Goal: Task Accomplishment & Management: Use online tool/utility

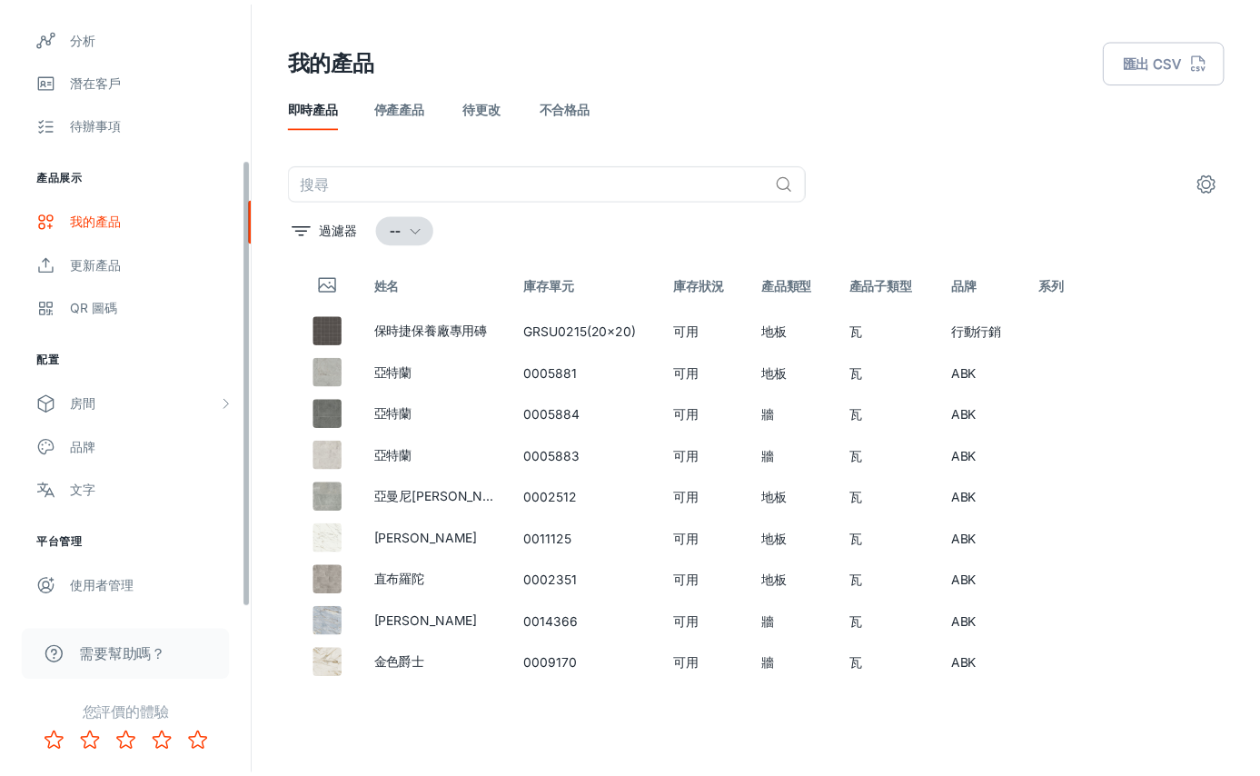
scroll to position [211, 0]
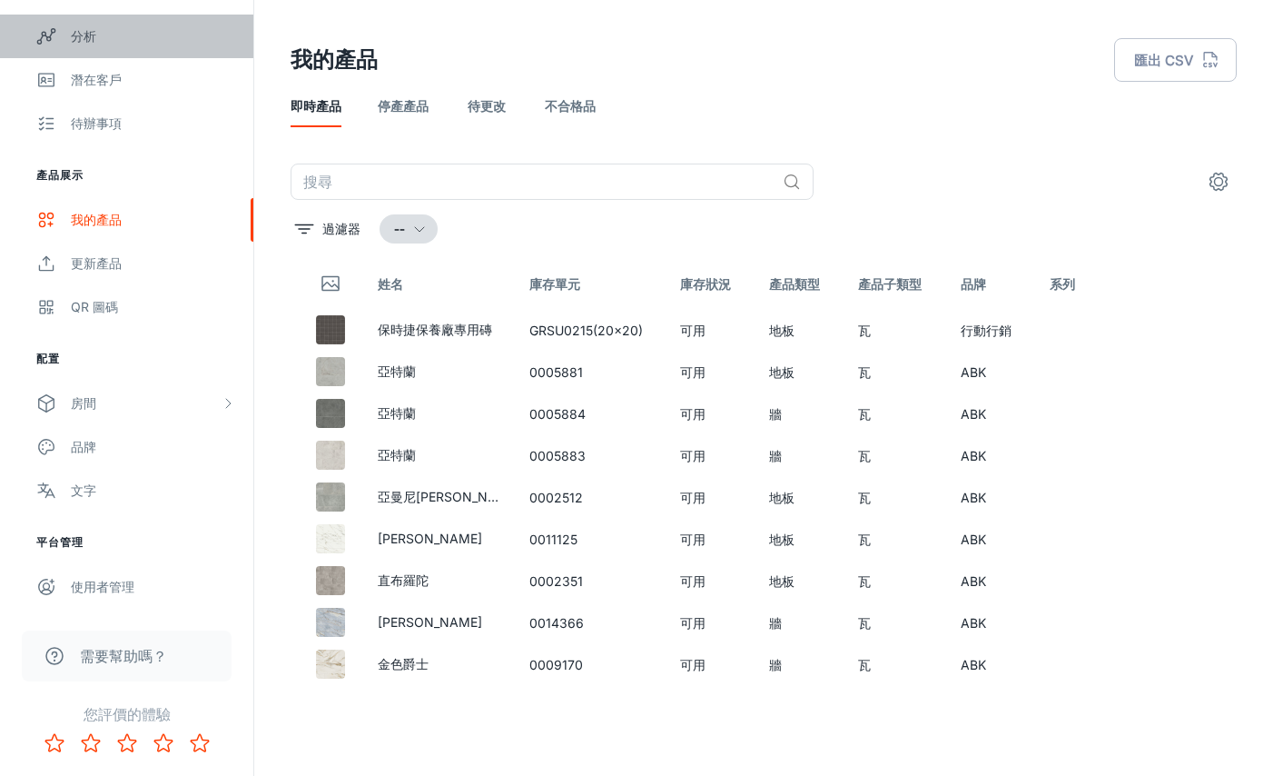
click at [93, 52] on link "分析" at bounding box center [126, 37] width 253 height 44
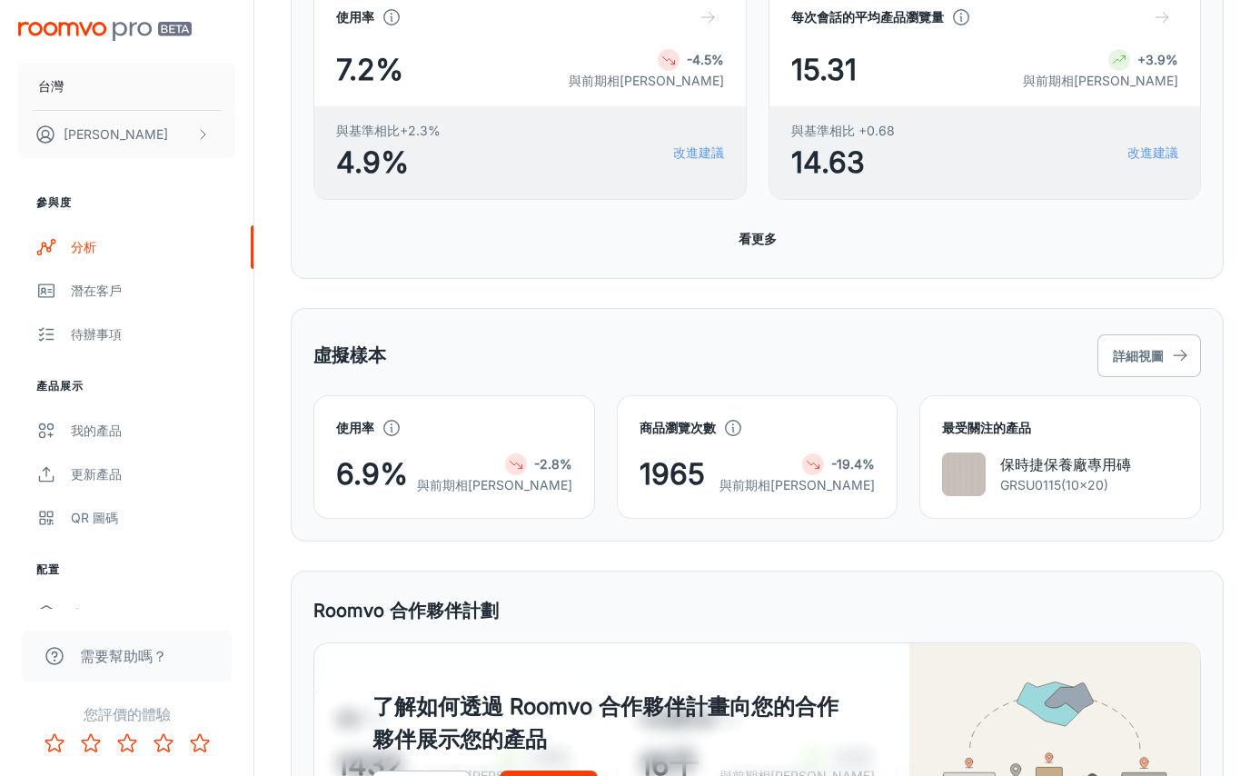
scroll to position [825, 0]
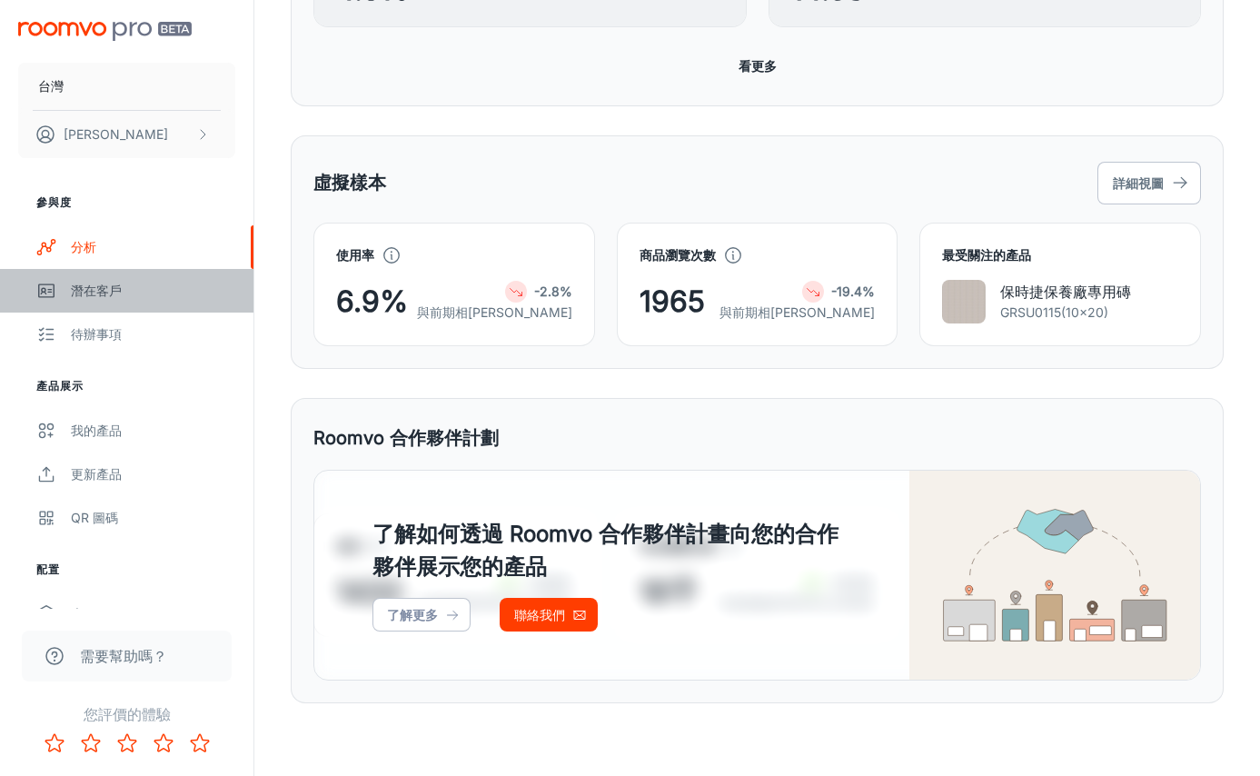
click at [94, 282] on font "潛在客戶" at bounding box center [96, 289] width 51 height 15
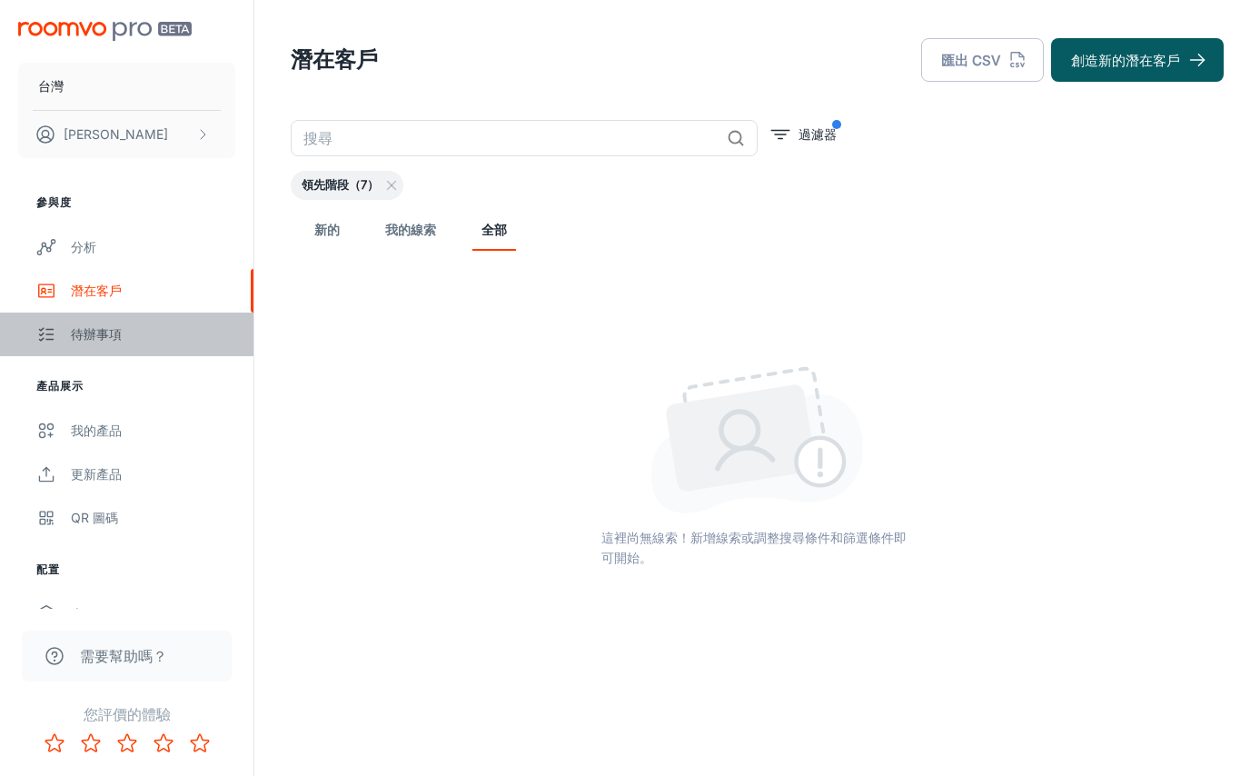
click at [90, 314] on link "待辦事項" at bounding box center [126, 334] width 253 height 44
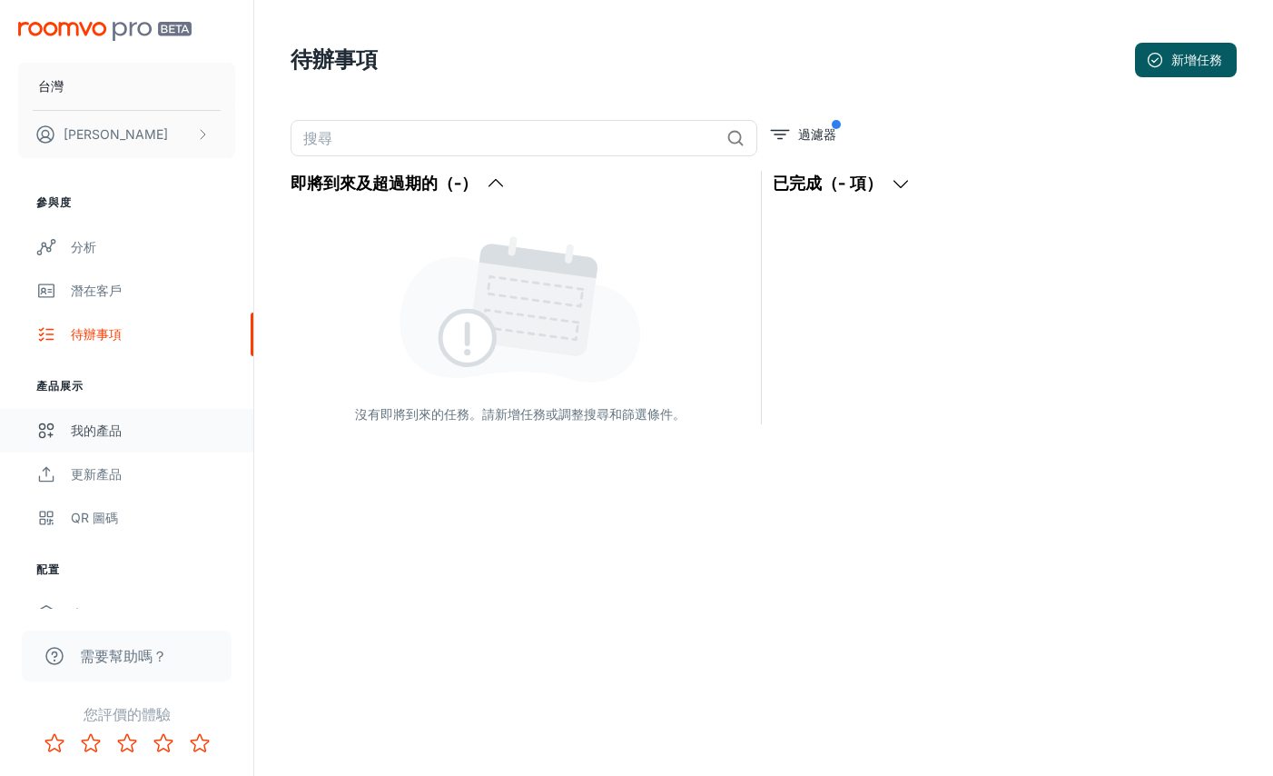
click at [85, 433] on font "我的產品" at bounding box center [96, 429] width 51 height 15
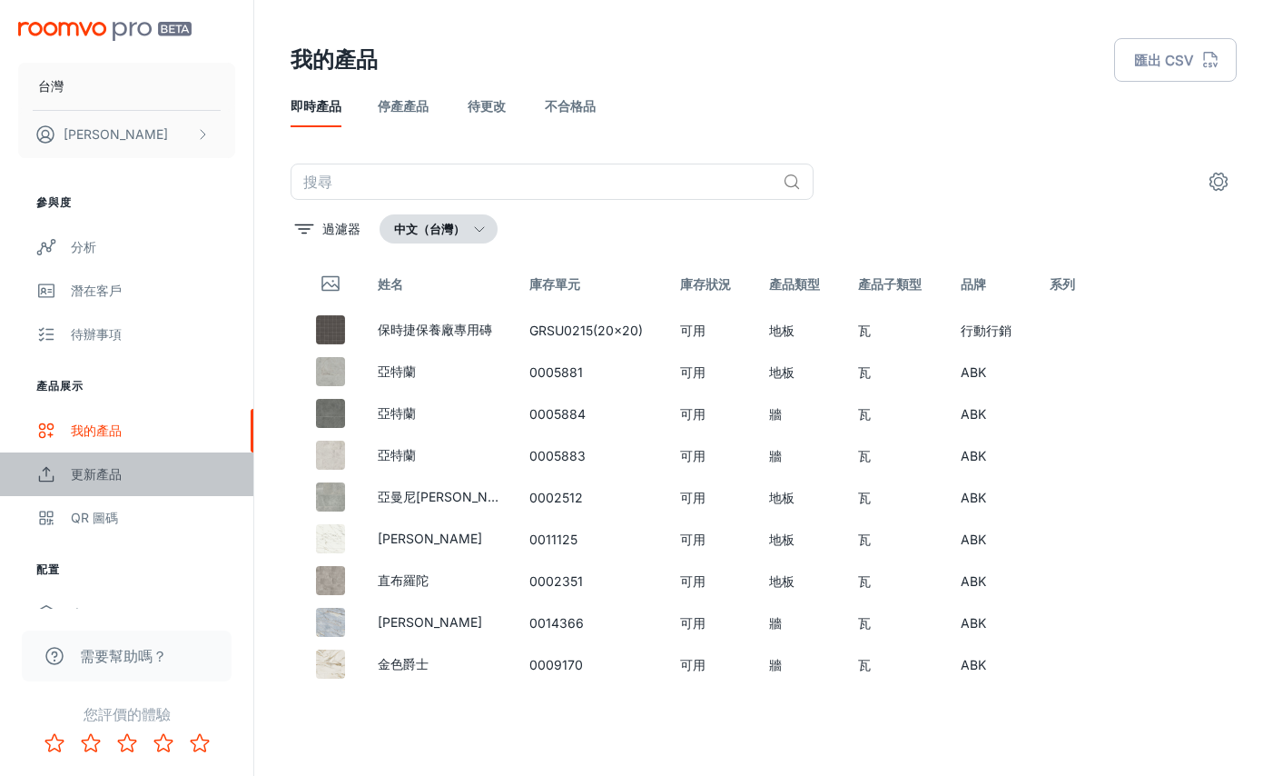
click at [85, 475] on font "更新產品" at bounding box center [96, 473] width 51 height 15
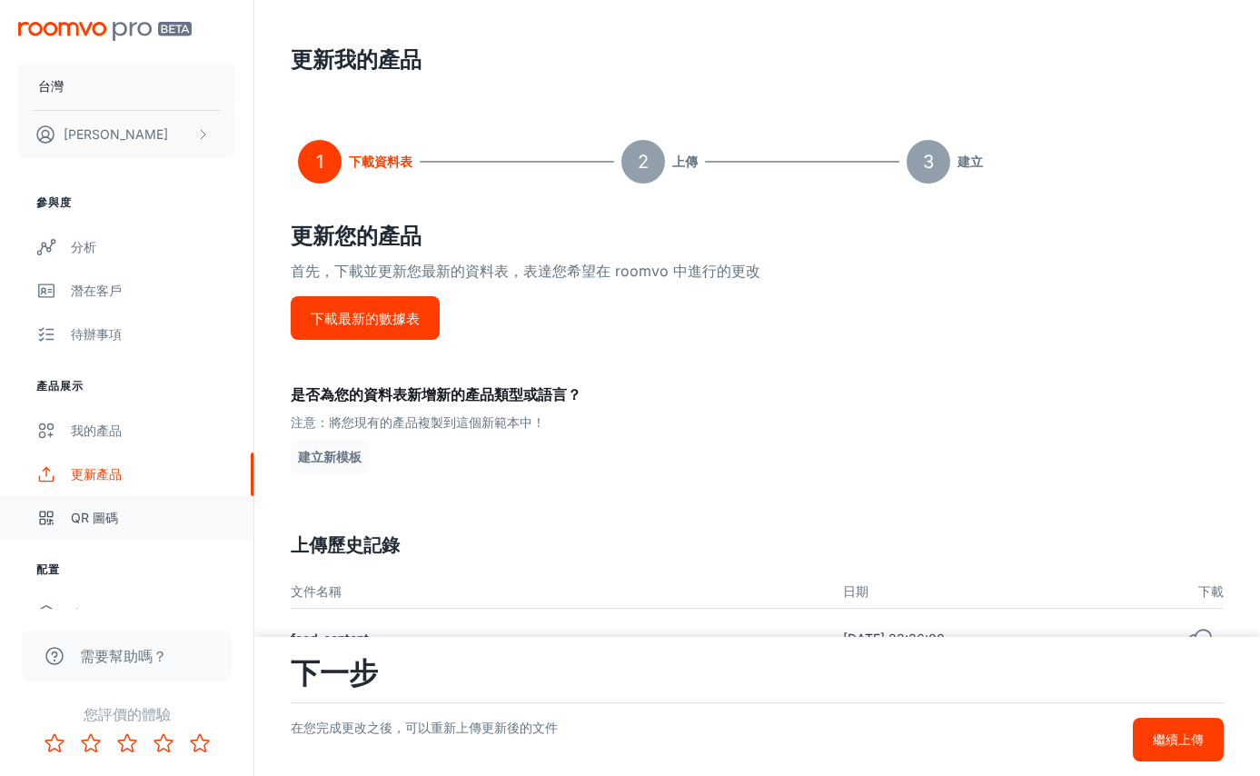
click at [92, 521] on font "QR 圖碼" at bounding box center [94, 517] width 47 height 15
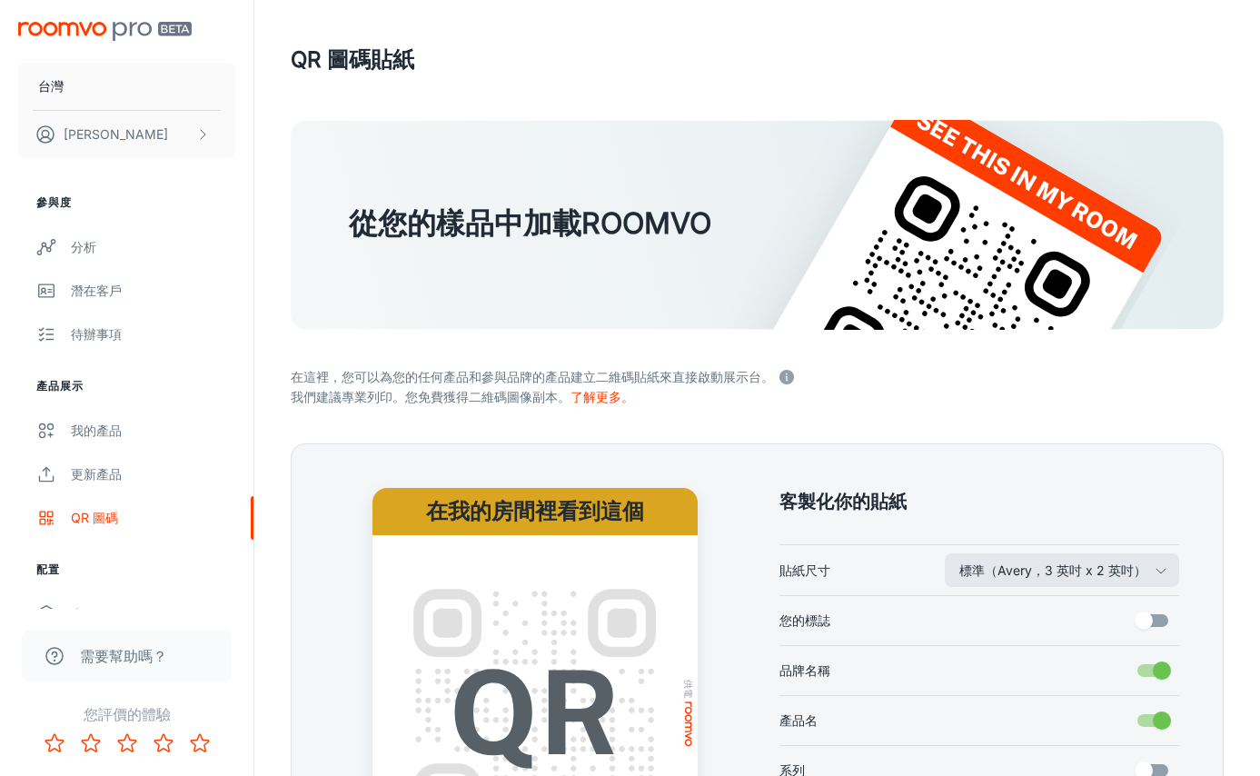
scroll to position [317, 0]
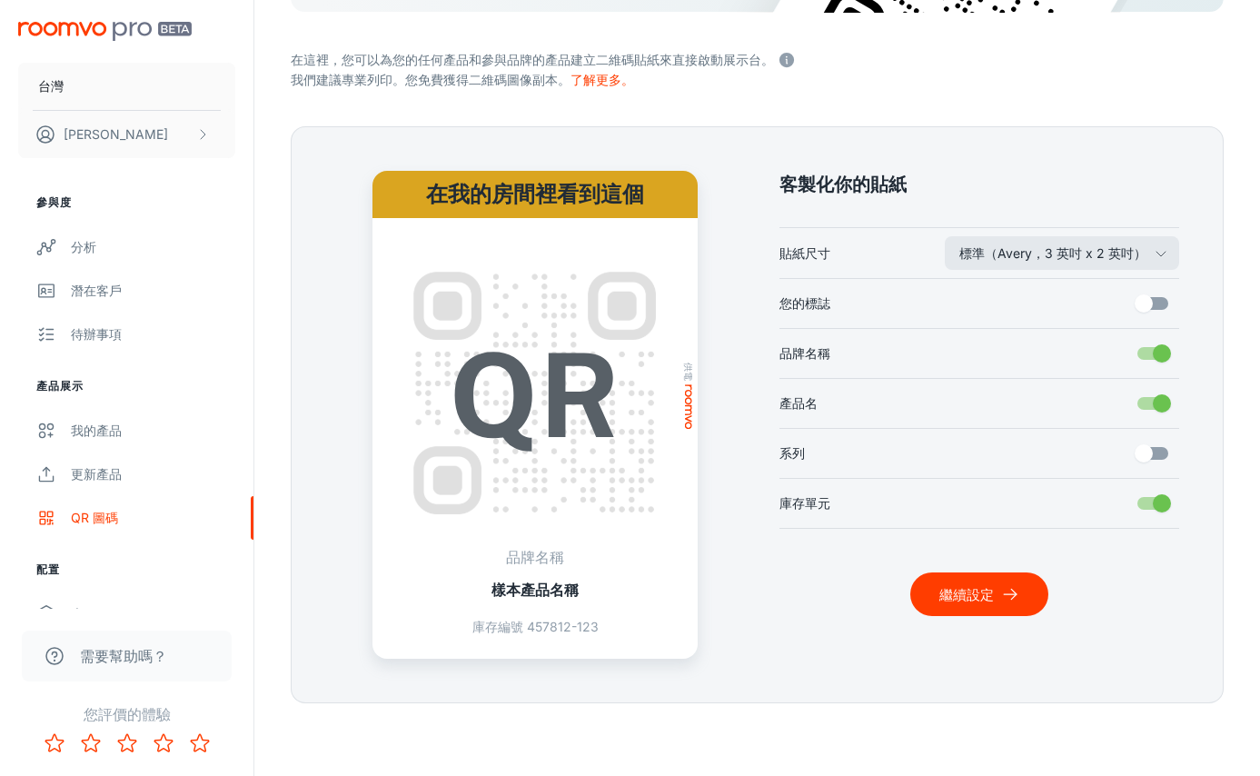
click at [1161, 402] on input "產品名" at bounding box center [1162, 403] width 104 height 35
checkbox input "false"
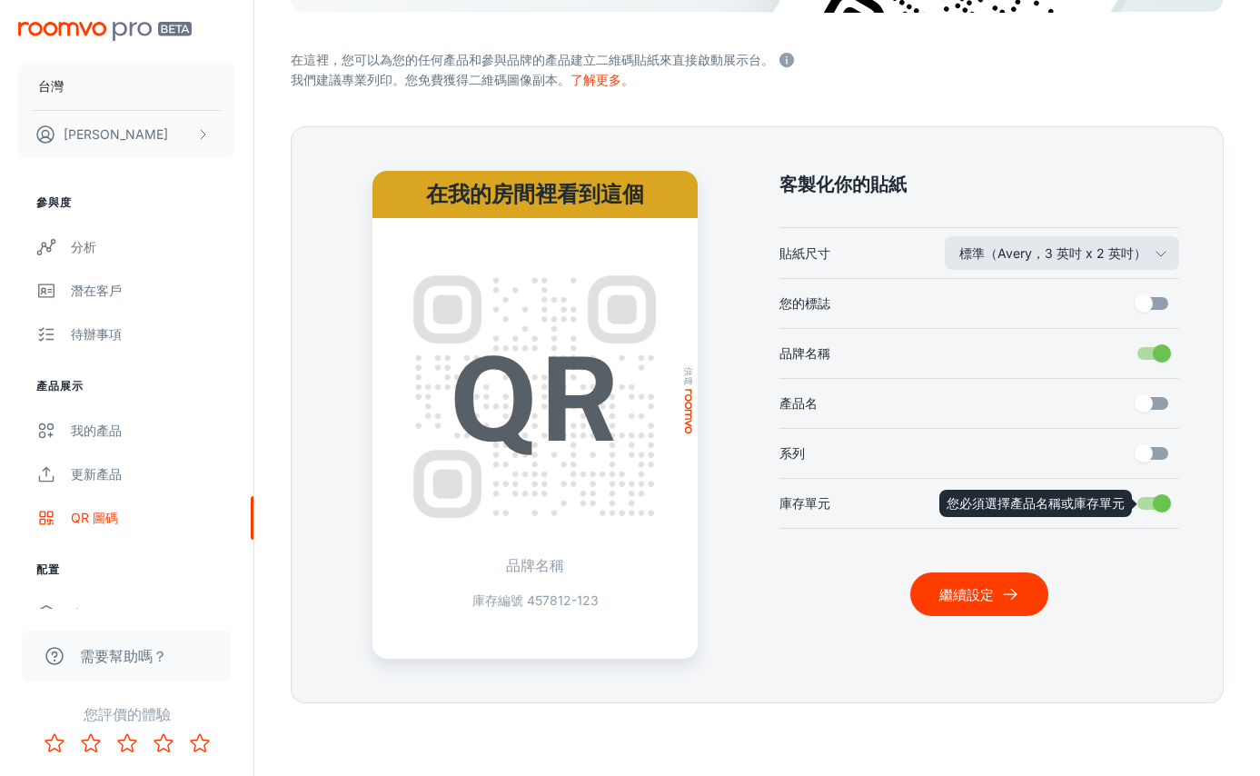
click at [1159, 510] on input "庫存單元" at bounding box center [1162, 503] width 104 height 35
click at [1156, 502] on input "庫存單元" at bounding box center [1162, 503] width 104 height 35
checkbox input "true"
drag, startPoint x: 1161, startPoint y: 500, endPoint x: 1097, endPoint y: 505, distance: 63.8
click at [1097, 459] on body "台灣 [PERSON_NAME] 參與度 分析 潛在客戶 待辦事項 產品展示 我的產品 更新產品 QR 圖碼 配置 房間 我的房間 設計師客房 客製化房間 品…" at bounding box center [630, 71] width 1260 height 776
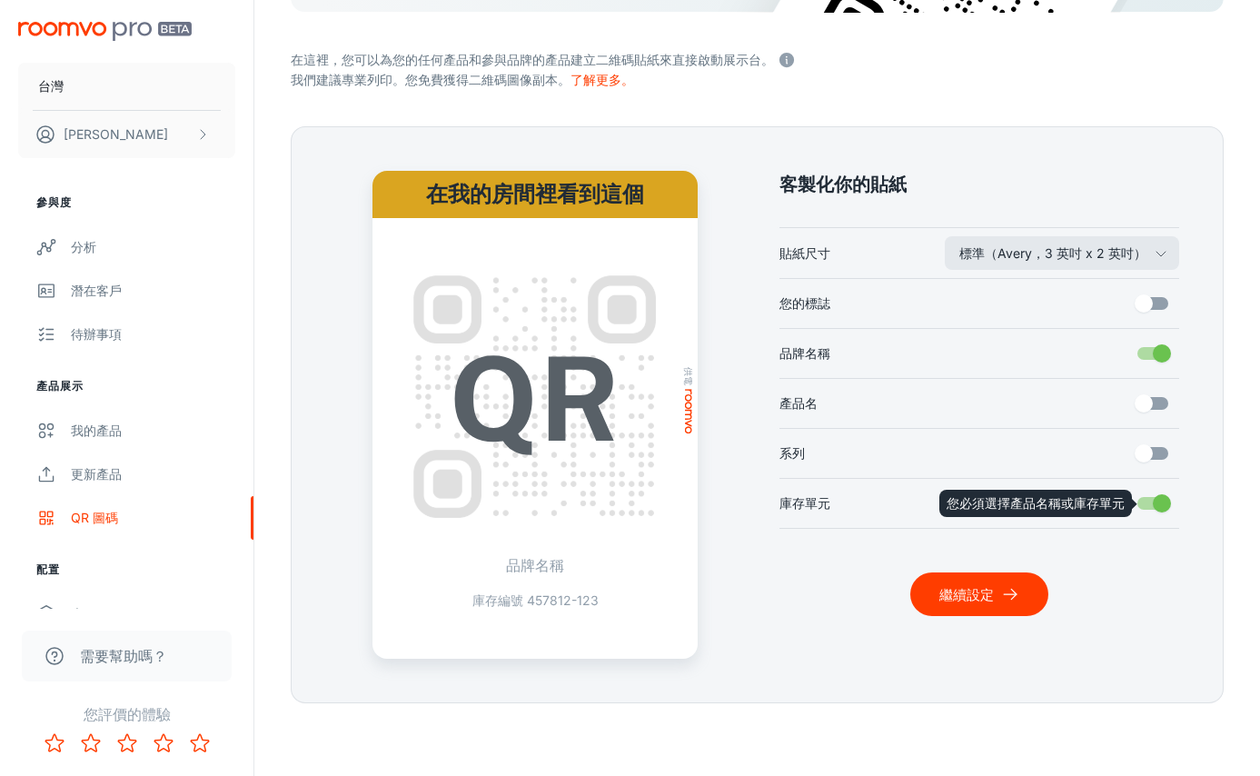
click at [1123, 459] on body "台灣 [PERSON_NAME] 參與度 分析 潛在客戶 待辦事項 產品展示 我的產品 更新產品 QR 圖碼 配置 房間 我的房間 設計師客房 客製化房間 品…" at bounding box center [630, 71] width 1260 height 776
click at [1162, 302] on input "您的標誌" at bounding box center [1144, 303] width 104 height 35
checkbox input "true"
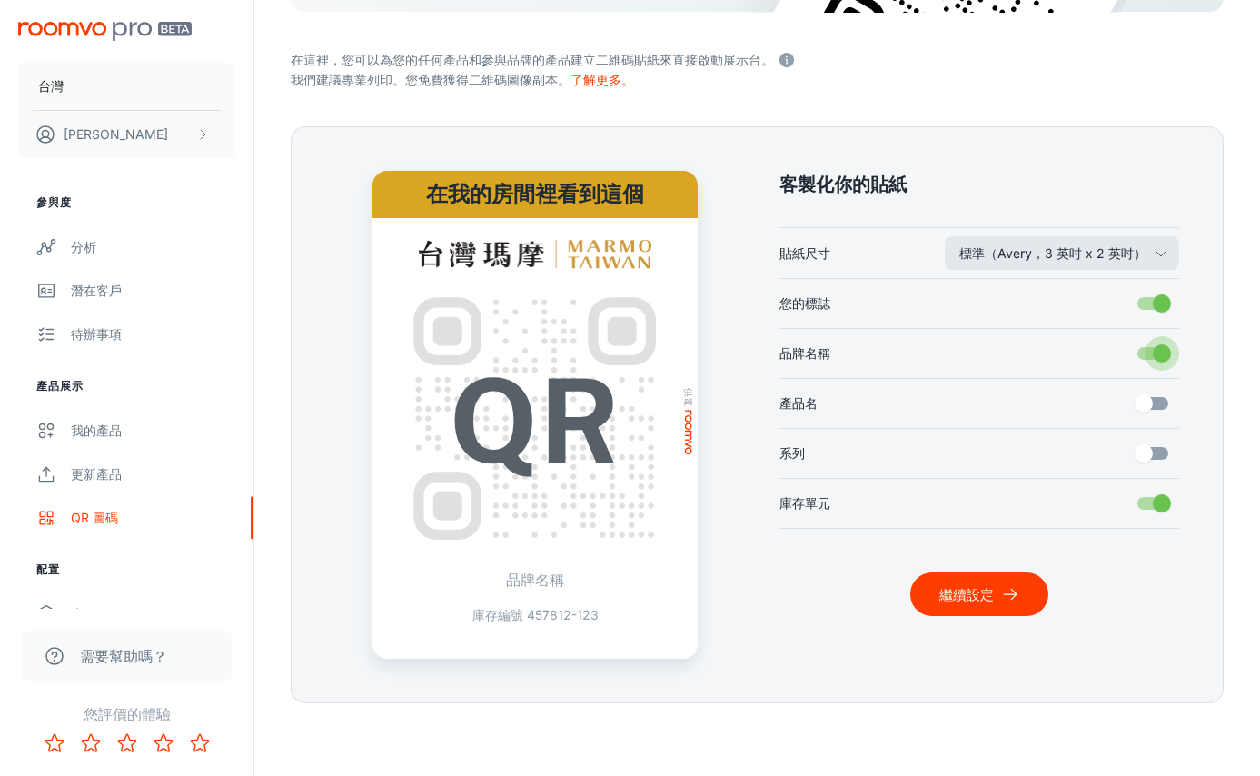
click at [1166, 350] on input "品牌名稱" at bounding box center [1162, 353] width 104 height 35
click at [1166, 350] on input "品牌名稱" at bounding box center [1144, 353] width 104 height 35
checkbox input "true"
click at [993, 608] on button "繼續設定" at bounding box center [979, 594] width 138 height 44
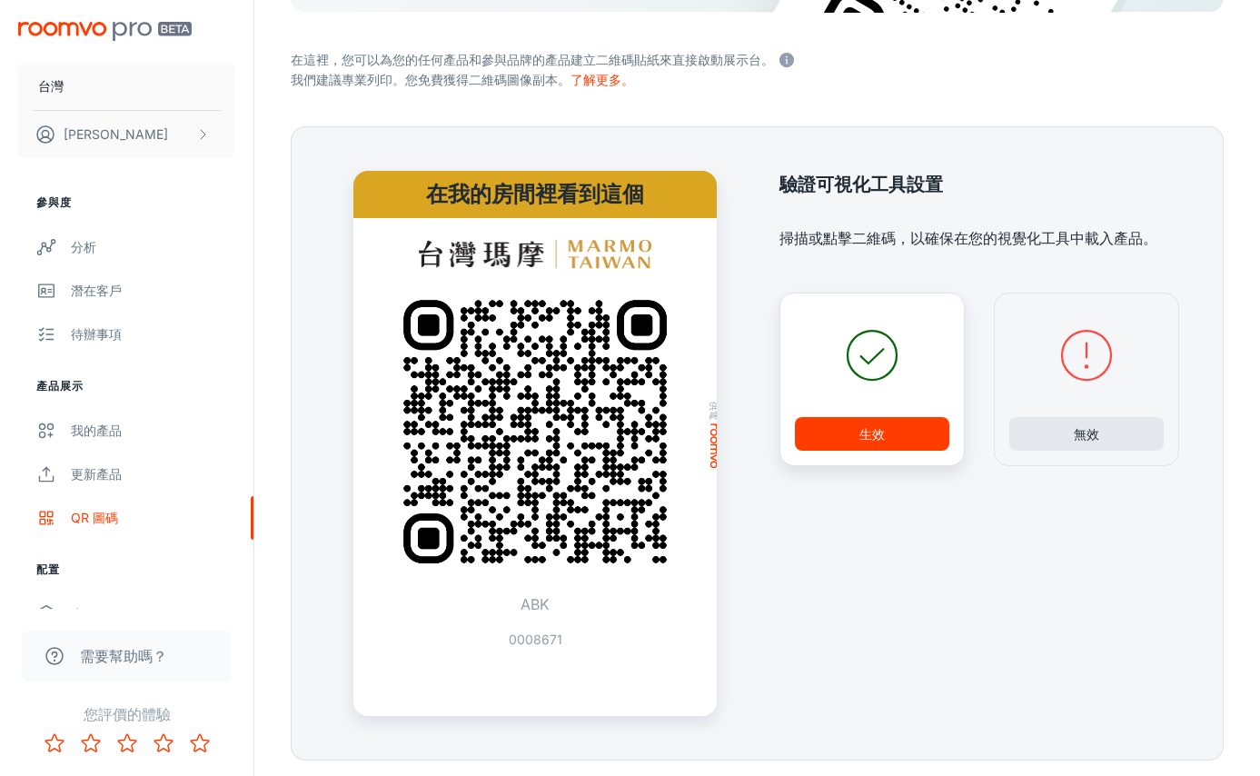
scroll to position [374, 0]
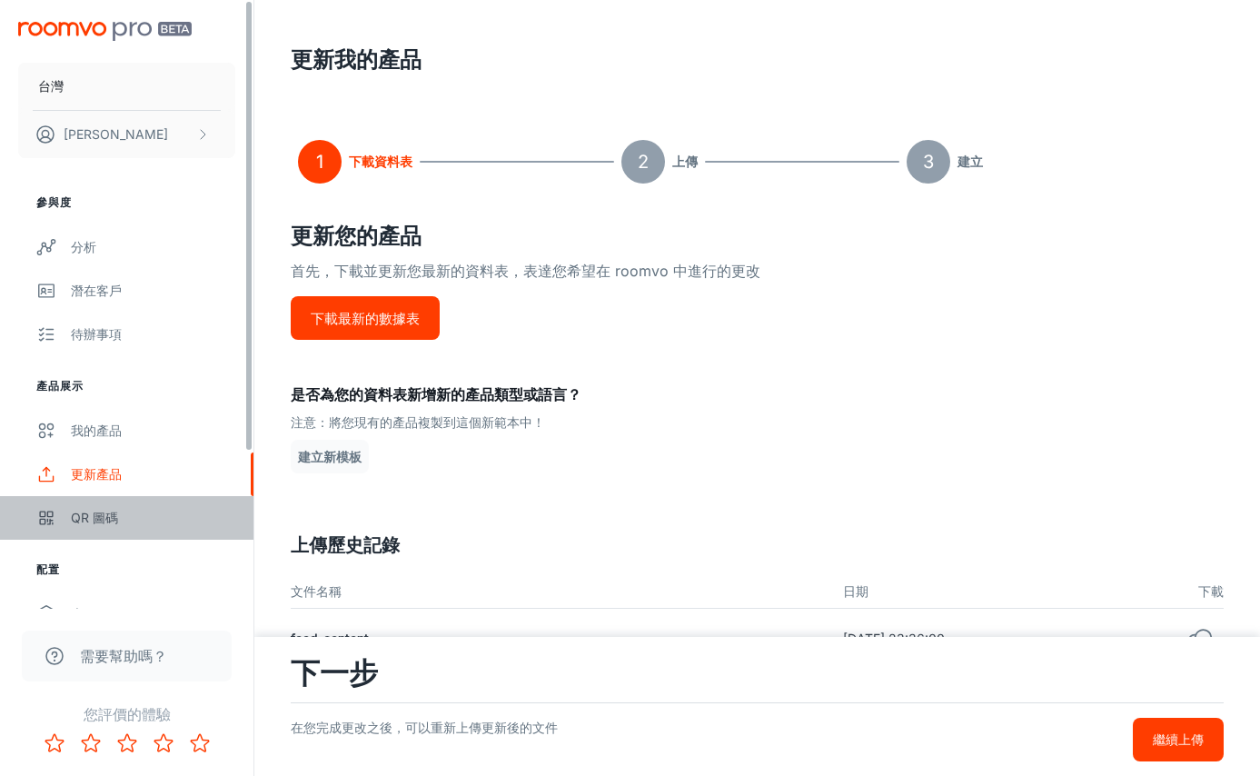
click at [94, 524] on font "QR 圖碼" at bounding box center [94, 517] width 47 height 15
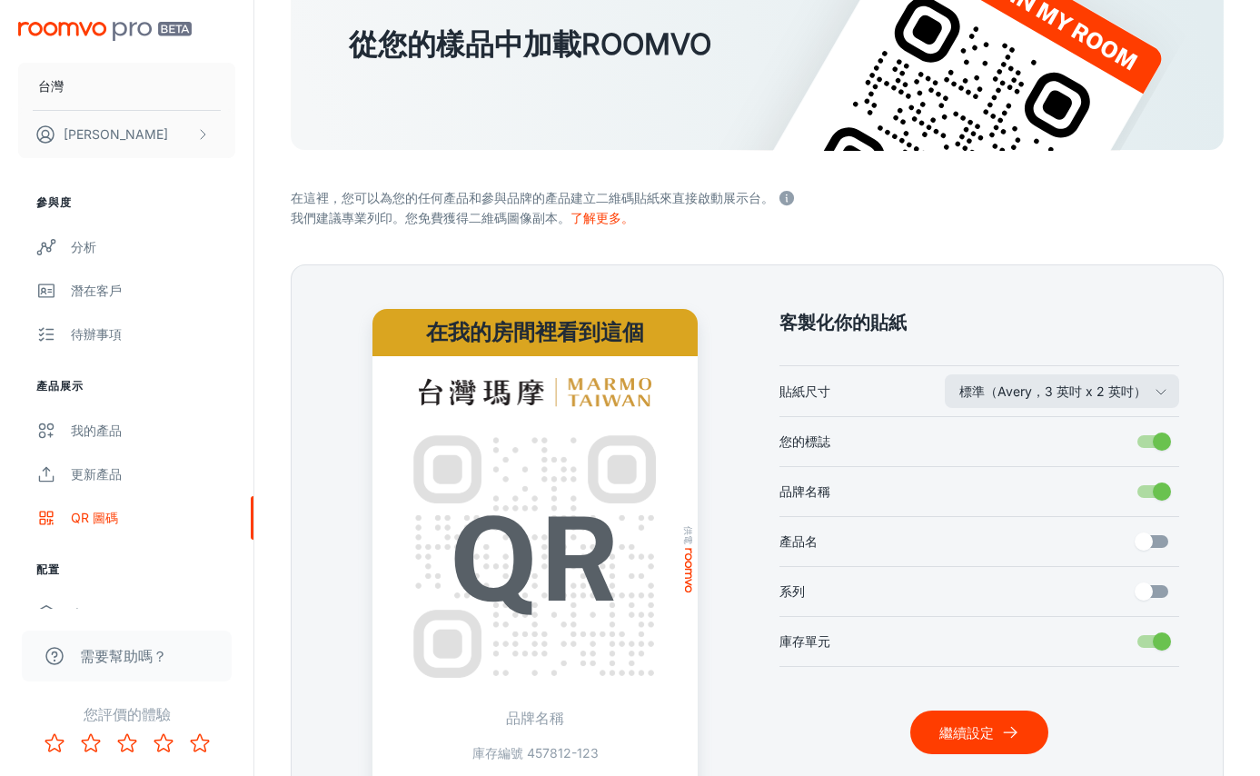
scroll to position [317, 0]
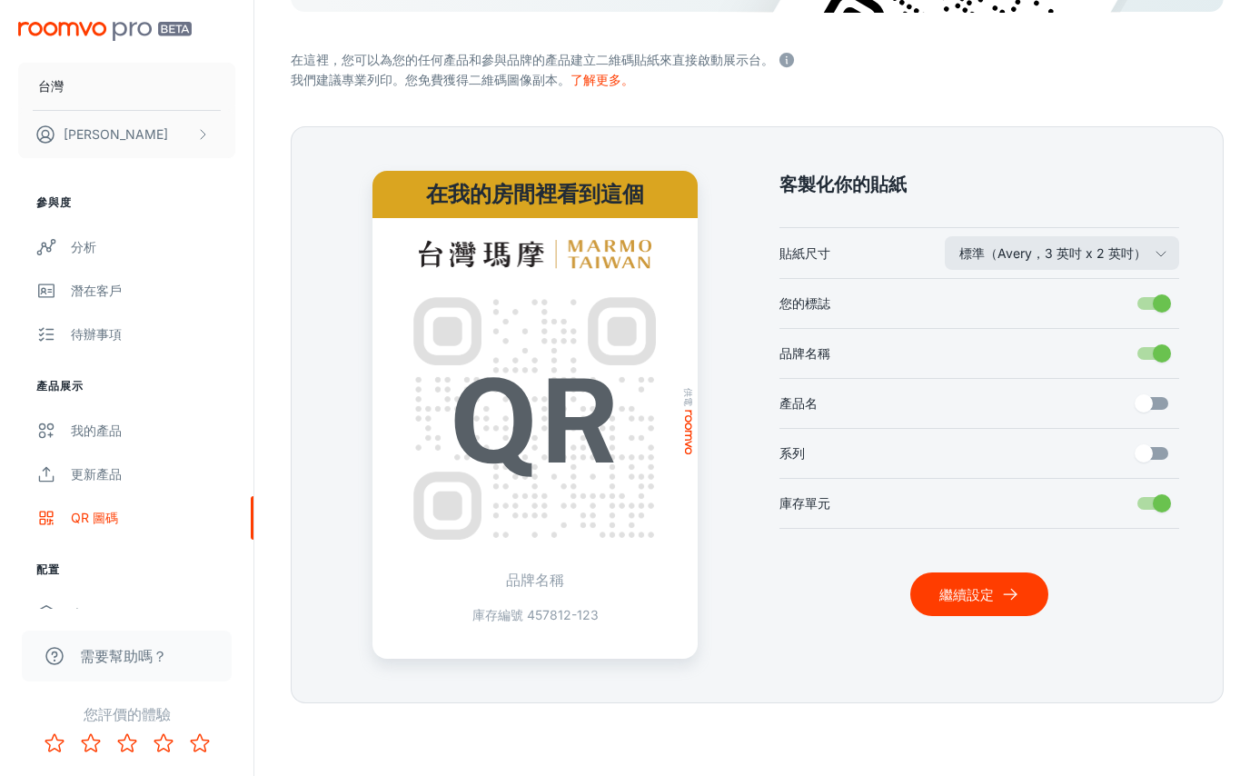
click at [1162, 455] on input "系列" at bounding box center [1144, 453] width 104 height 35
checkbox input "true"
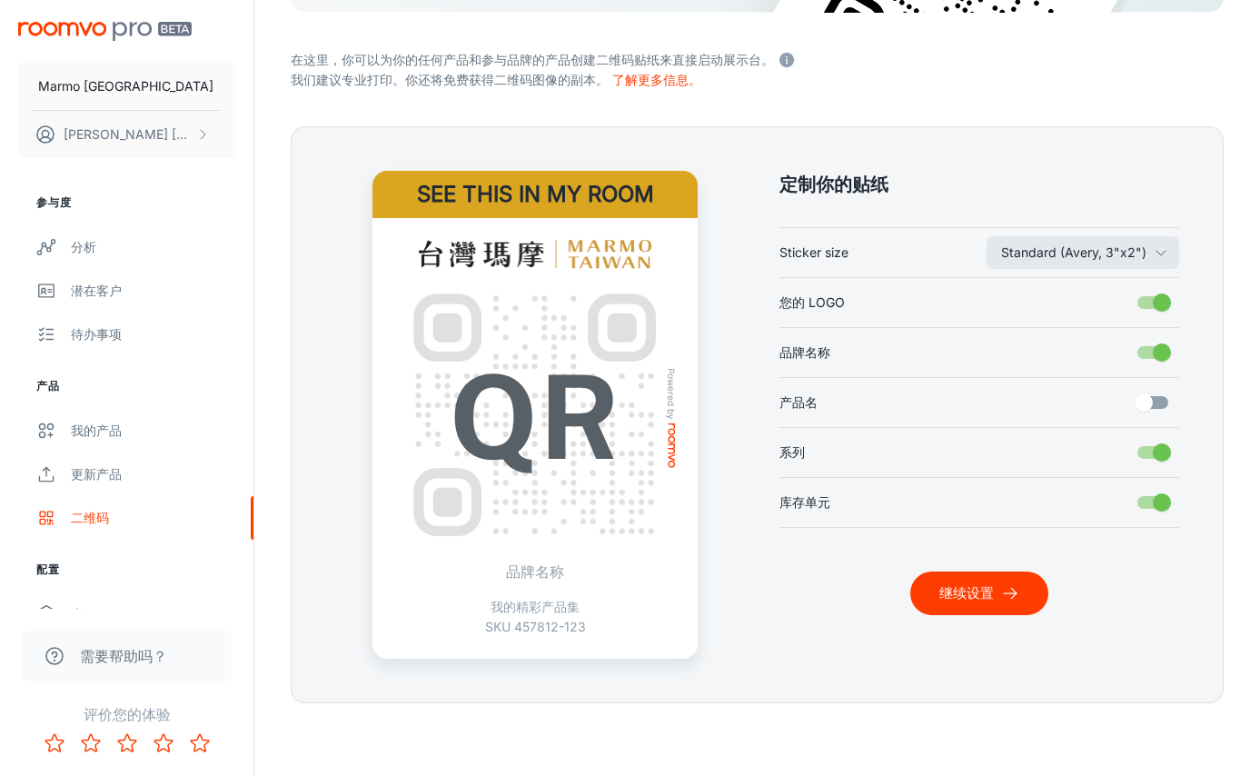
click at [1053, 91] on form "从您的样品中加载ROOMVO 在这里，你可以为你的任何产品和参与品牌的产品创建二维码贴纸来直接启动展示台。 我们建议专业打印。你还将免费获得二维码图像的副本。…" at bounding box center [757, 253] width 933 height 900
click at [1174, 500] on input "库存单元" at bounding box center [1162, 502] width 104 height 35
click at [1162, 500] on input "库存单元" at bounding box center [1162, 502] width 104 height 35
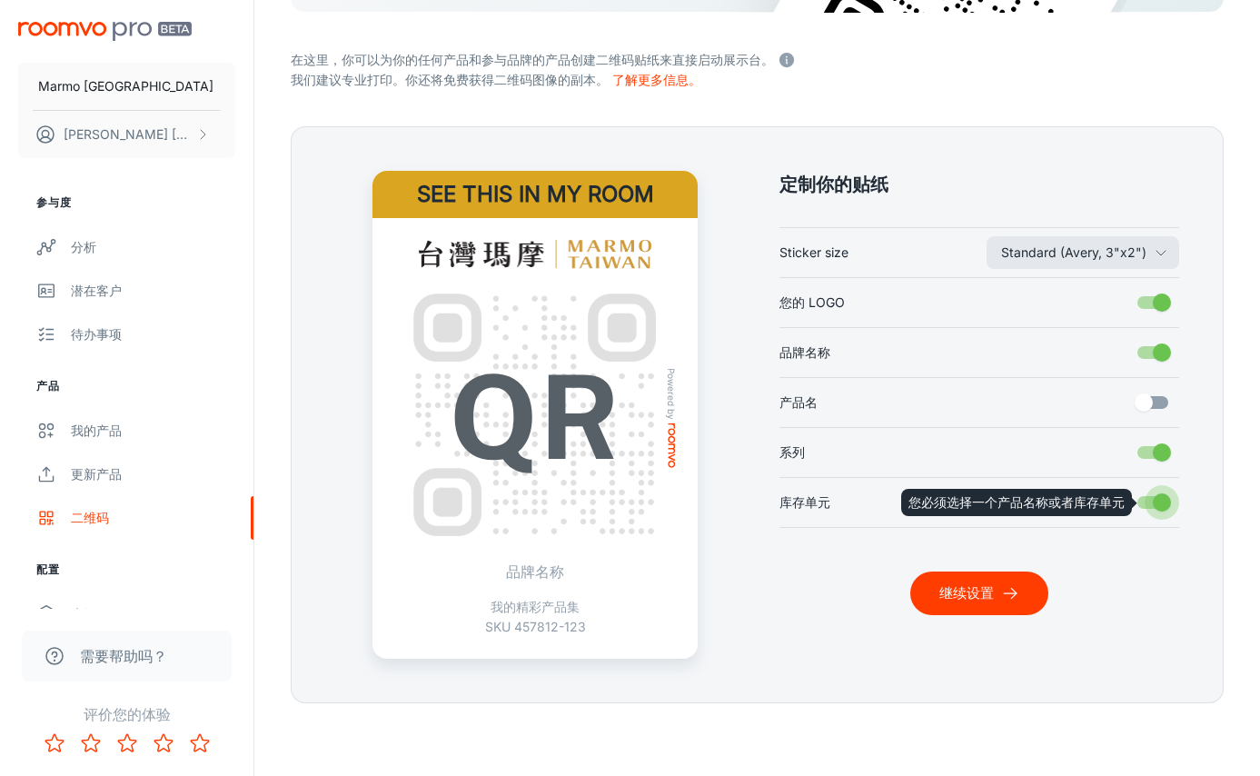
click at [1162, 500] on input "库存单元" at bounding box center [1162, 502] width 104 height 35
click at [1160, 500] on input "库存单元" at bounding box center [1162, 502] width 104 height 35
click at [1163, 500] on input "库存单元" at bounding box center [1162, 502] width 104 height 35
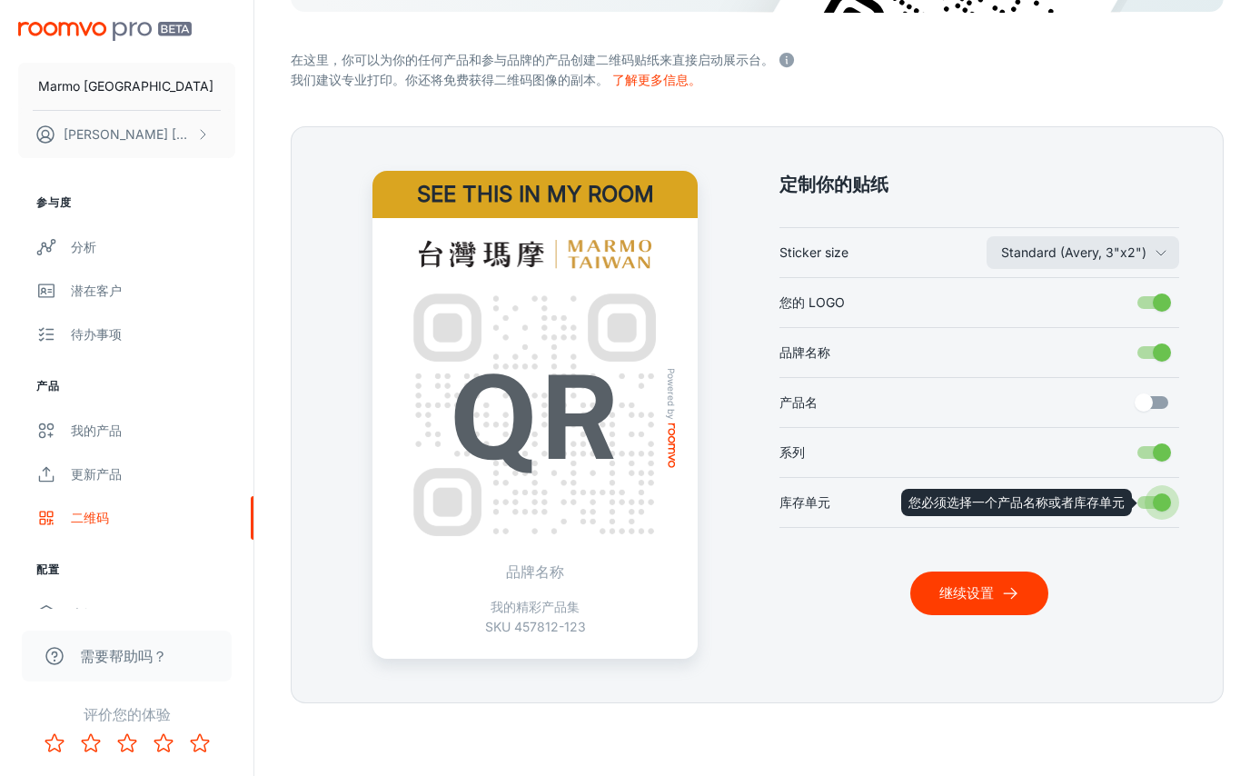
checkbox input "true"
click at [1155, 403] on input "产品名" at bounding box center [1144, 402] width 104 height 35
checkbox input "true"
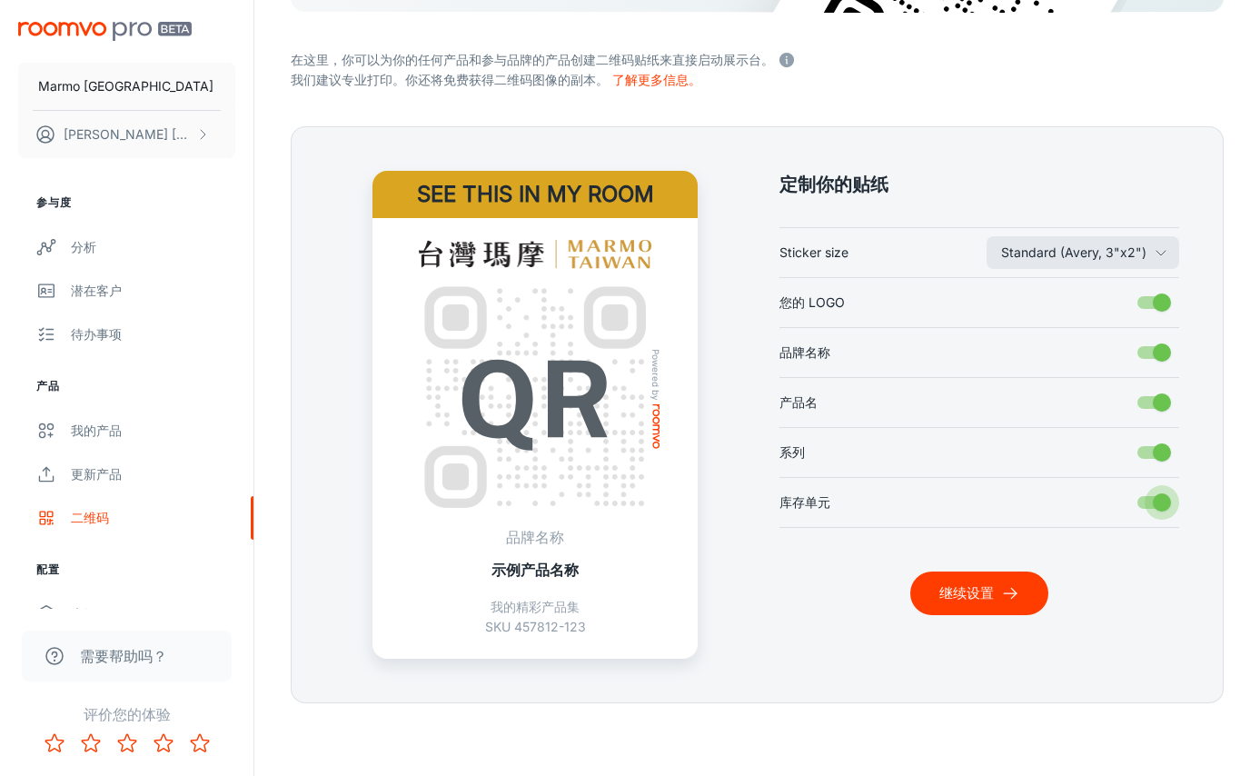
click at [1165, 503] on input "库存单元" at bounding box center [1162, 502] width 104 height 35
checkbox input "false"
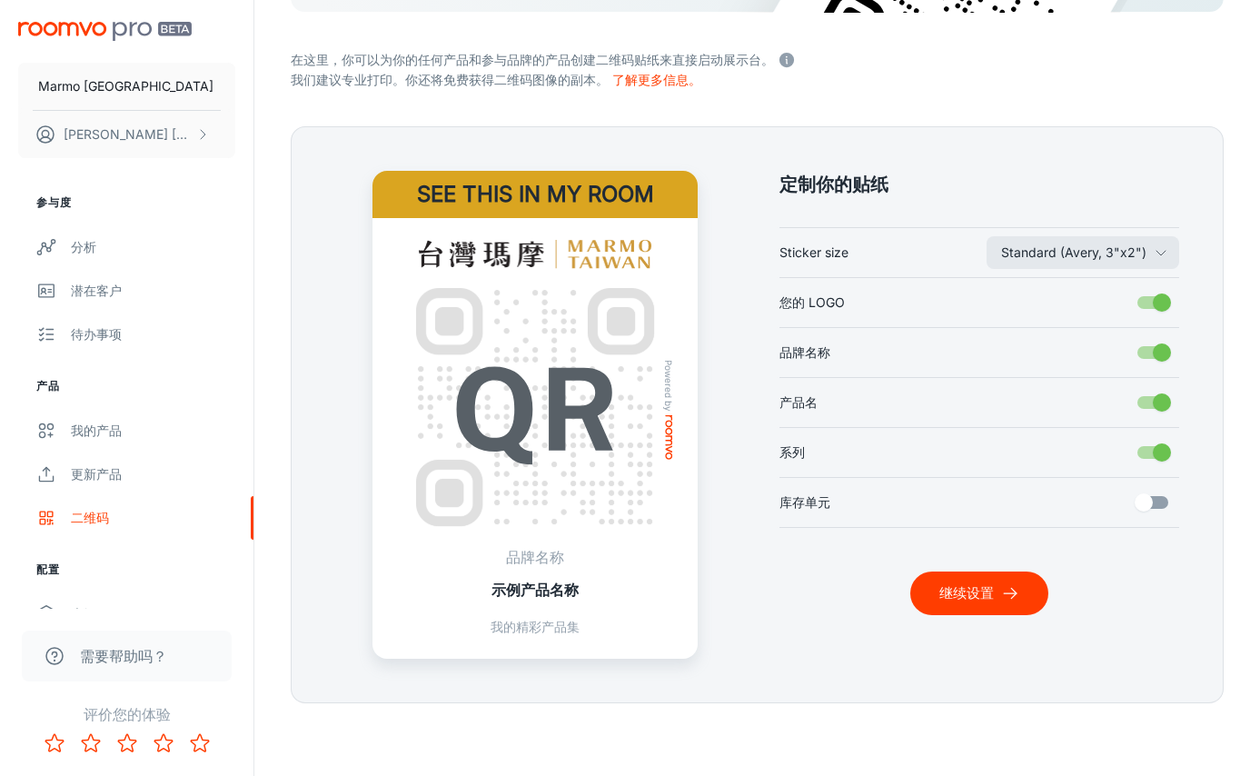
drag, startPoint x: 530, startPoint y: 594, endPoint x: 634, endPoint y: 594, distance: 104.5
click at [533, 594] on p "示例产品名称" at bounding box center [534, 590] width 87 height 22
click at [1011, 581] on button "继续设置" at bounding box center [979, 593] width 138 height 44
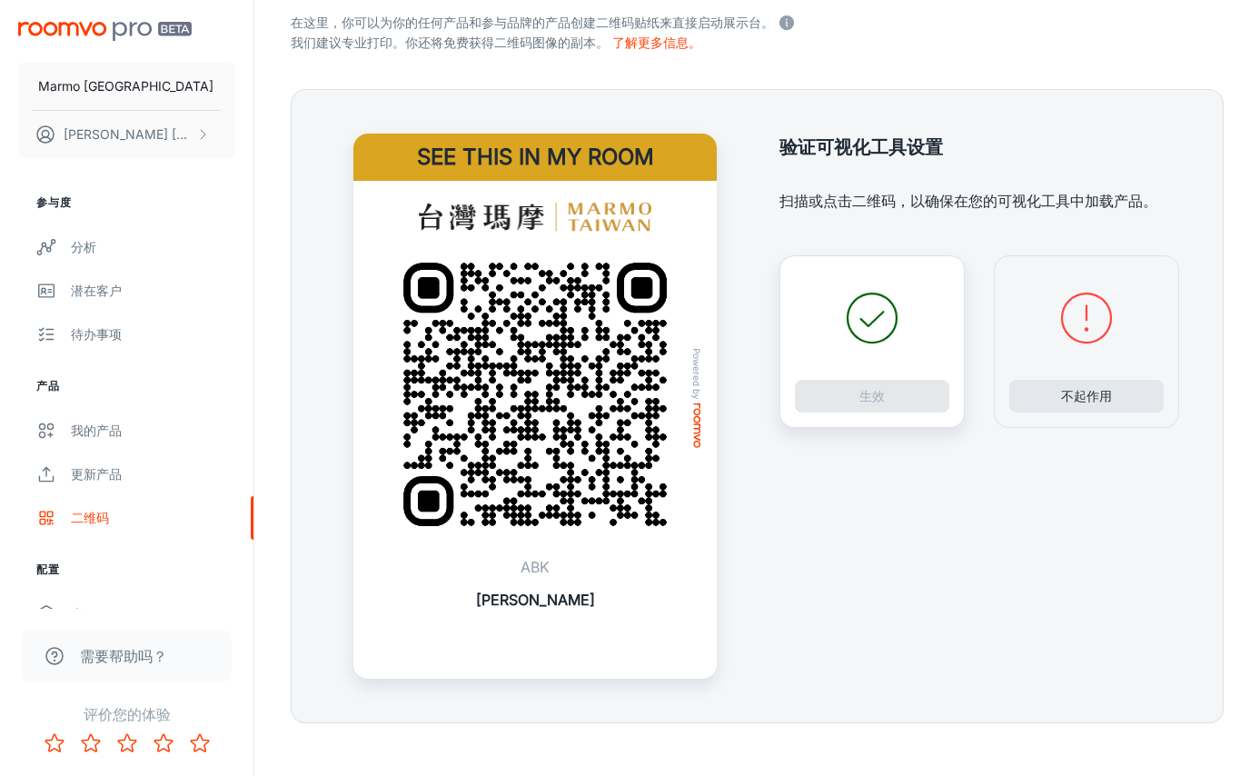
scroll to position [374, 0]
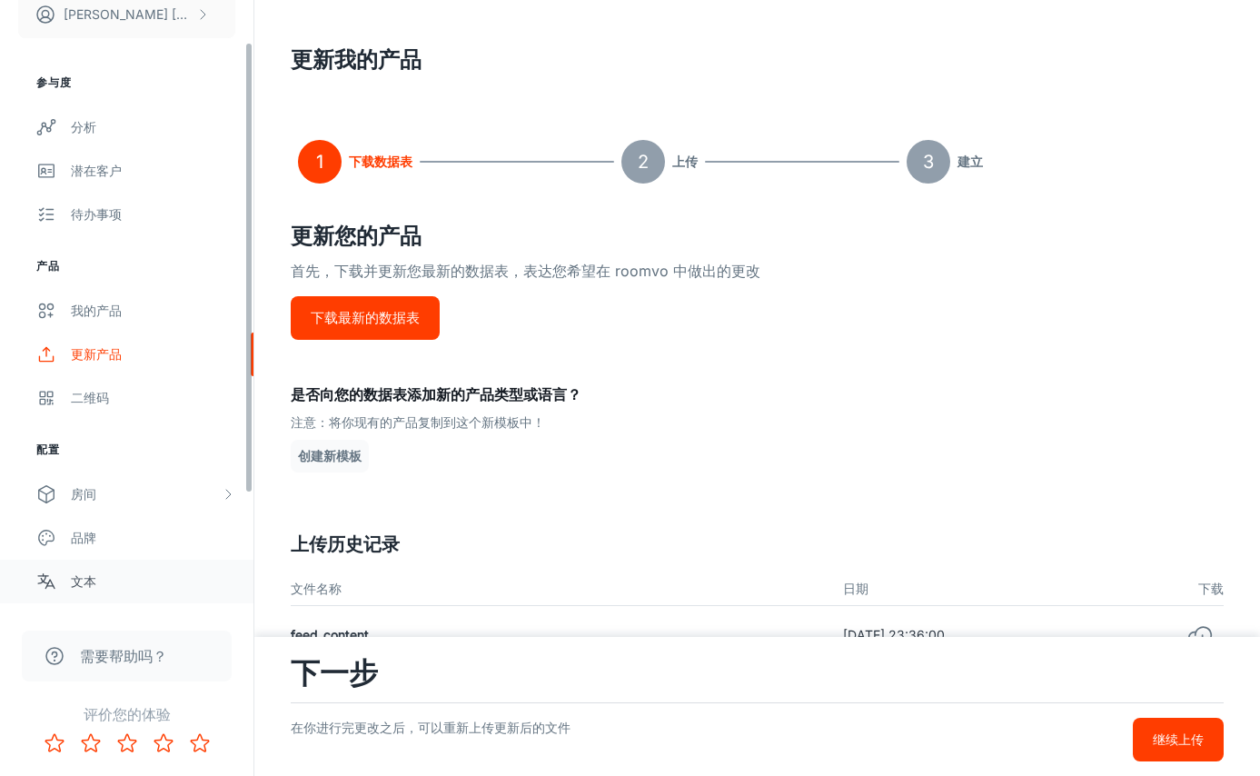
scroll to position [211, 0]
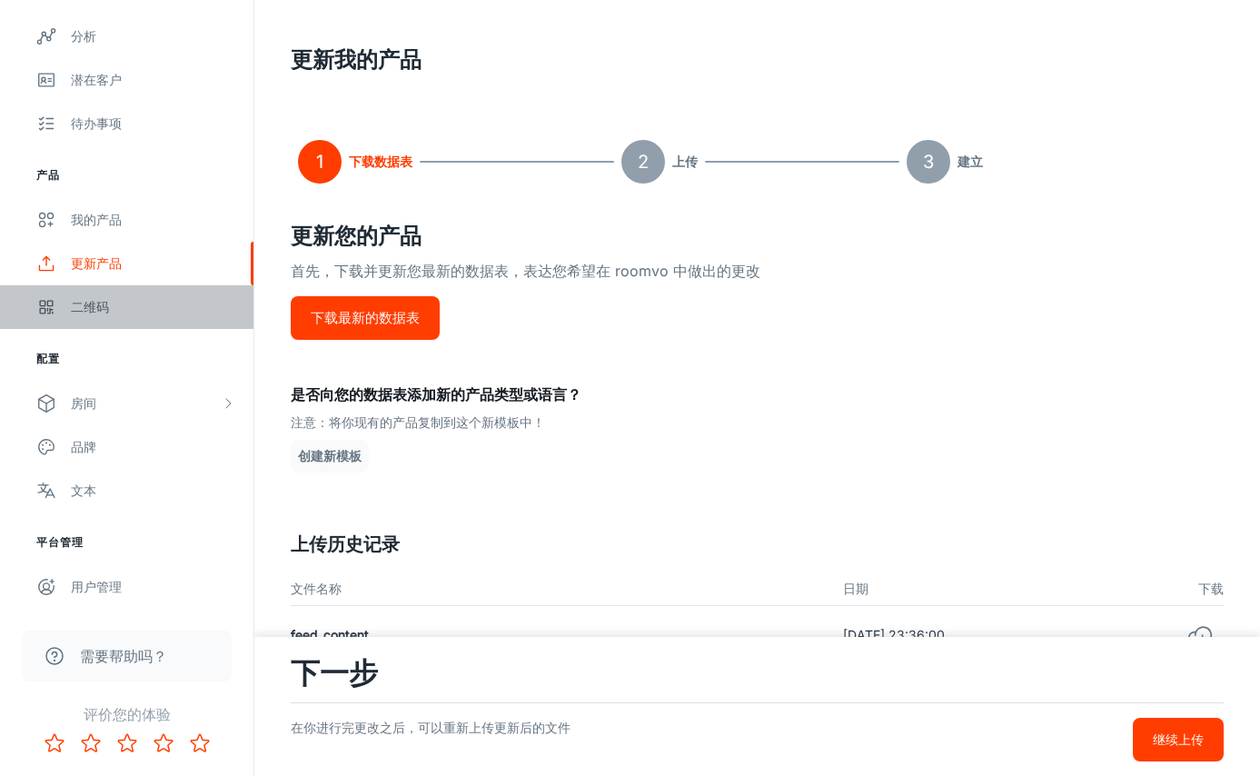
click at [93, 308] on div "二维码" at bounding box center [153, 307] width 164 height 20
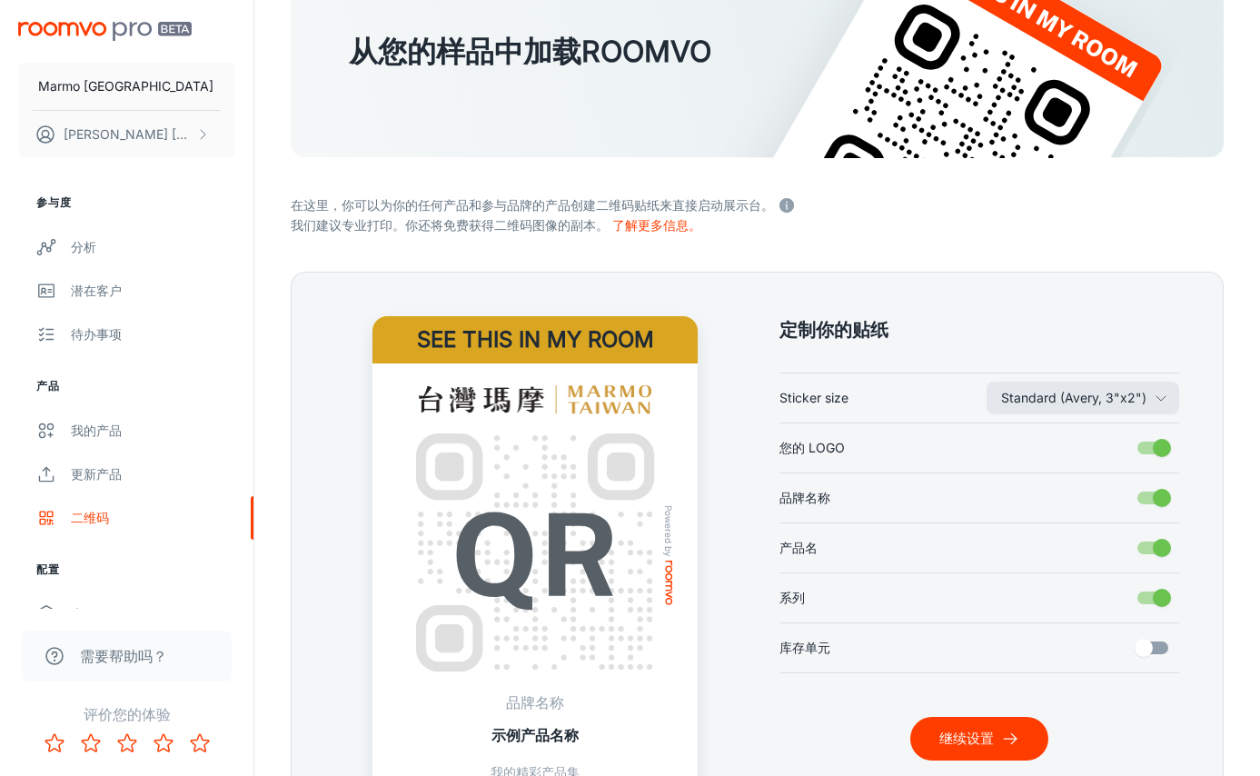
scroll to position [317, 0]
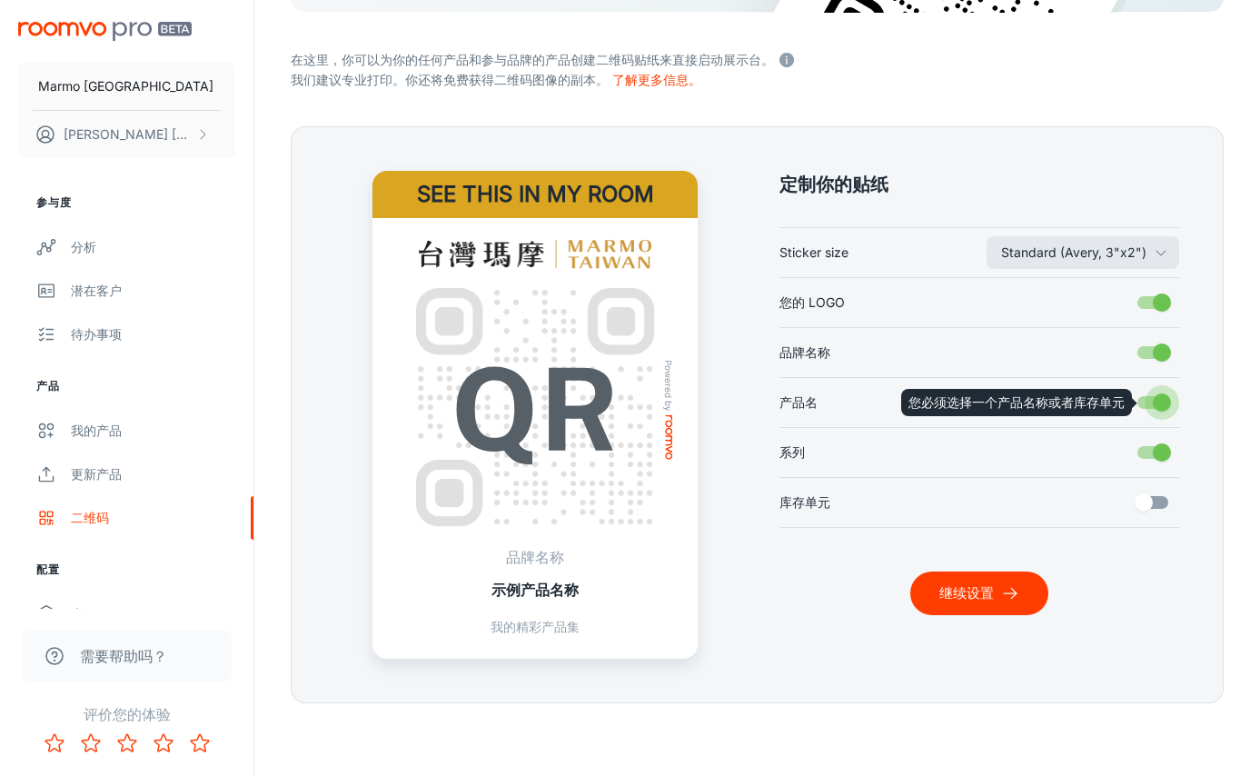
click at [1166, 407] on input "产品名" at bounding box center [1162, 402] width 104 height 35
checkbox input "true"
click at [1164, 504] on input "库存单元" at bounding box center [1144, 502] width 104 height 35
checkbox input "true"
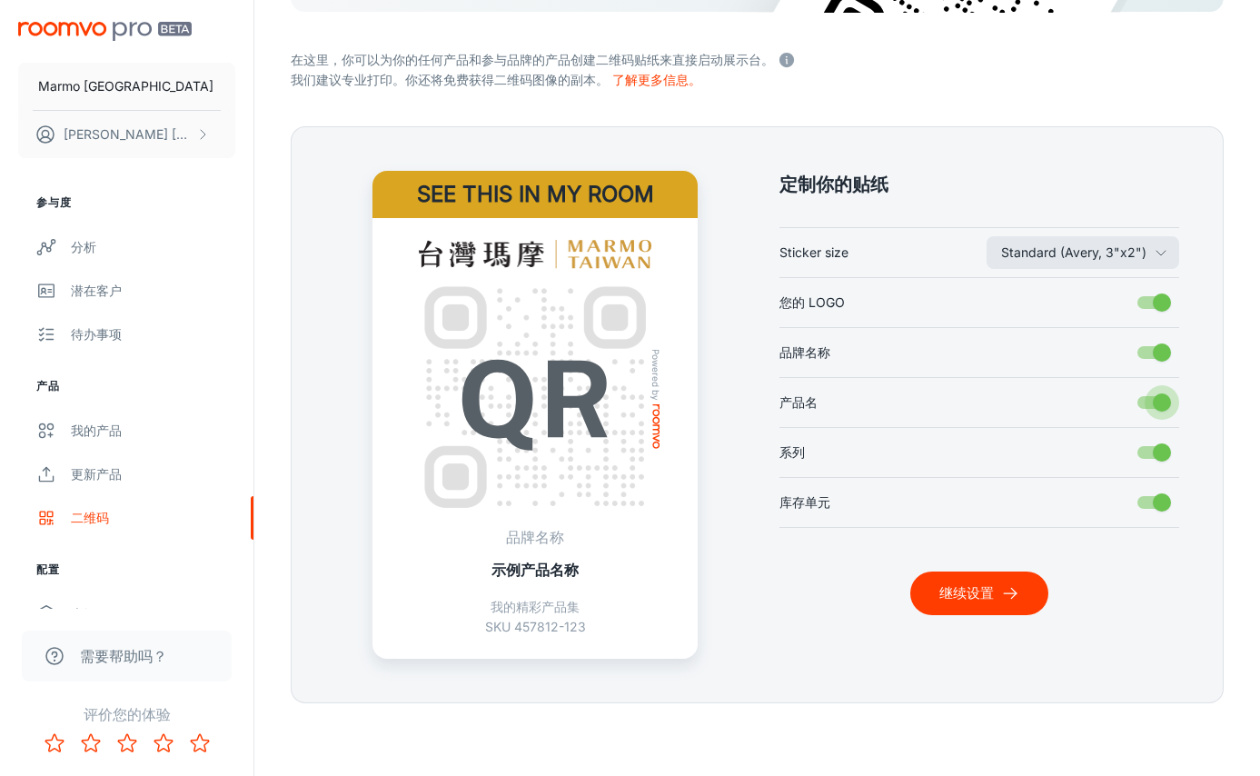
click at [1160, 408] on input "产品名" at bounding box center [1162, 402] width 104 height 35
checkbox input "false"
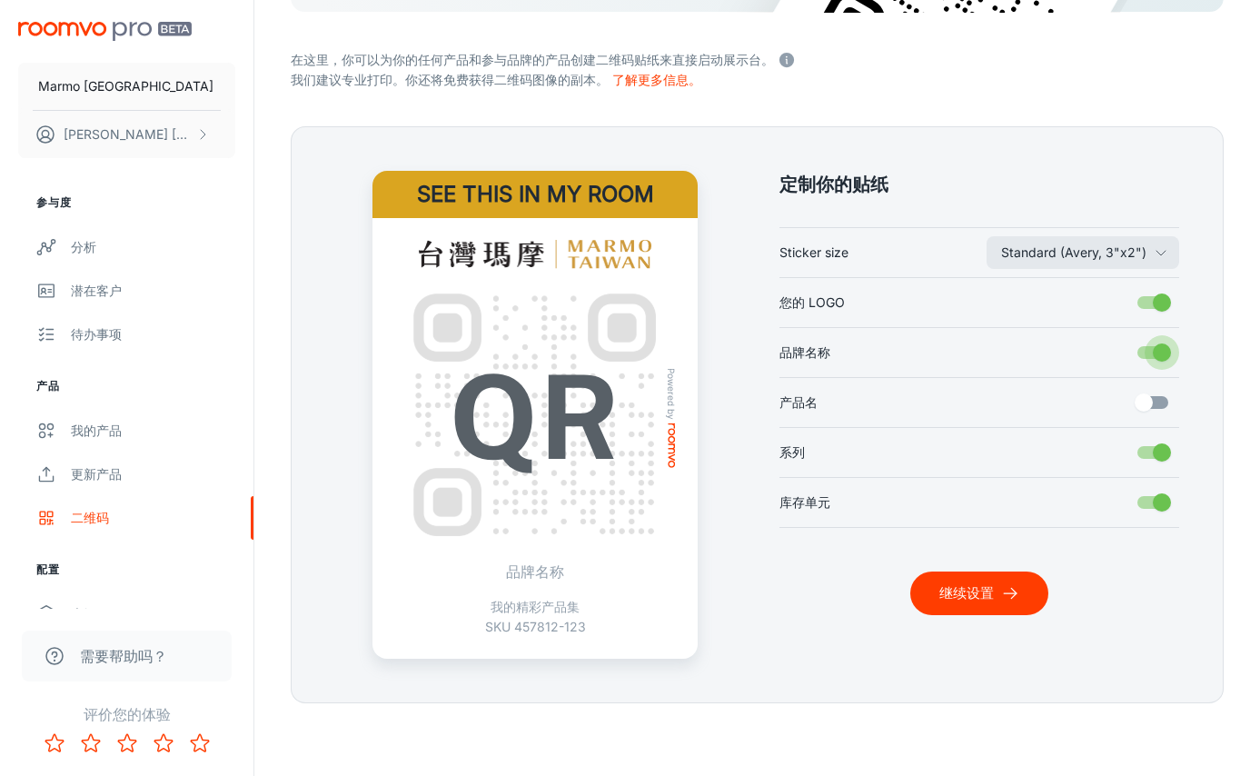
click at [1147, 357] on input "品牌名称" at bounding box center [1162, 352] width 104 height 35
checkbox input "false"
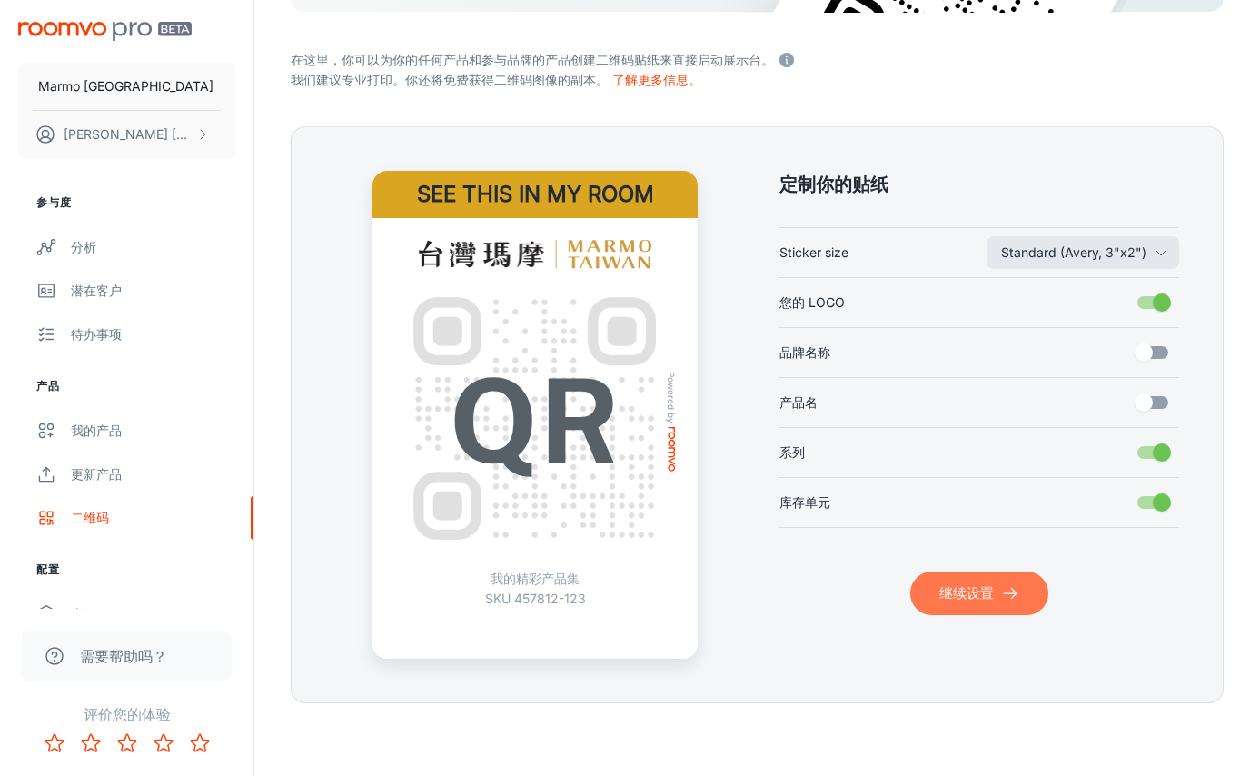
click at [984, 594] on button "继续设置" at bounding box center [979, 593] width 138 height 44
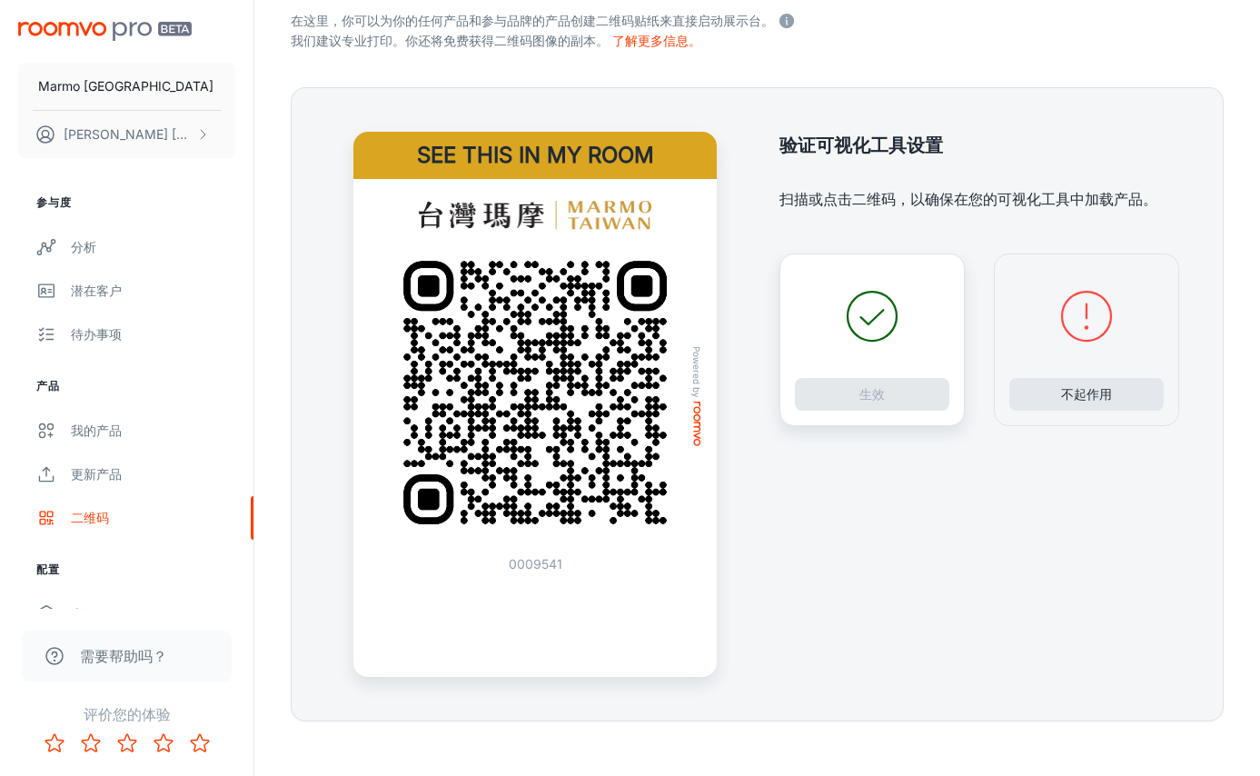
scroll to position [374, 0]
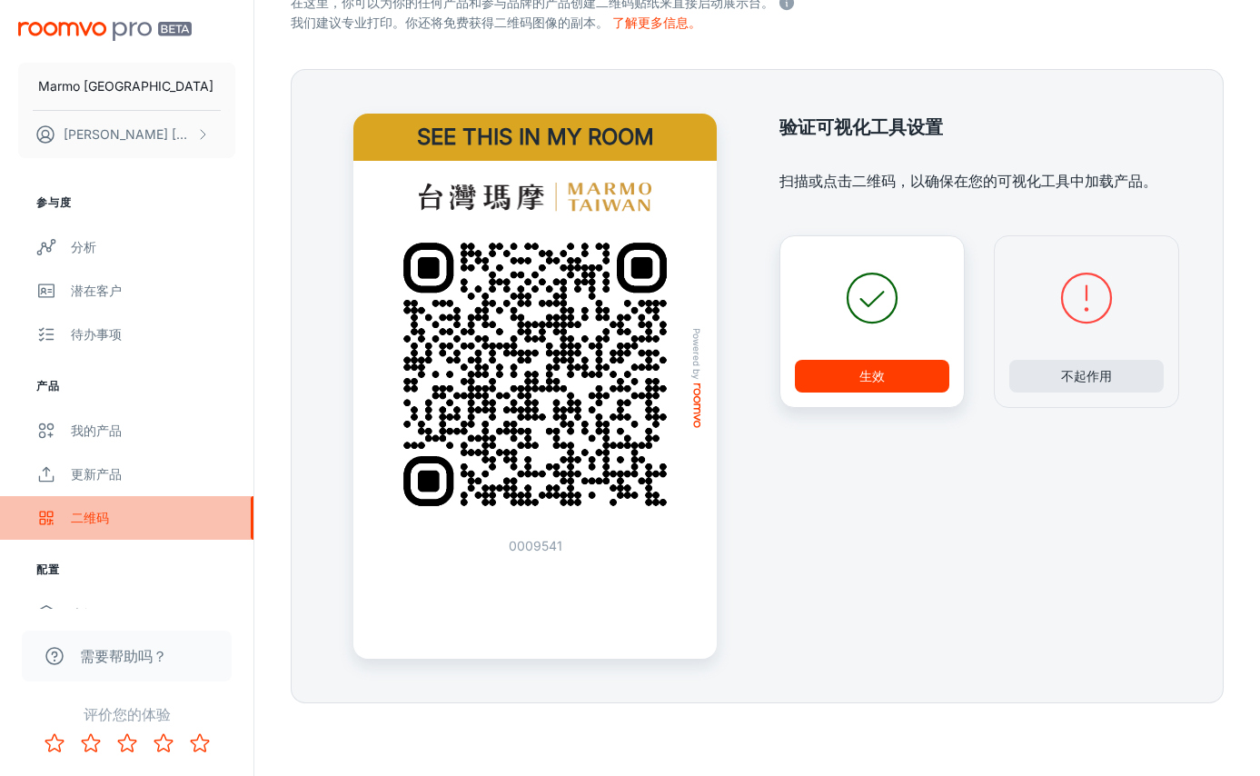
click at [85, 517] on div "二维码" at bounding box center [153, 518] width 164 height 20
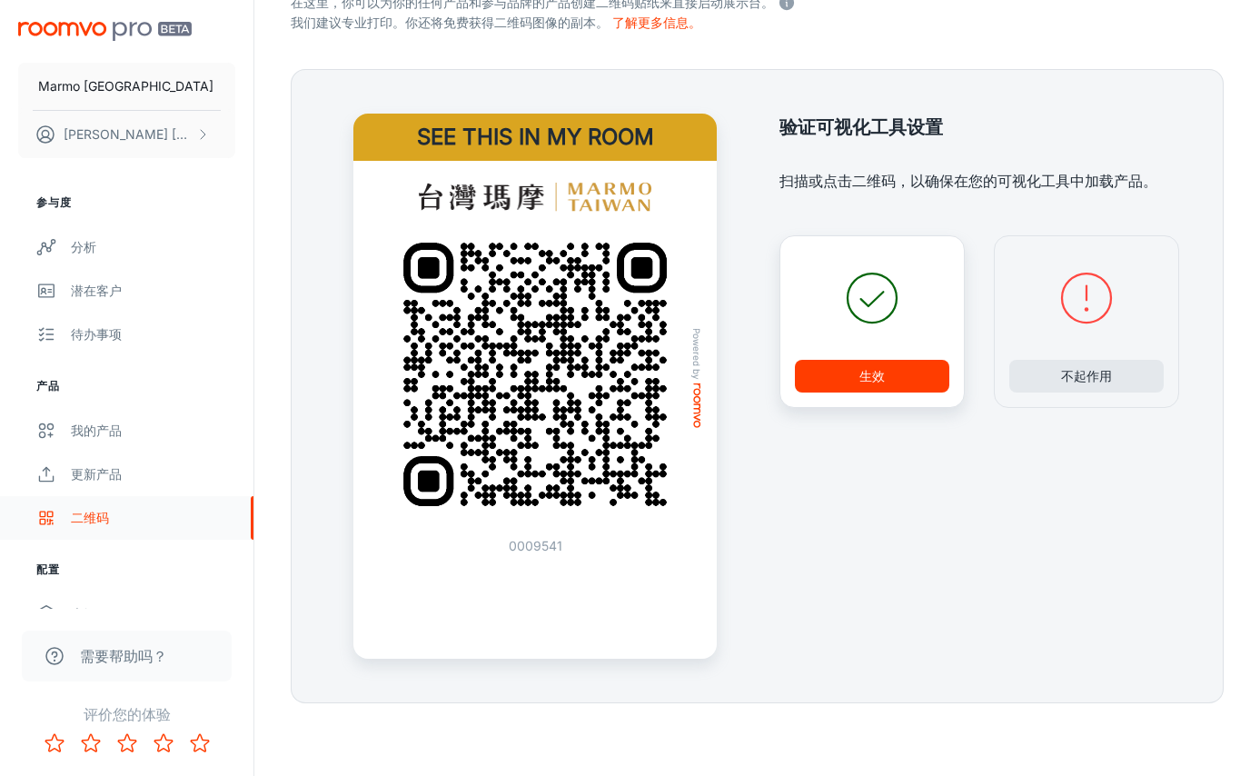
click at [113, 510] on div "二维码" at bounding box center [153, 518] width 164 height 20
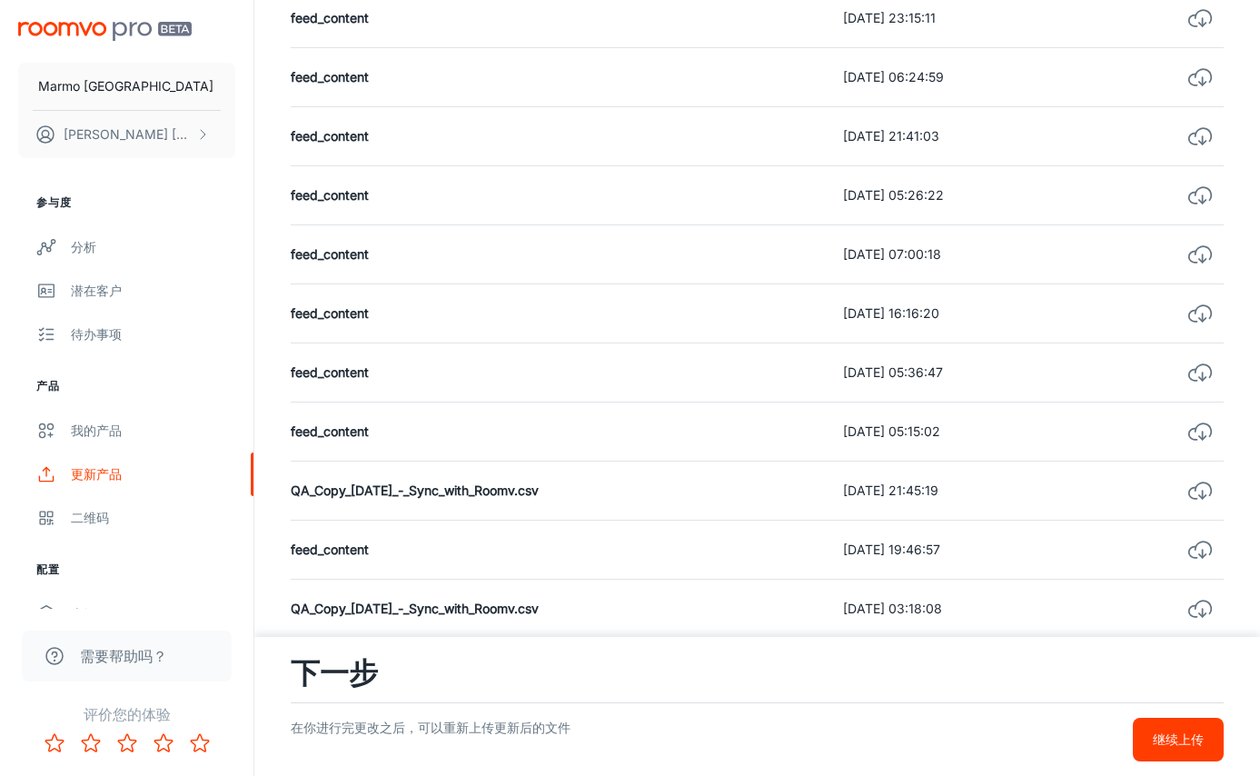
scroll to position [1090, 0]
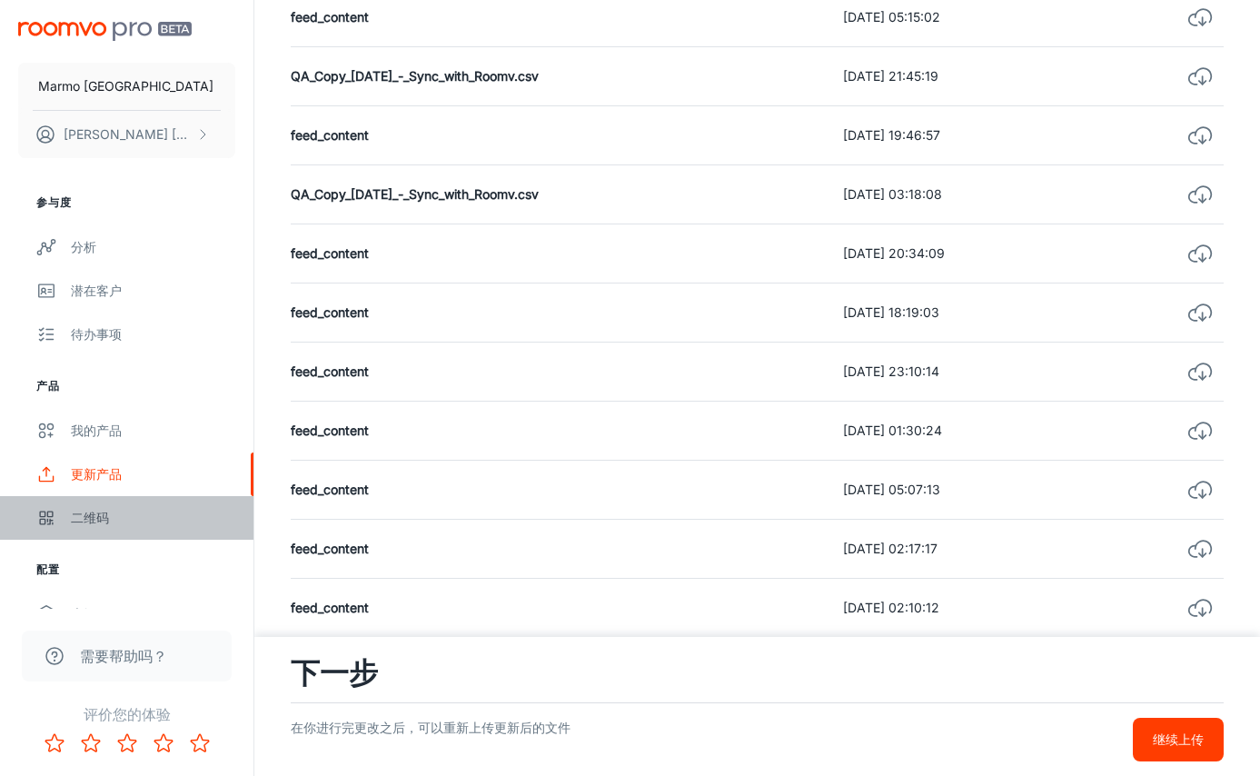
click at [117, 519] on div "二维码" at bounding box center [153, 518] width 164 height 20
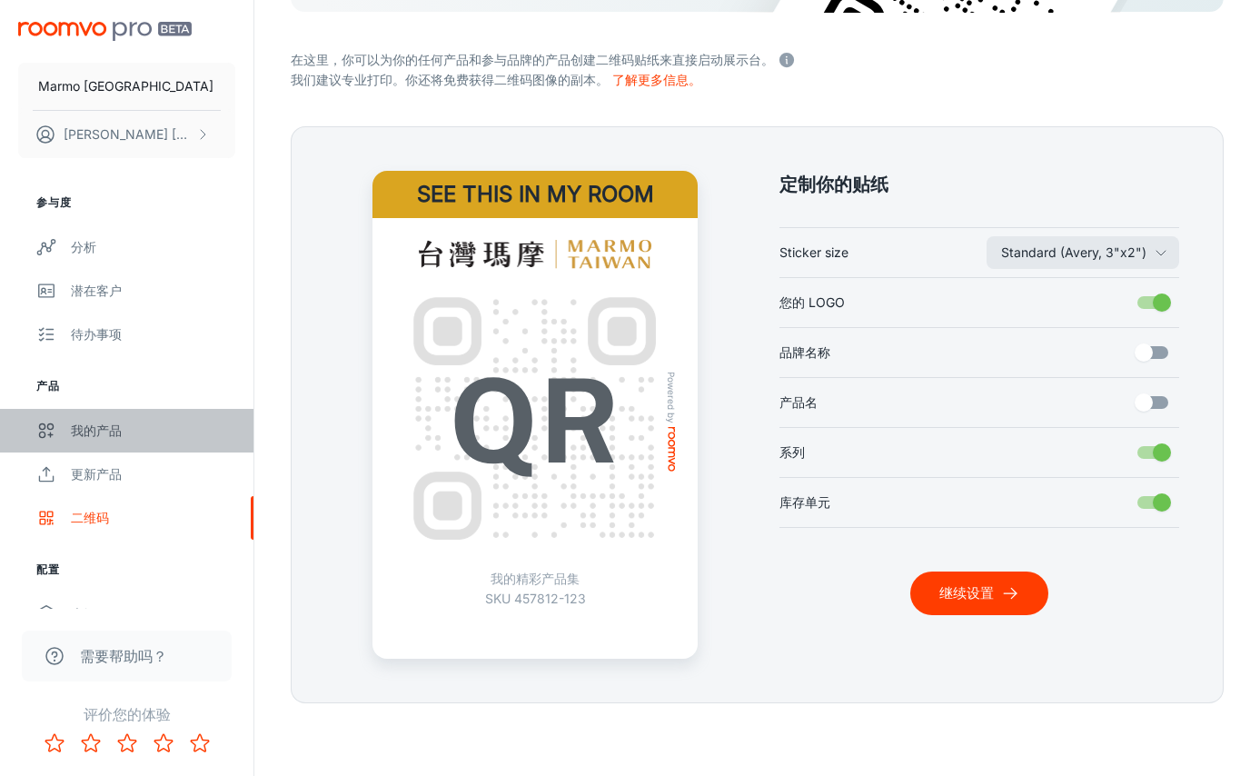
click at [133, 429] on div "我的产品" at bounding box center [153, 431] width 164 height 20
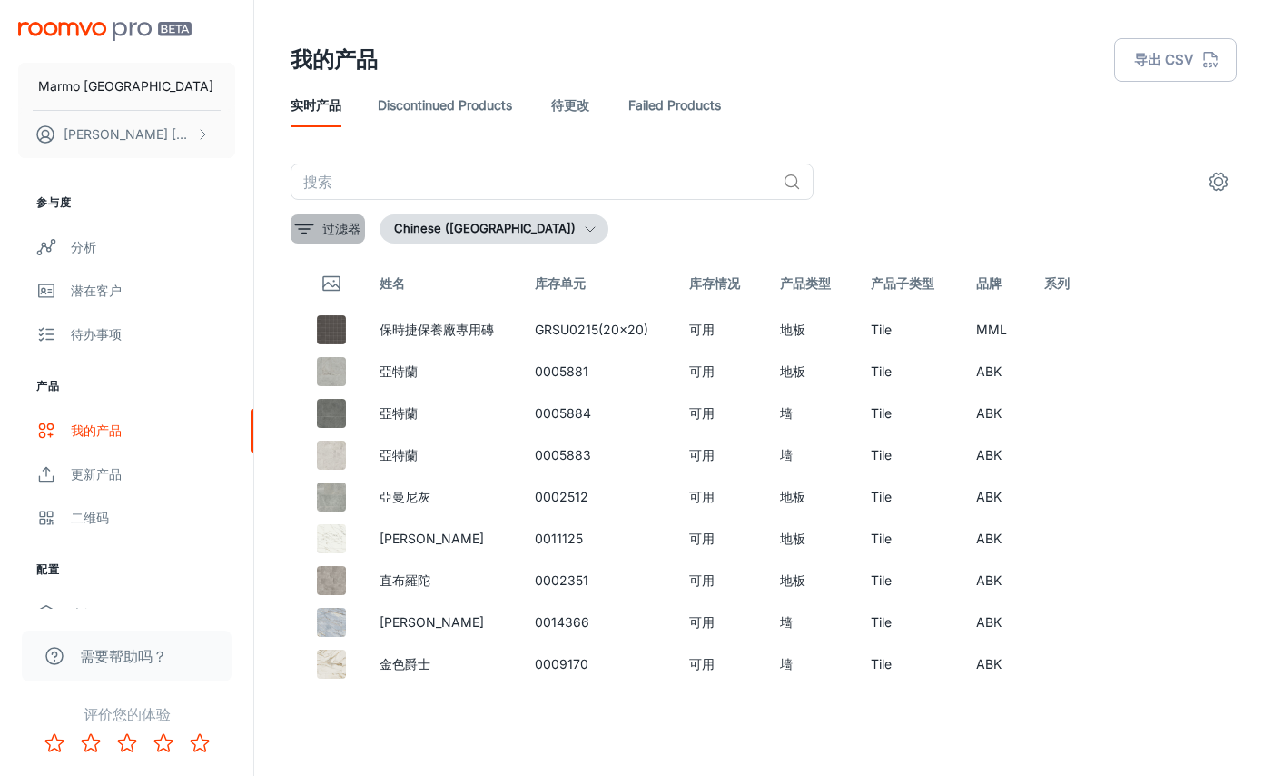
click at [333, 224] on p "过滤器" at bounding box center [341, 229] width 38 height 20
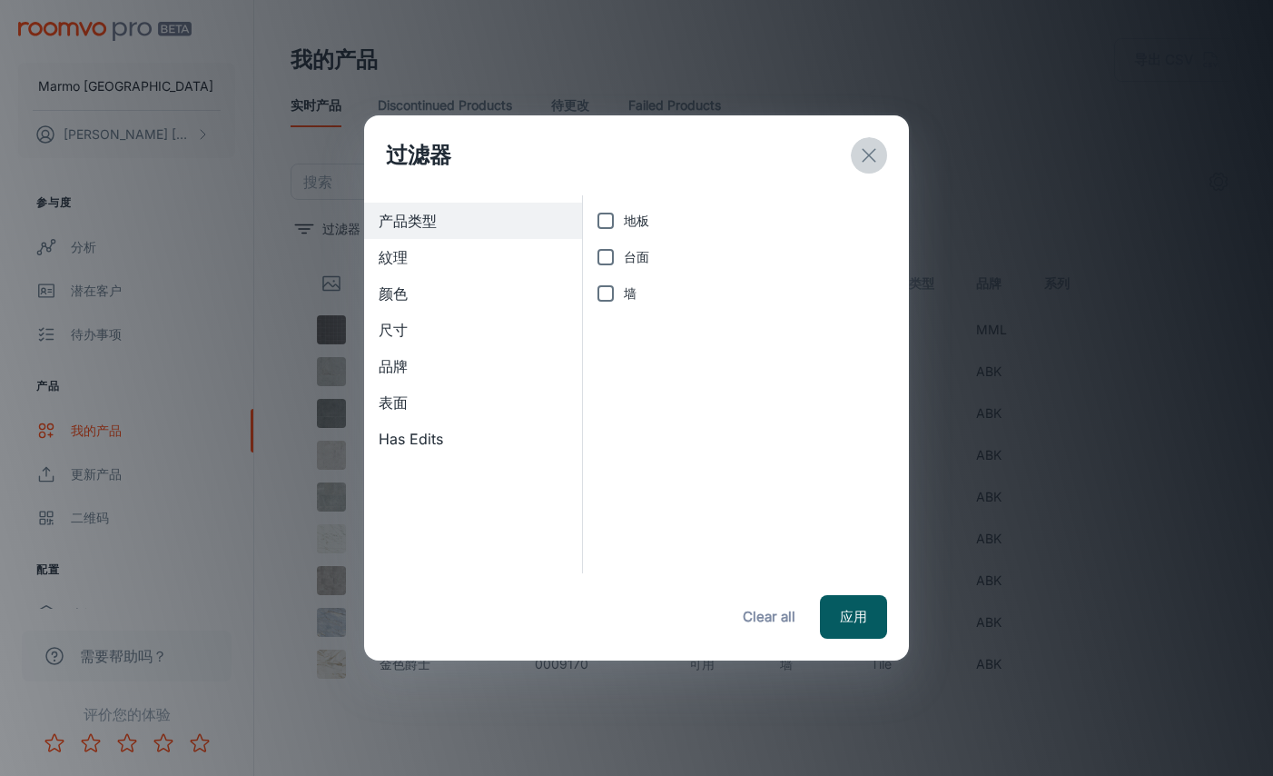
click at [867, 151] on icon "exit" at bounding box center [869, 155] width 22 height 22
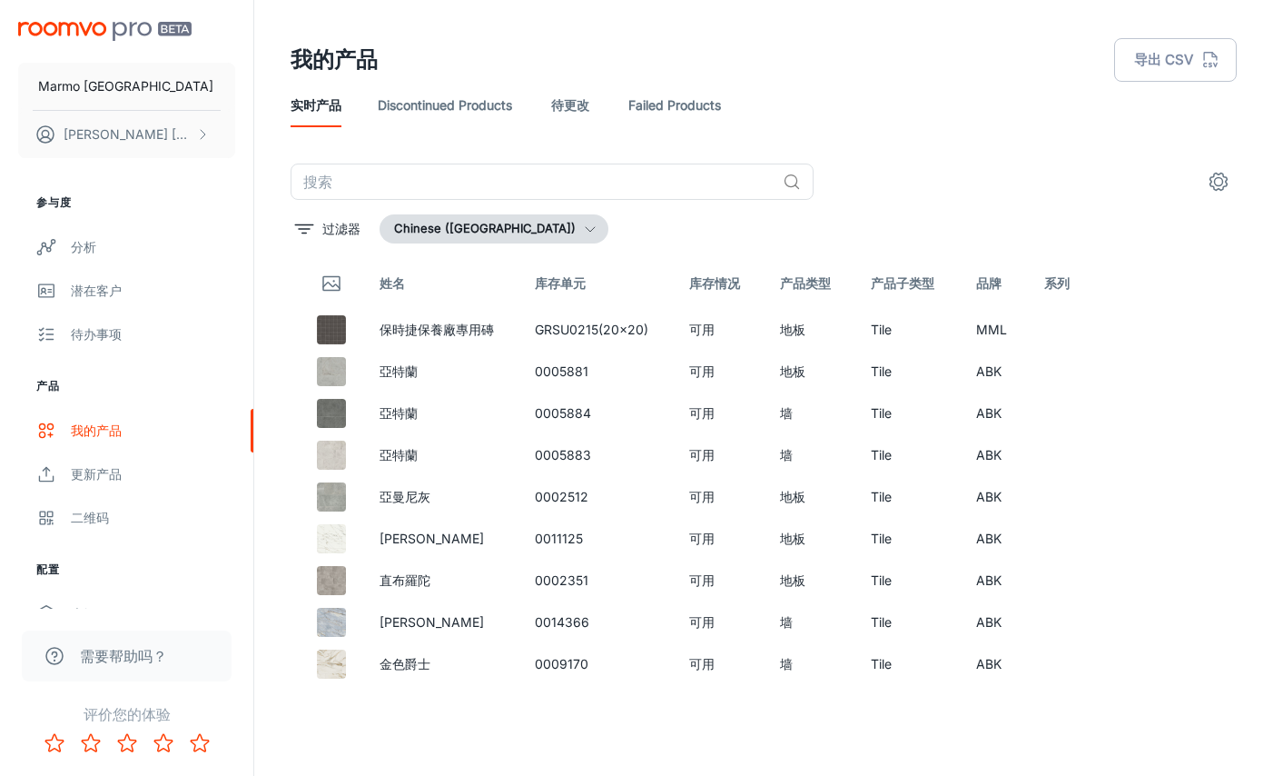
click at [631, 104] on link "Failed Products" at bounding box center [675, 106] width 93 height 44
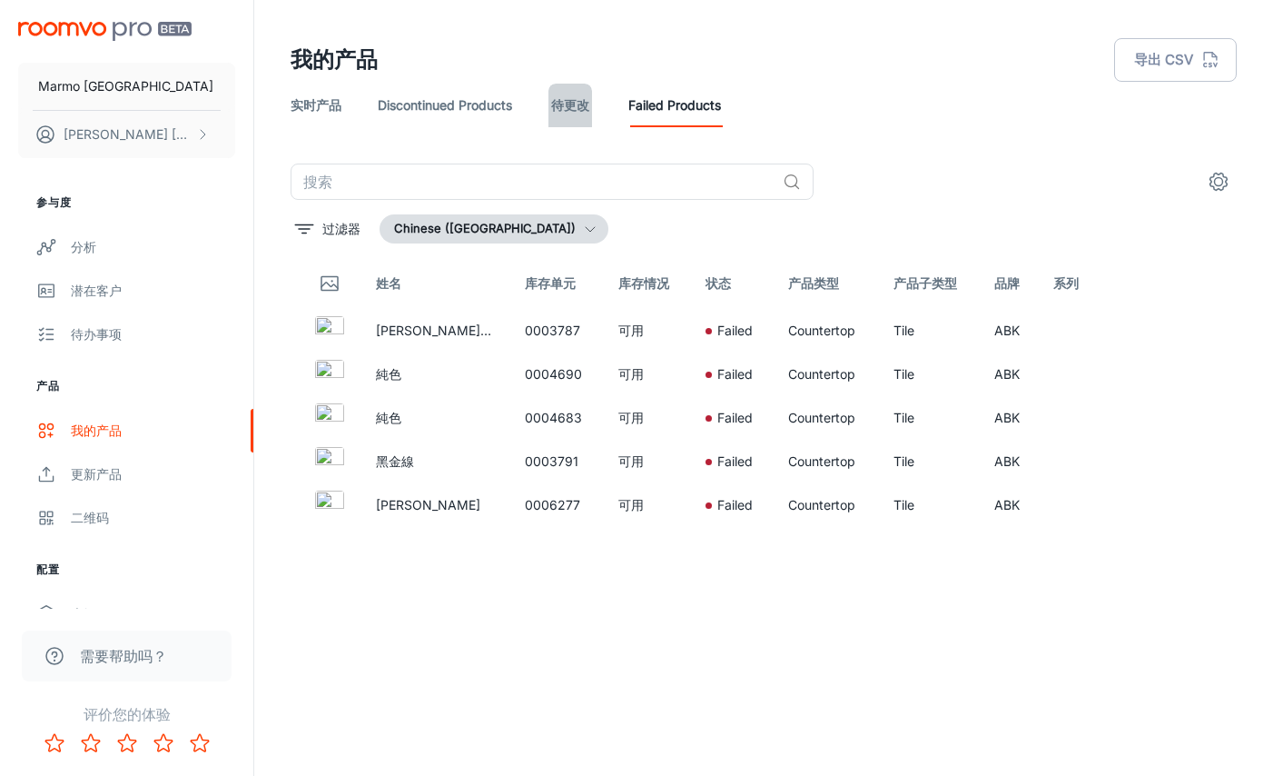
click at [578, 104] on link "待更改" at bounding box center [571, 106] width 44 height 44
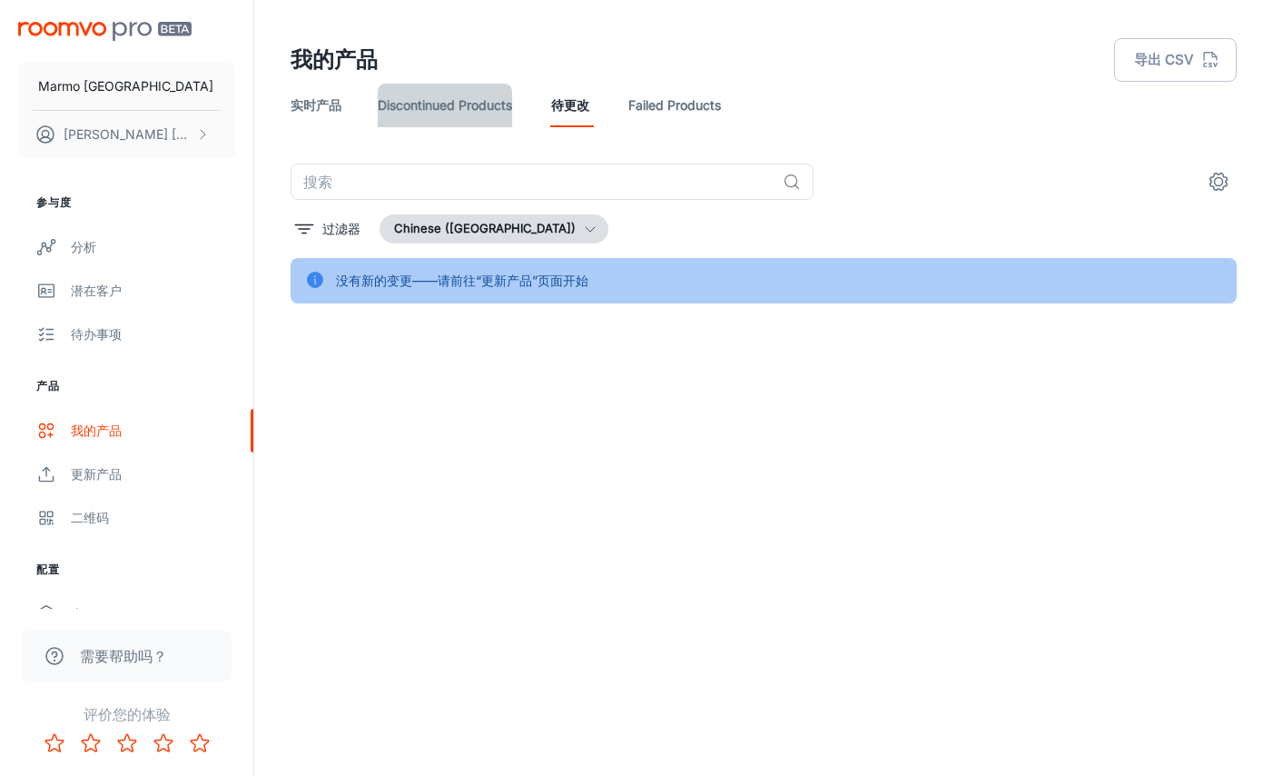
click at [486, 98] on link "Discontinued Products" at bounding box center [445, 106] width 134 height 44
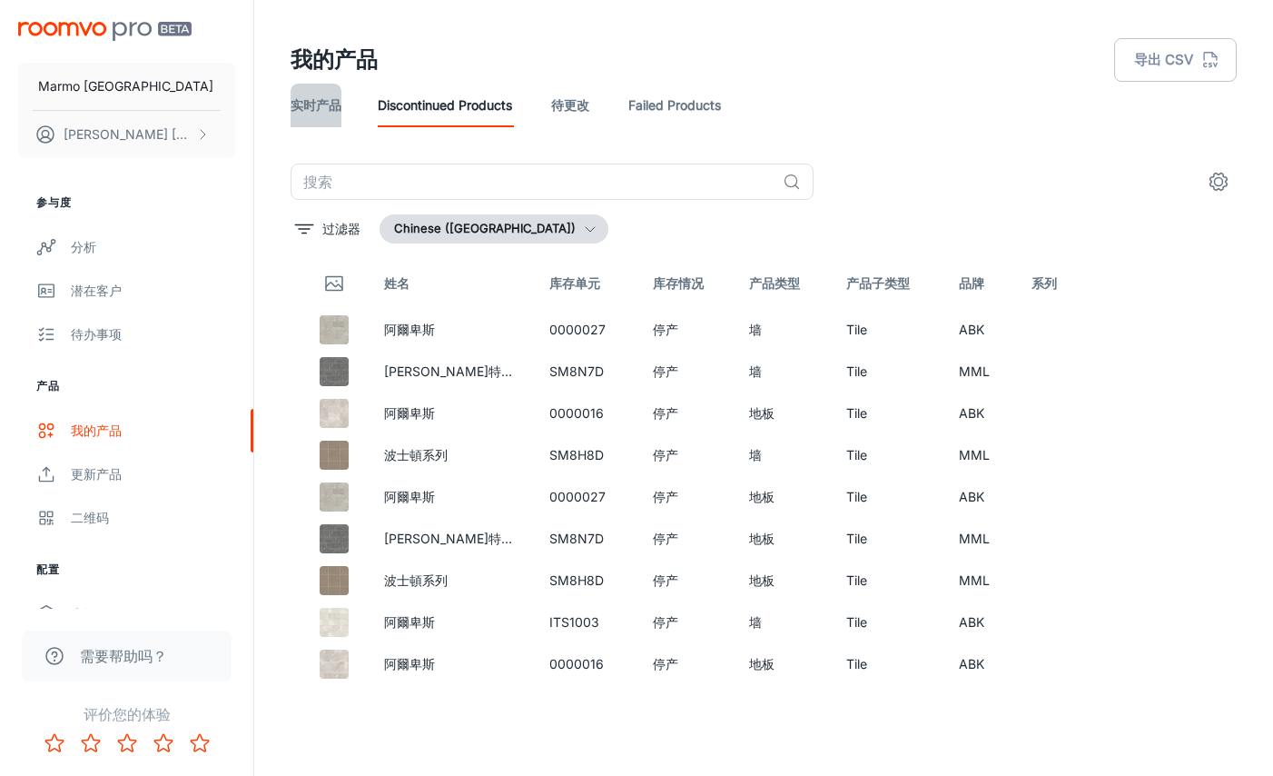
click at [327, 99] on link "实时产品" at bounding box center [316, 106] width 51 height 44
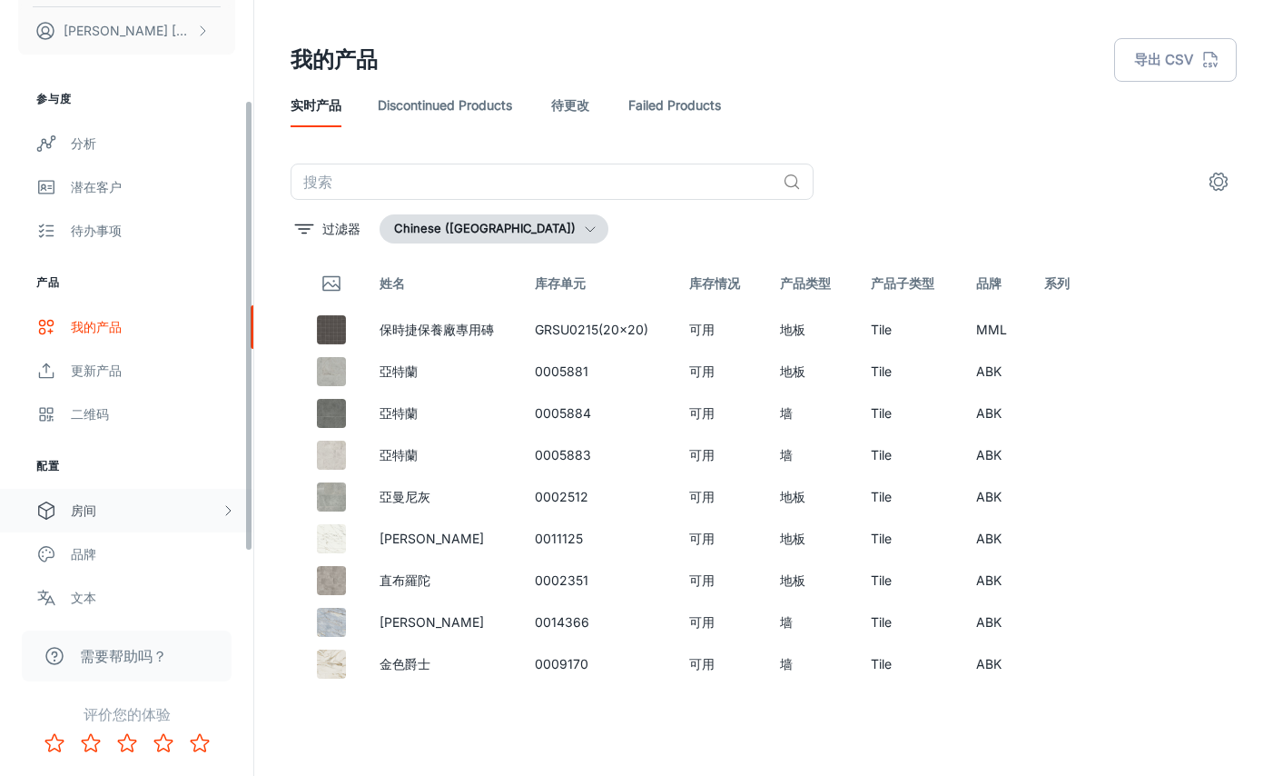
scroll to position [211, 0]
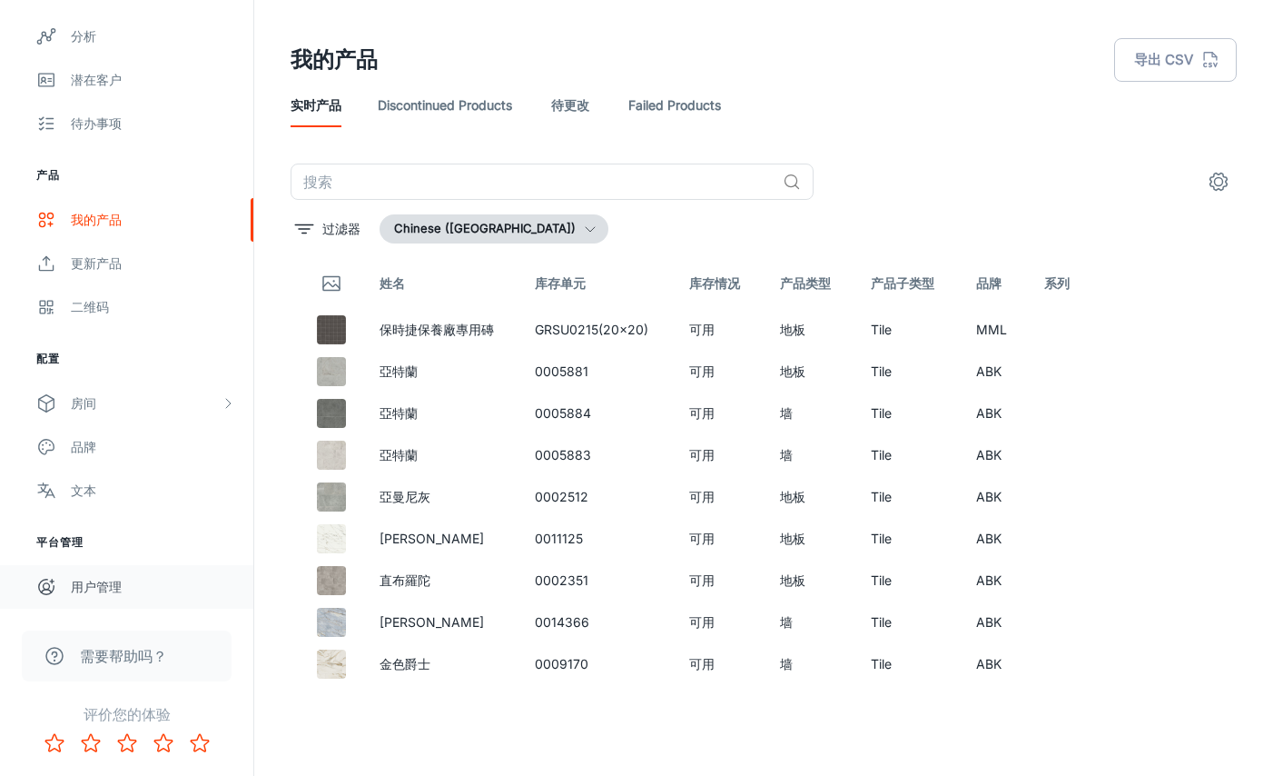
click at [93, 594] on div "用户管理" at bounding box center [153, 587] width 164 height 20
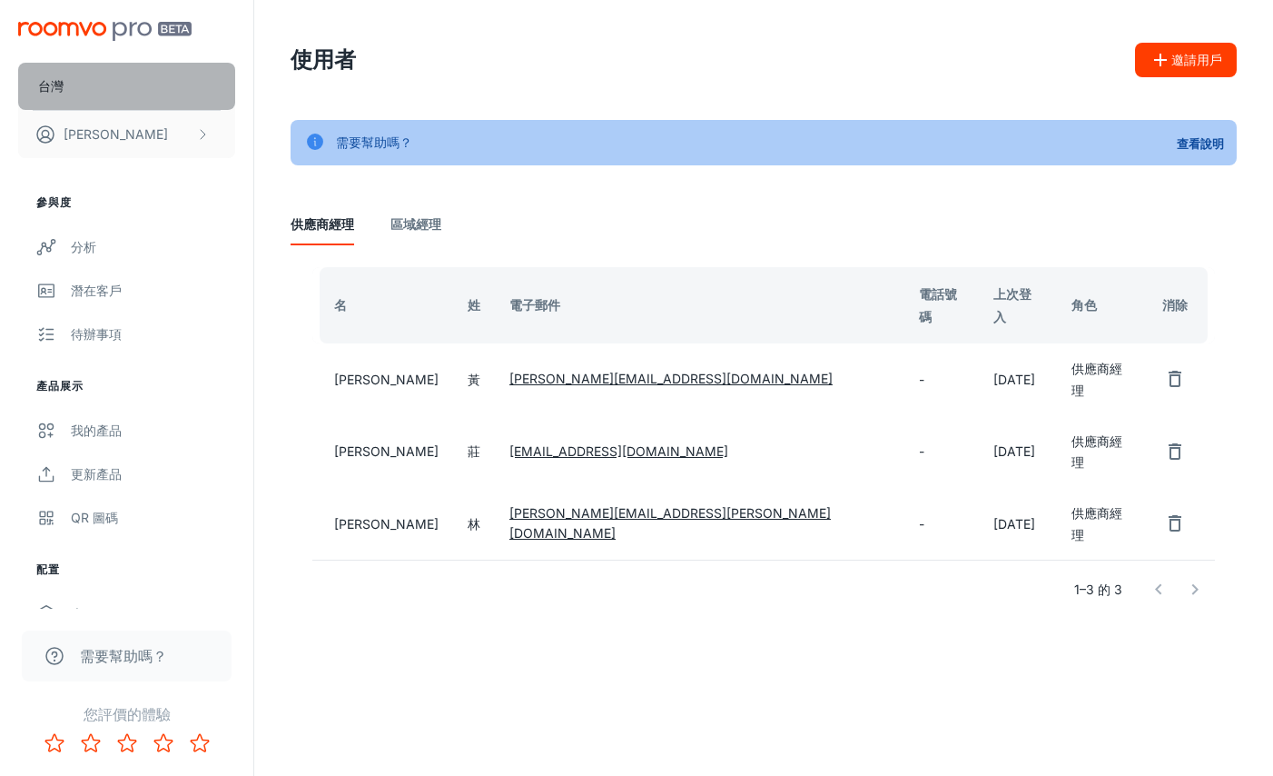
click at [105, 90] on button "台灣" at bounding box center [126, 86] width 217 height 47
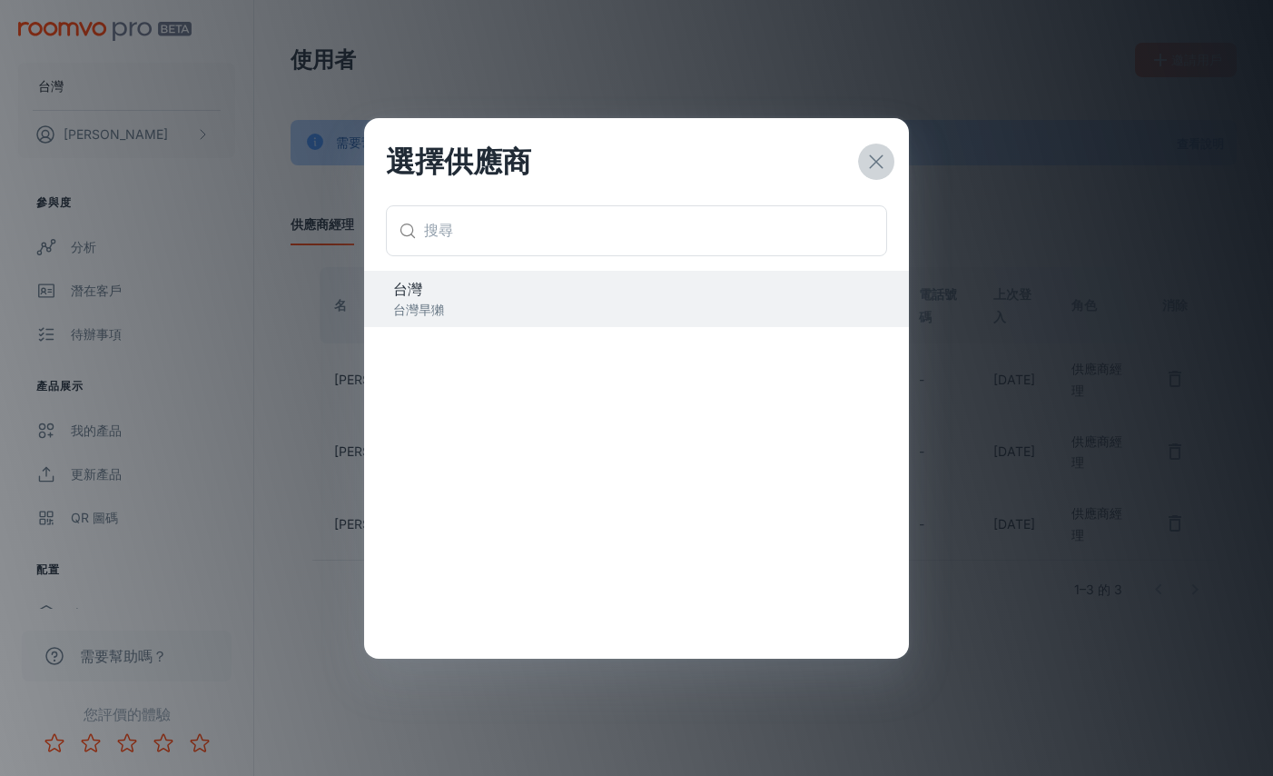
click at [888, 164] on button "button" at bounding box center [876, 162] width 36 height 36
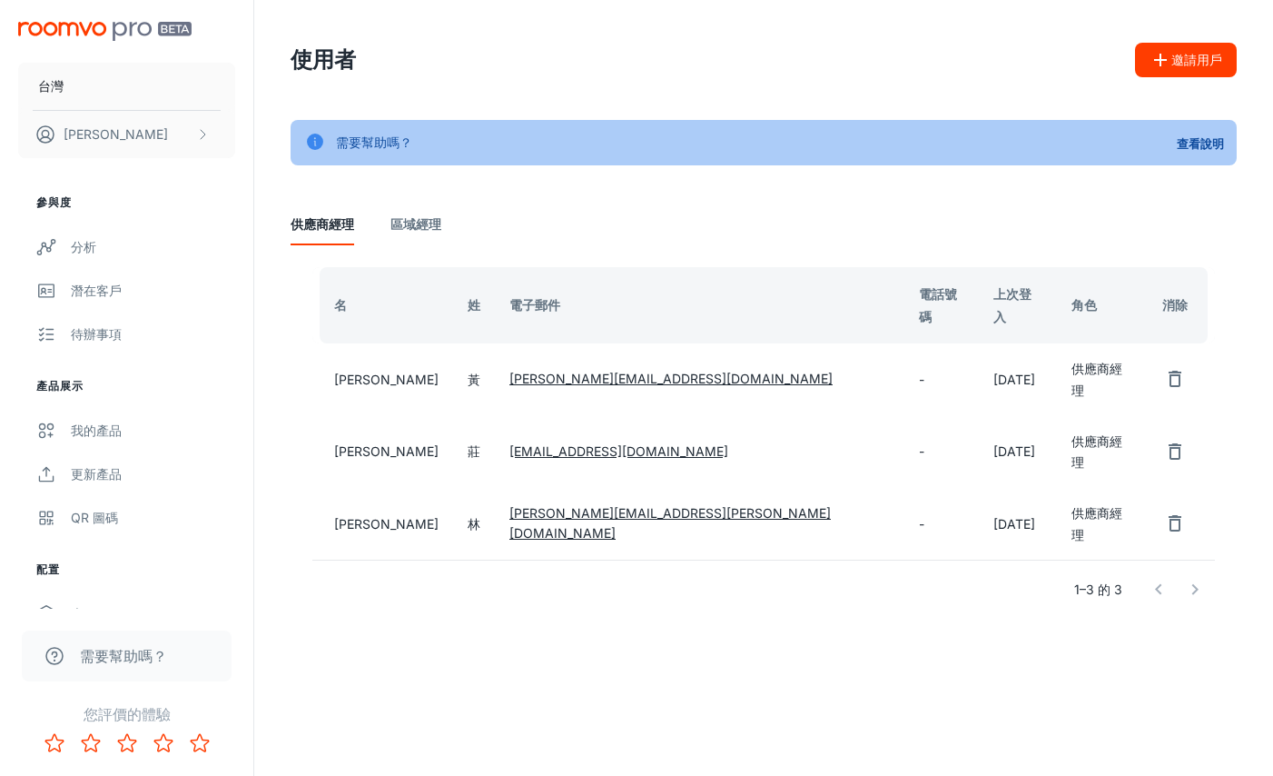
click at [871, 164] on div "需要幫助嗎？ 查看說明" at bounding box center [764, 142] width 946 height 45
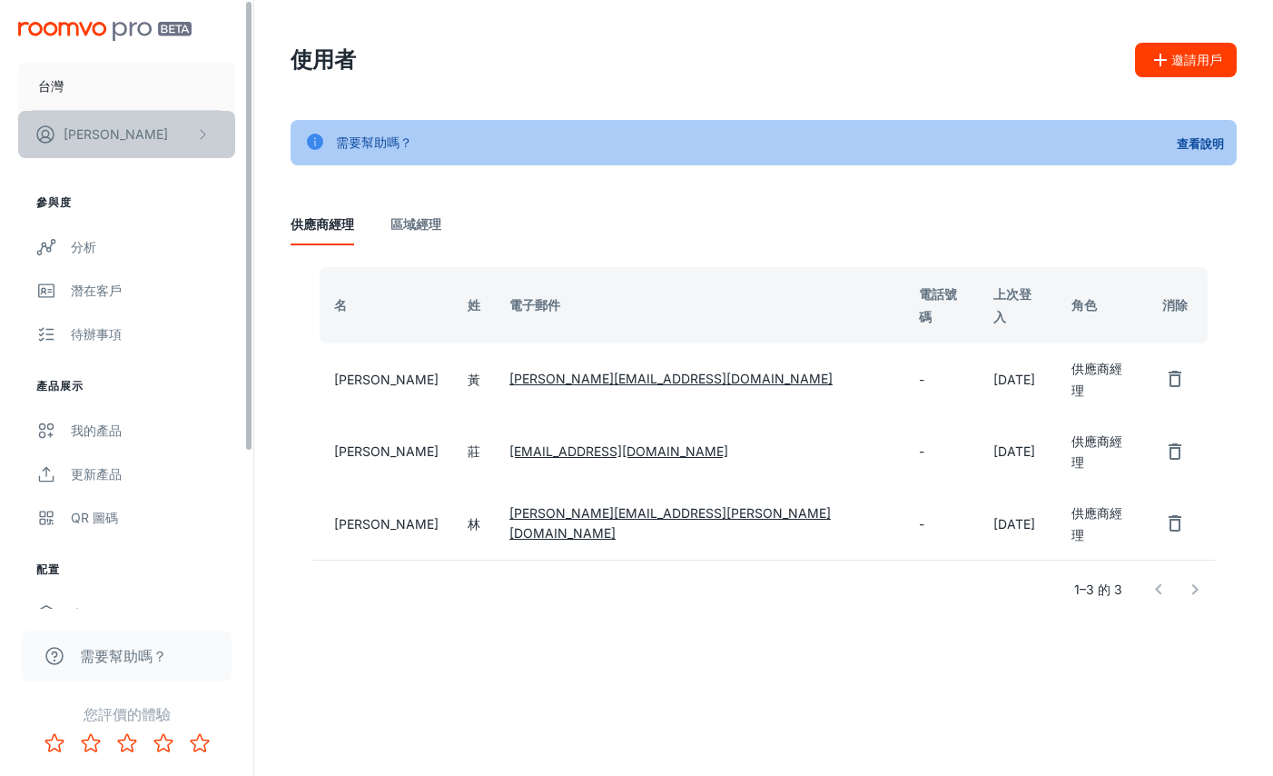
click at [177, 144] on button "[PERSON_NAME]" at bounding box center [126, 134] width 217 height 47
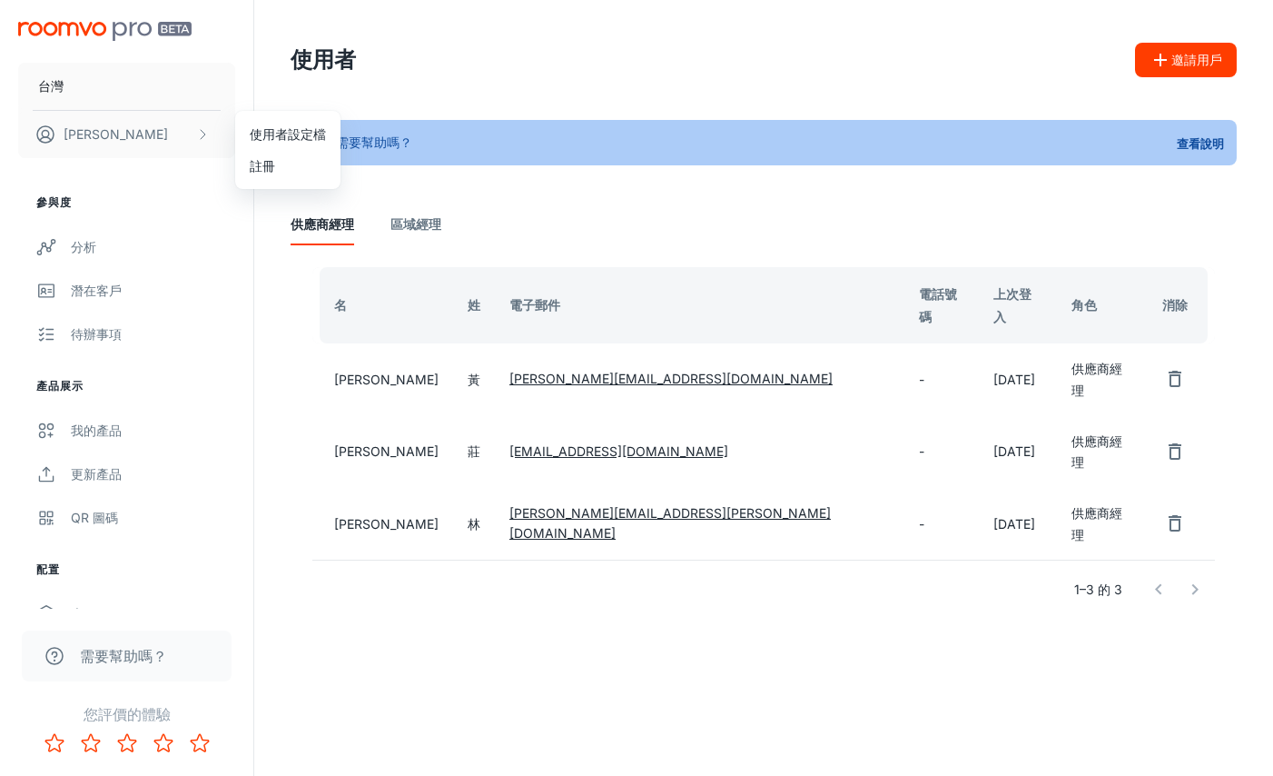
click at [307, 130] on font "使用者設定檔" at bounding box center [288, 133] width 76 height 15
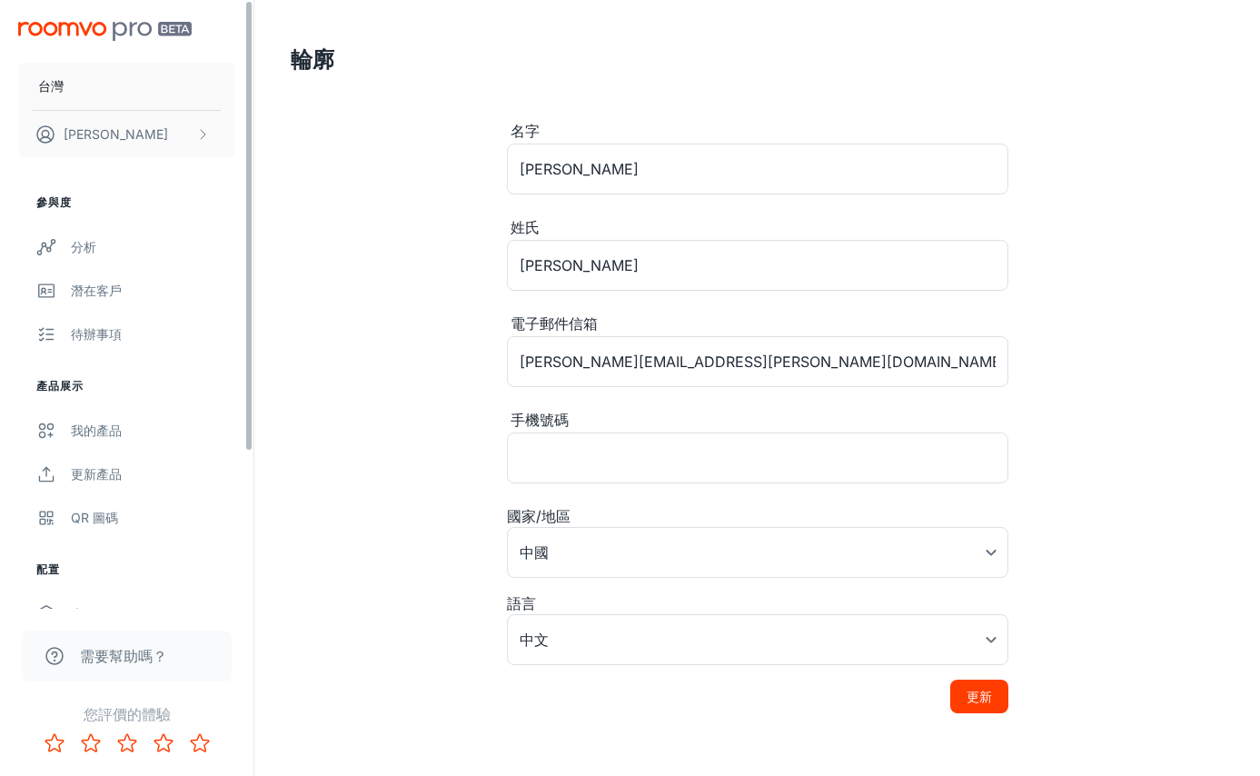
click at [85, 21] on div "台灣 [PERSON_NAME]" at bounding box center [126, 86] width 253 height 173
click at [102, 29] on img "可捲動內容" at bounding box center [104, 31] width 173 height 19
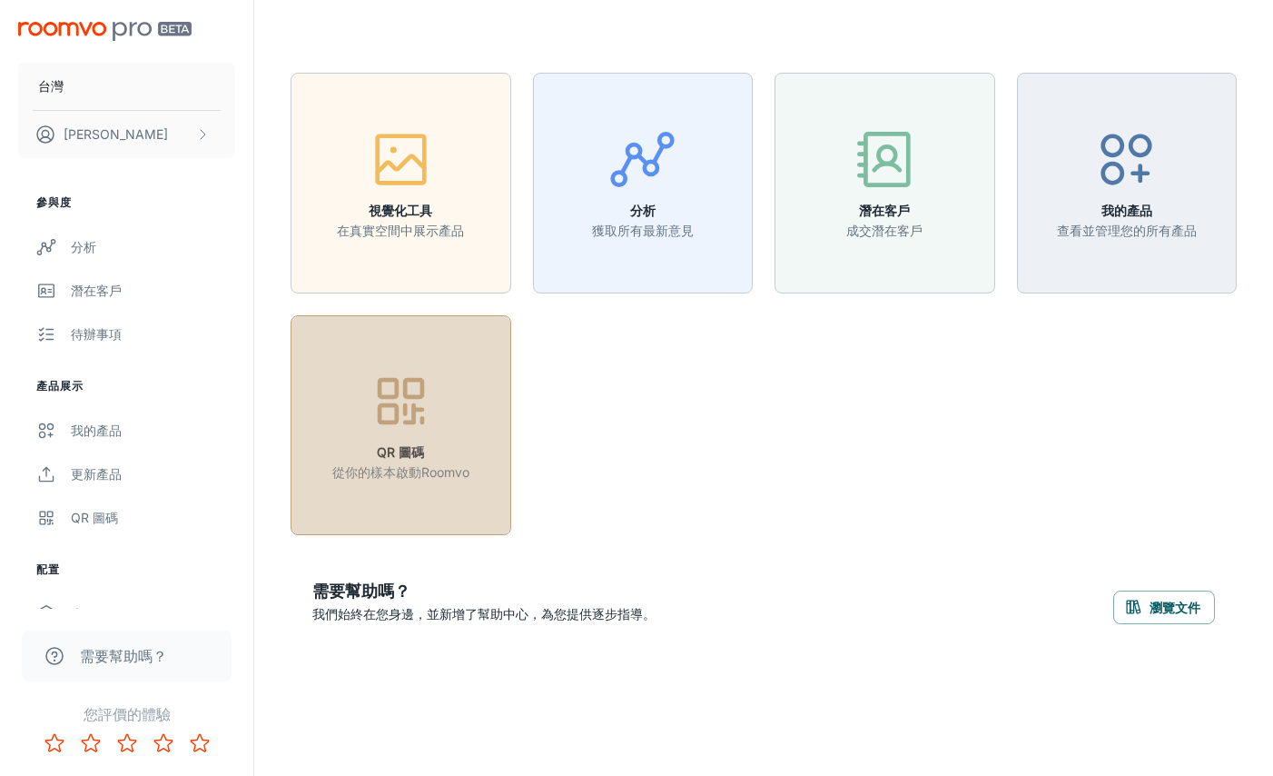
click at [454, 421] on div "button" at bounding box center [400, 404] width 137 height 75
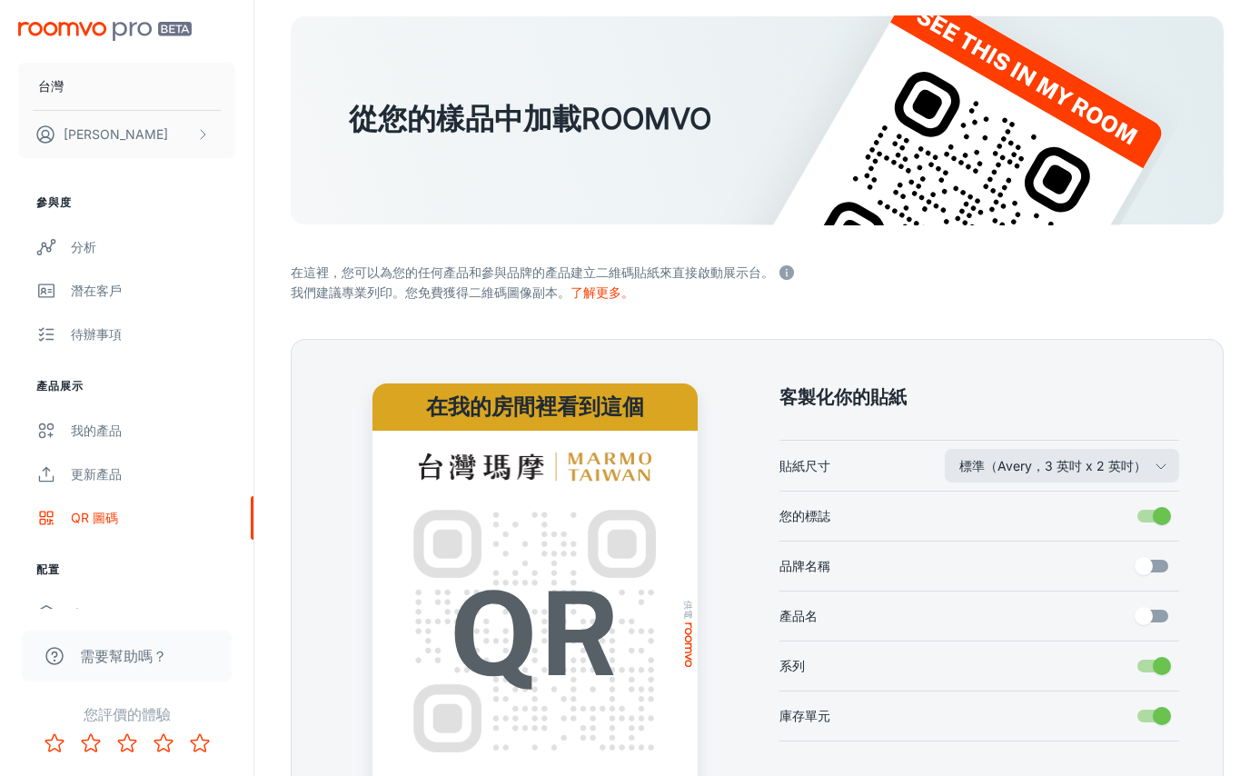
scroll to position [317, 0]
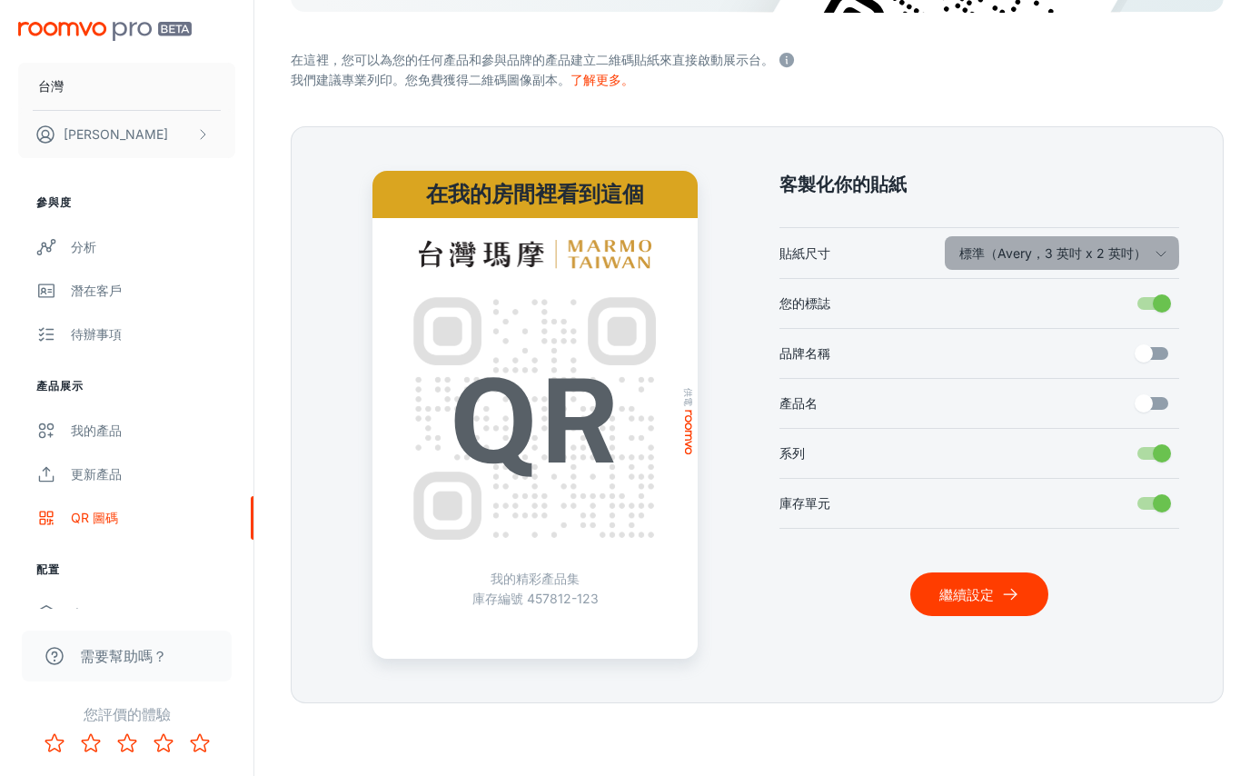
click at [971, 256] on font "標準（Avery，3 英吋 x 2 英吋）" at bounding box center [1052, 252] width 187 height 15
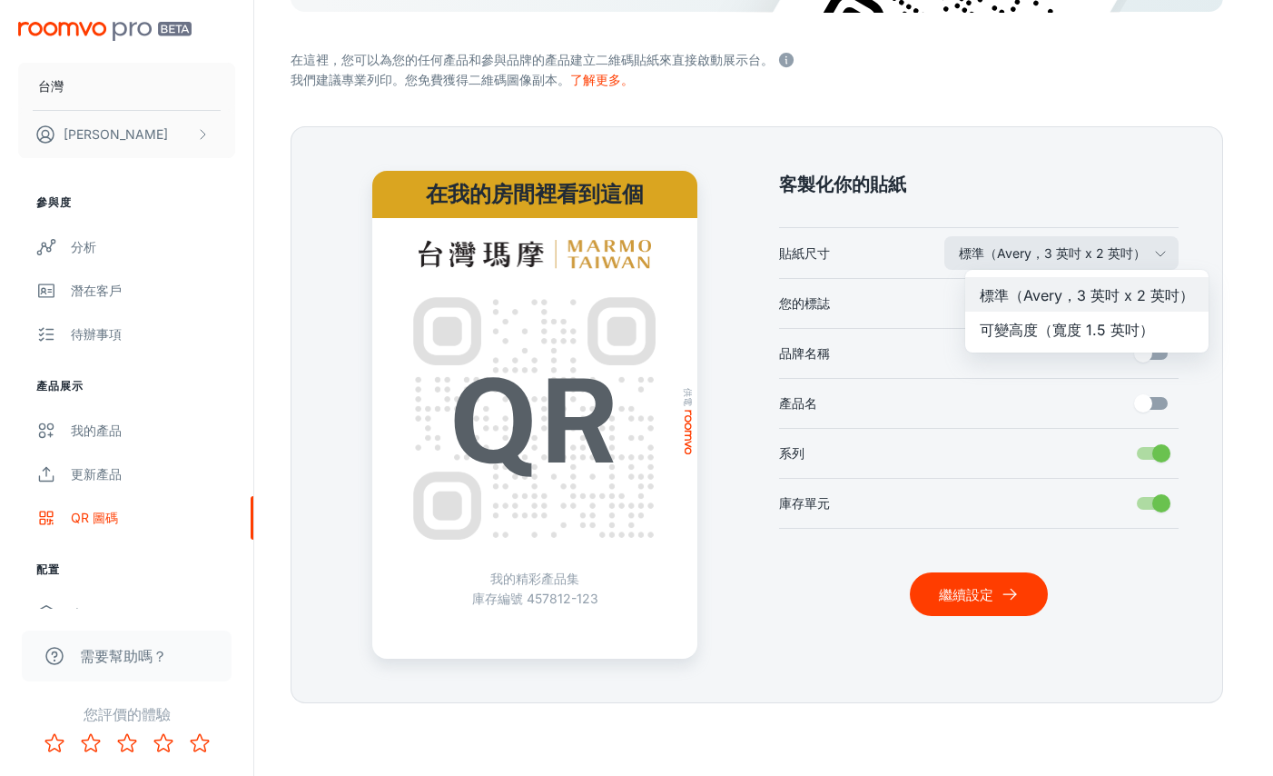
click at [961, 172] on div at bounding box center [636, 388] width 1273 height 776
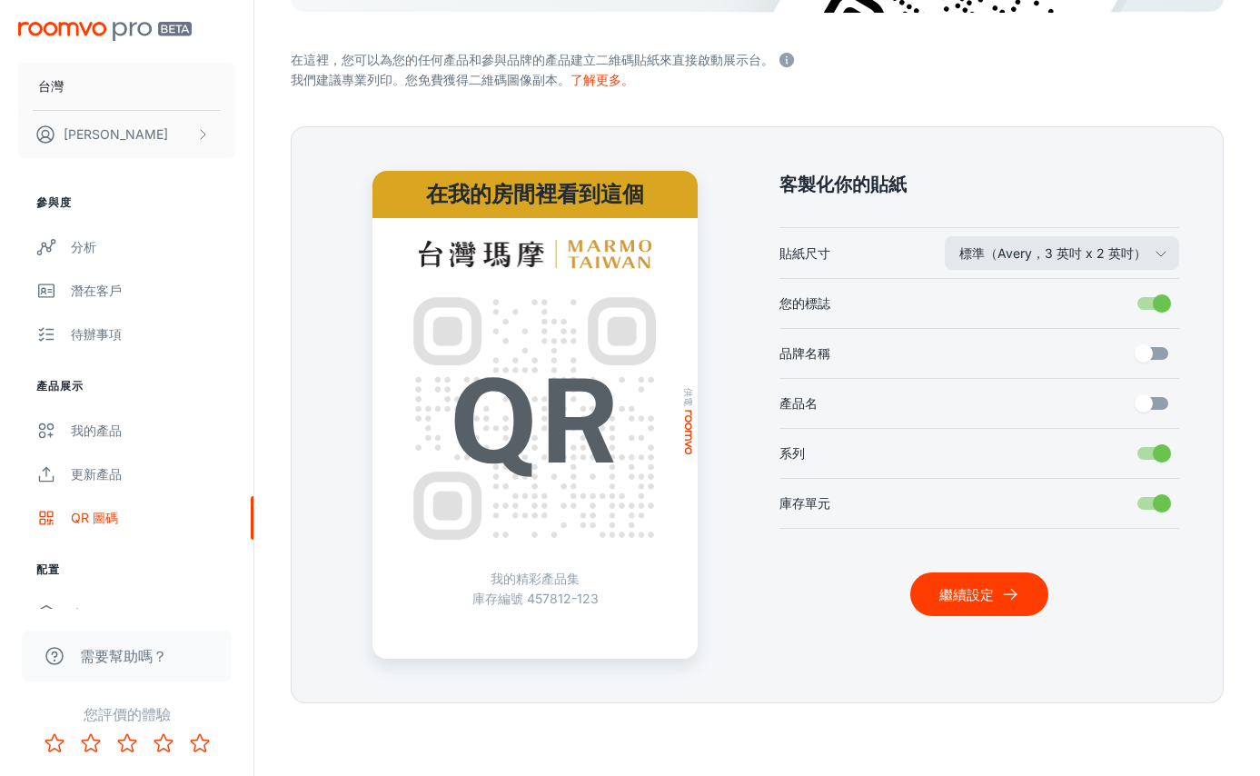
click at [562, 592] on font "庫存編號 457812-123" at bounding box center [535, 597] width 126 height 15
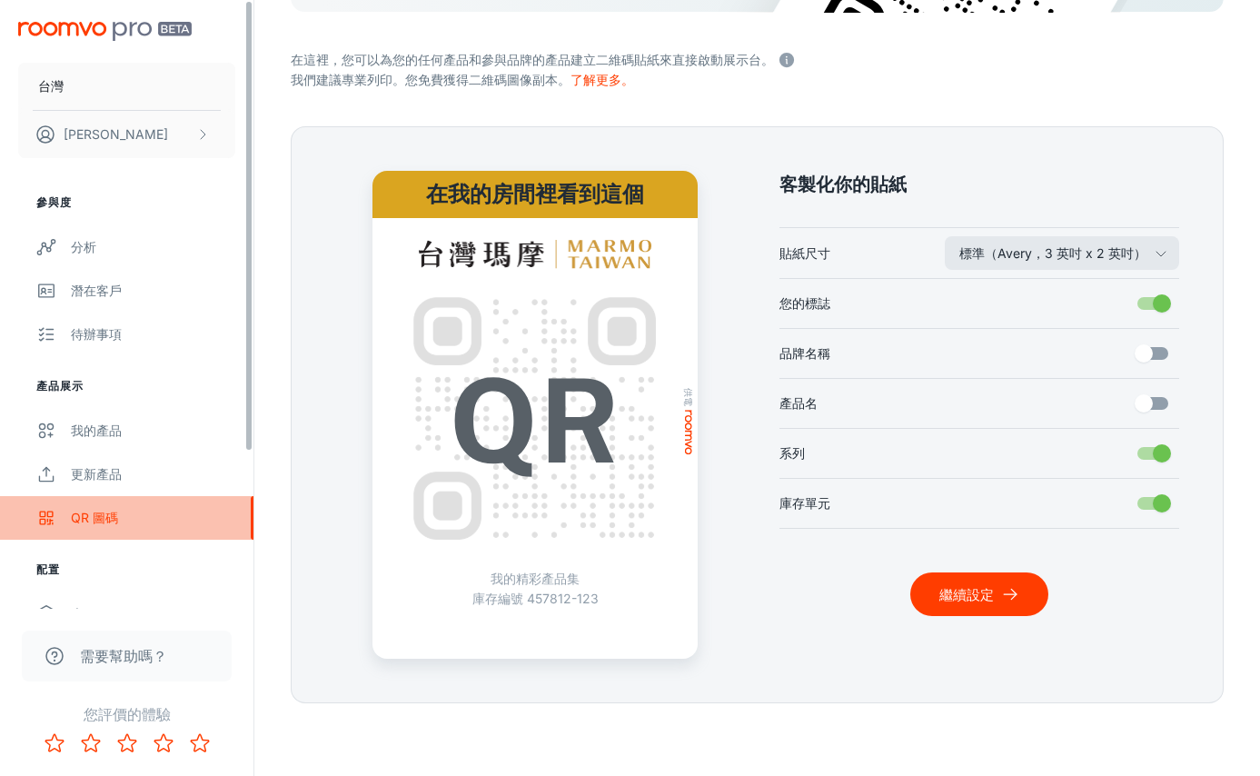
click at [128, 518] on div "QR 圖碼" at bounding box center [153, 518] width 164 height 20
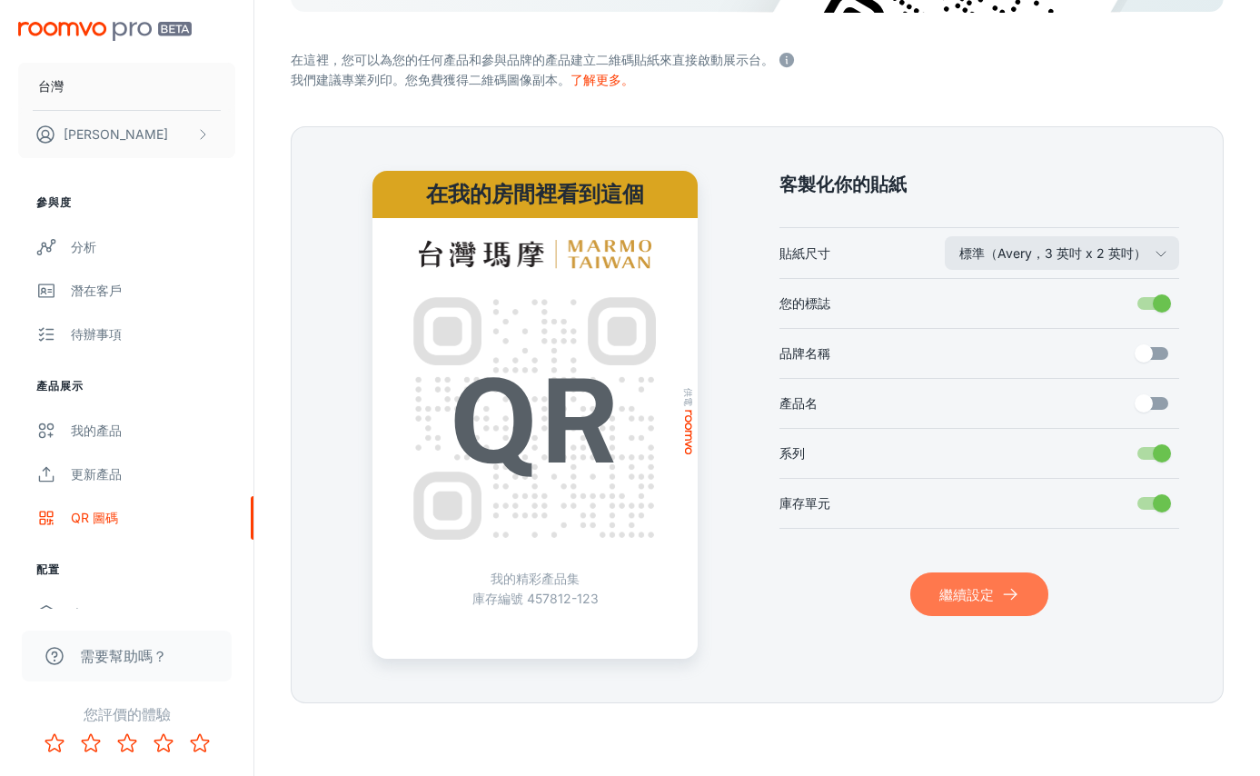
click at [997, 579] on button "繼續設定" at bounding box center [979, 594] width 138 height 44
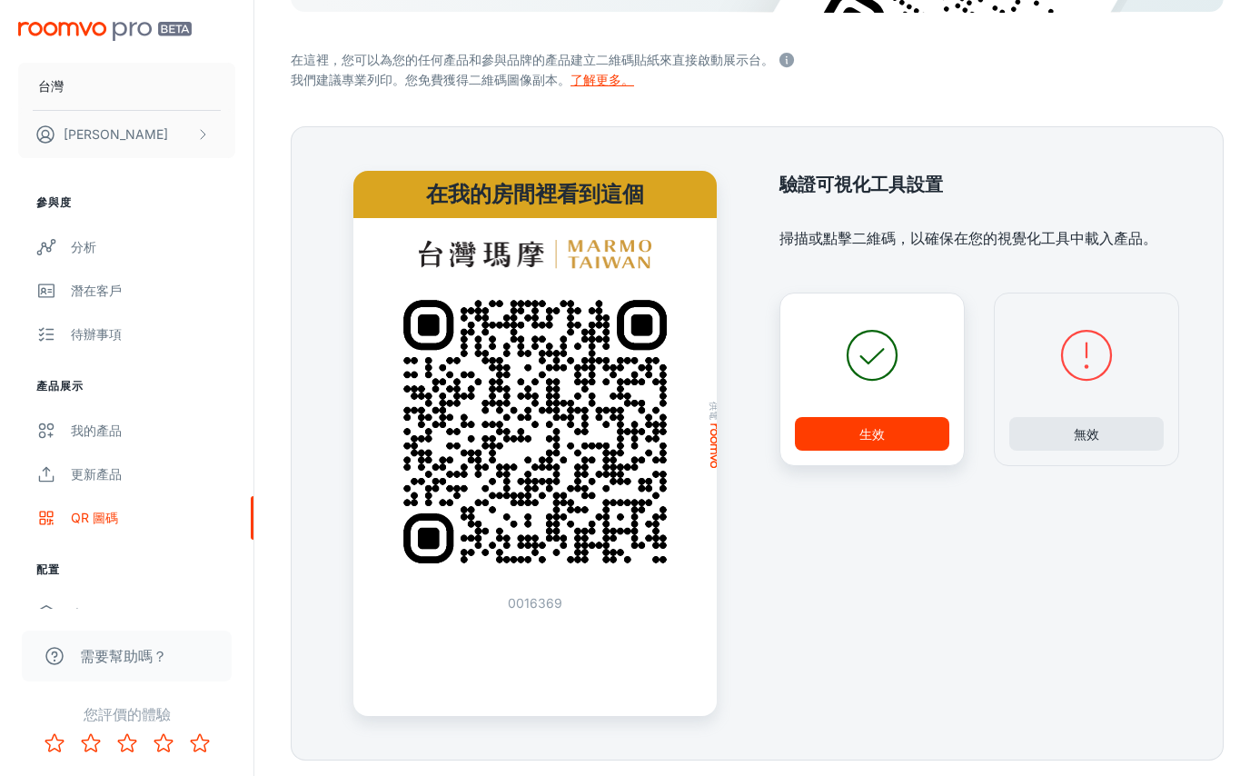
click at [598, 76] on font "了解更多。" at bounding box center [602, 79] width 64 height 15
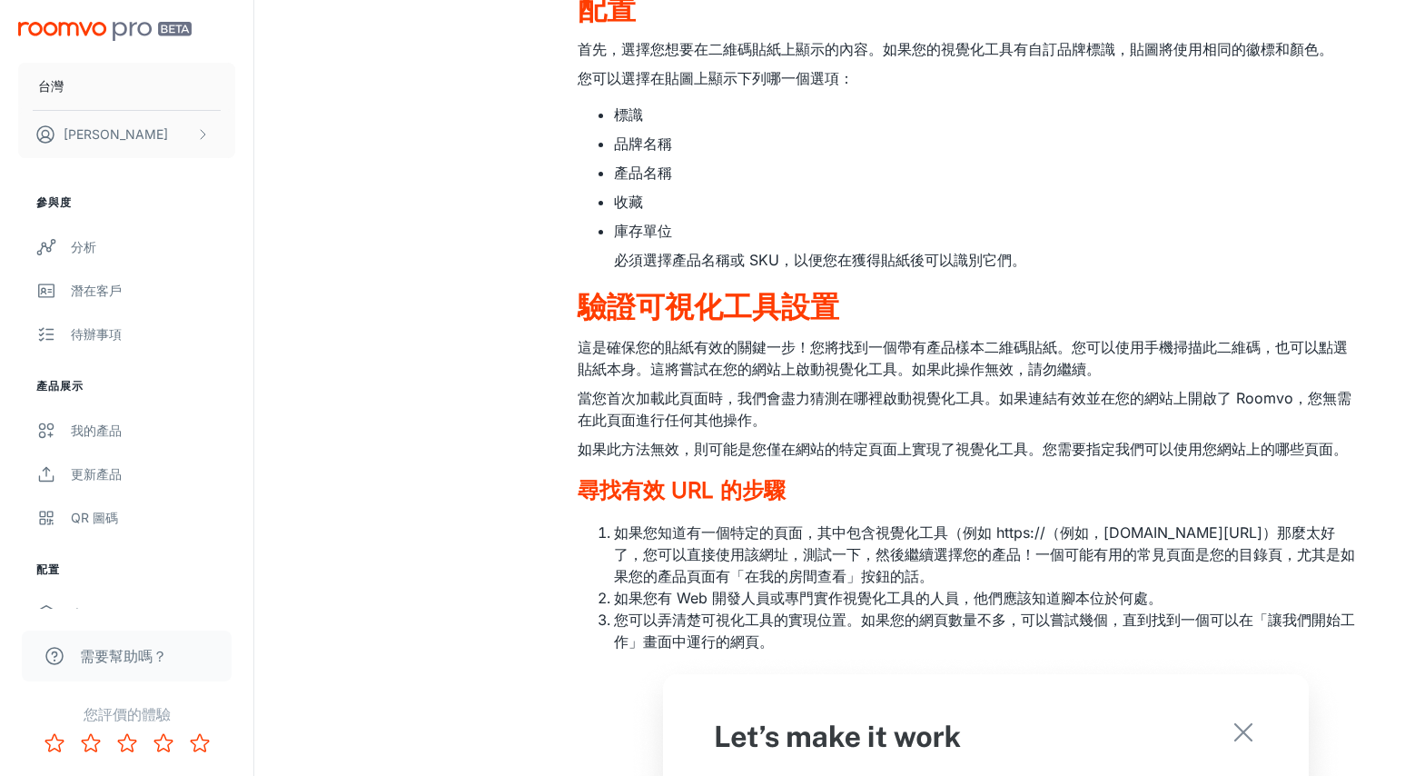
scroll to position [677, 0]
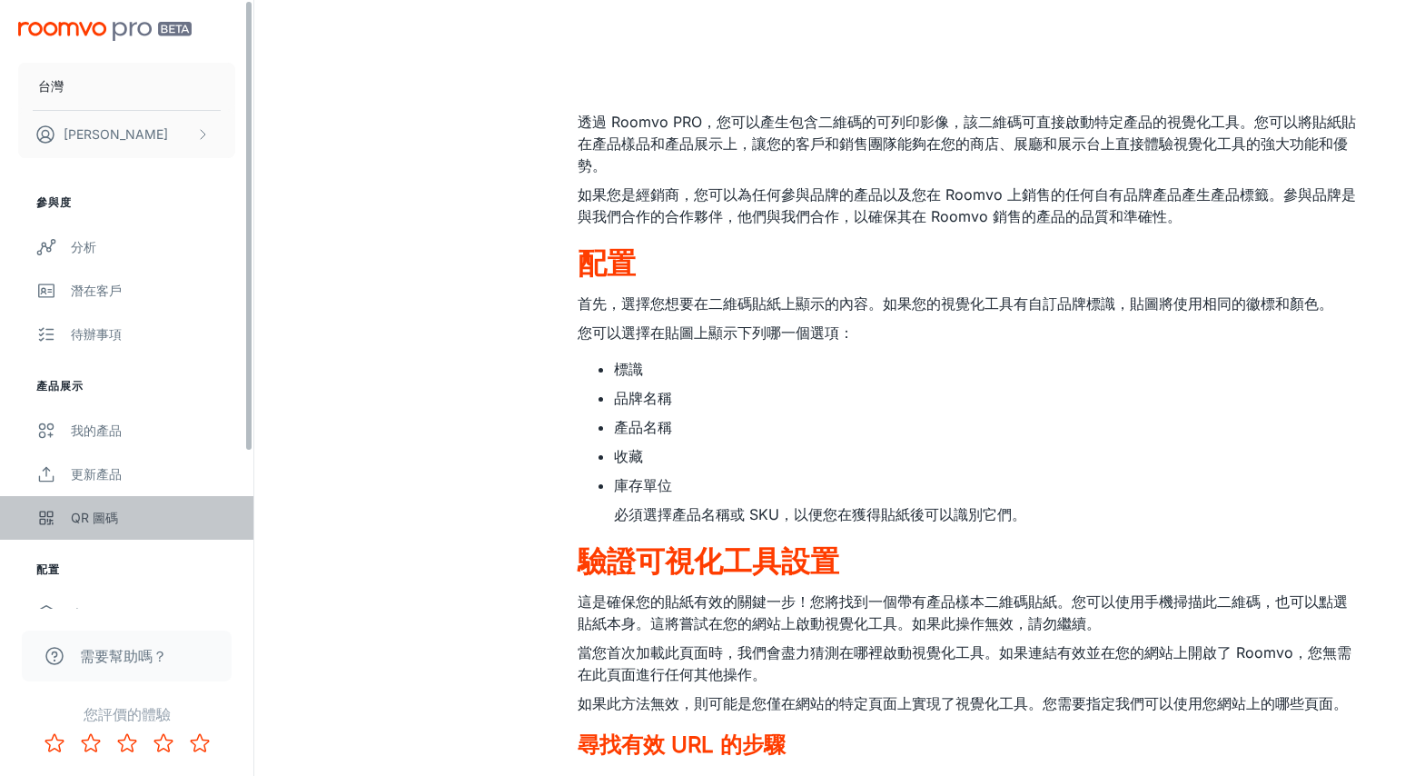
click at [97, 508] on div "QR 圖碼" at bounding box center [153, 518] width 164 height 20
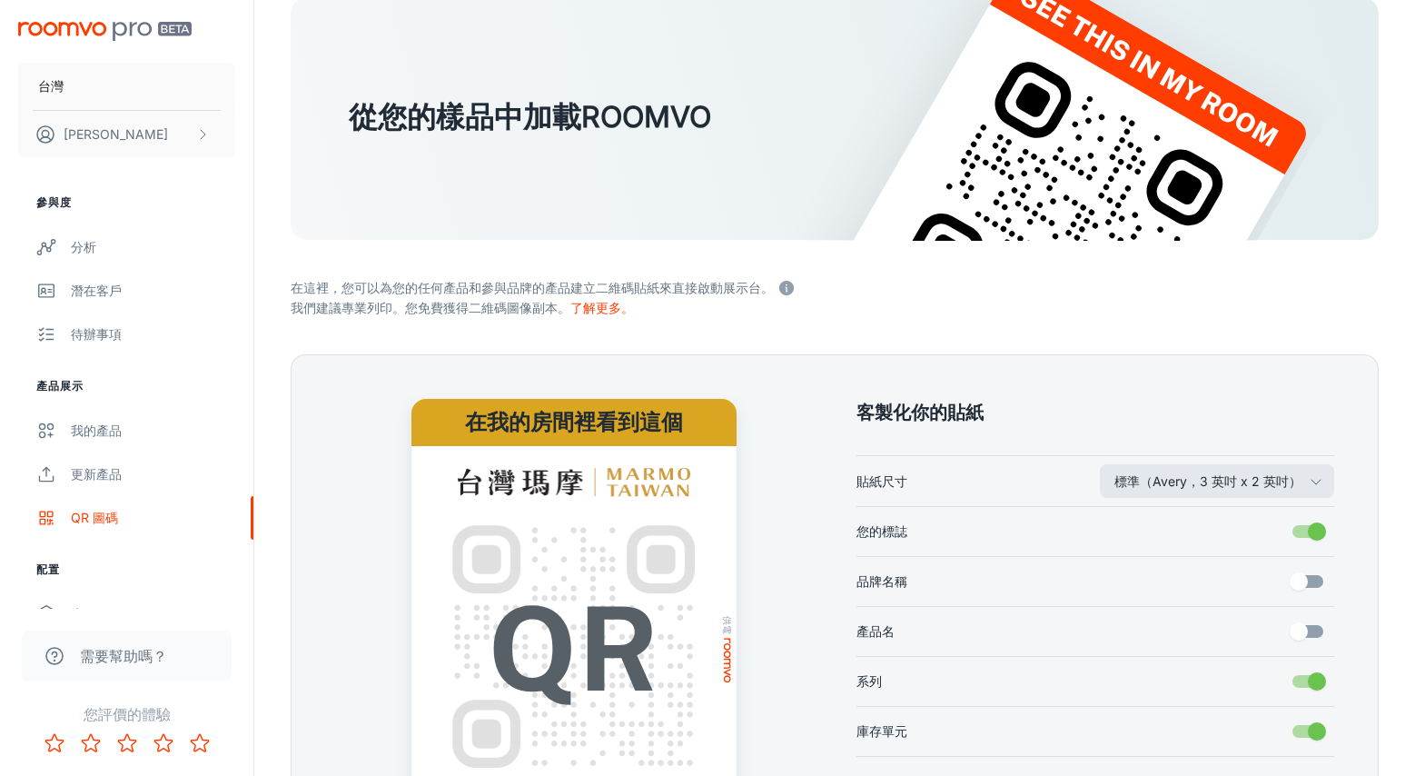
scroll to position [352, 0]
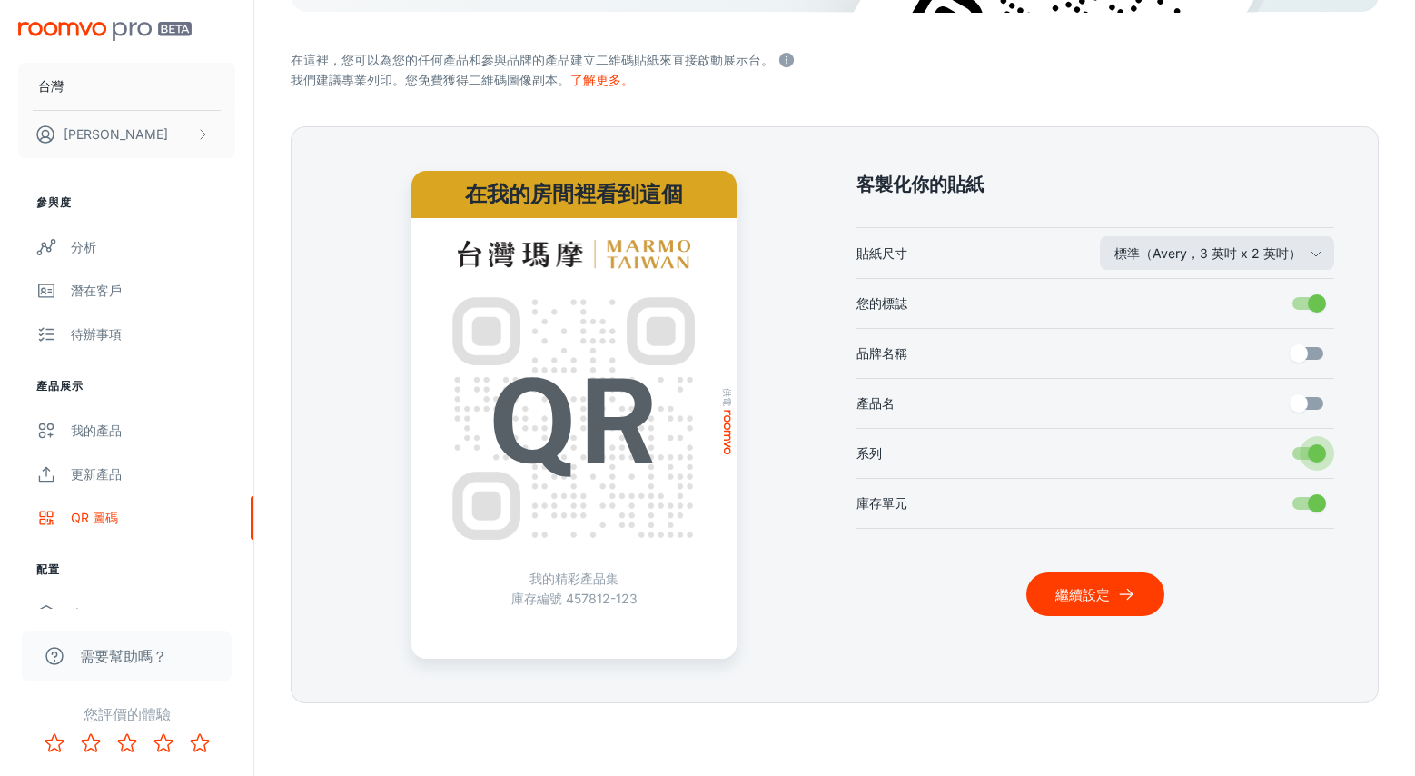
click at [1273, 461] on input "系列" at bounding box center [1317, 453] width 104 height 35
checkbox input "false"
click at [1105, 594] on font "繼續設定" at bounding box center [1082, 594] width 54 height 17
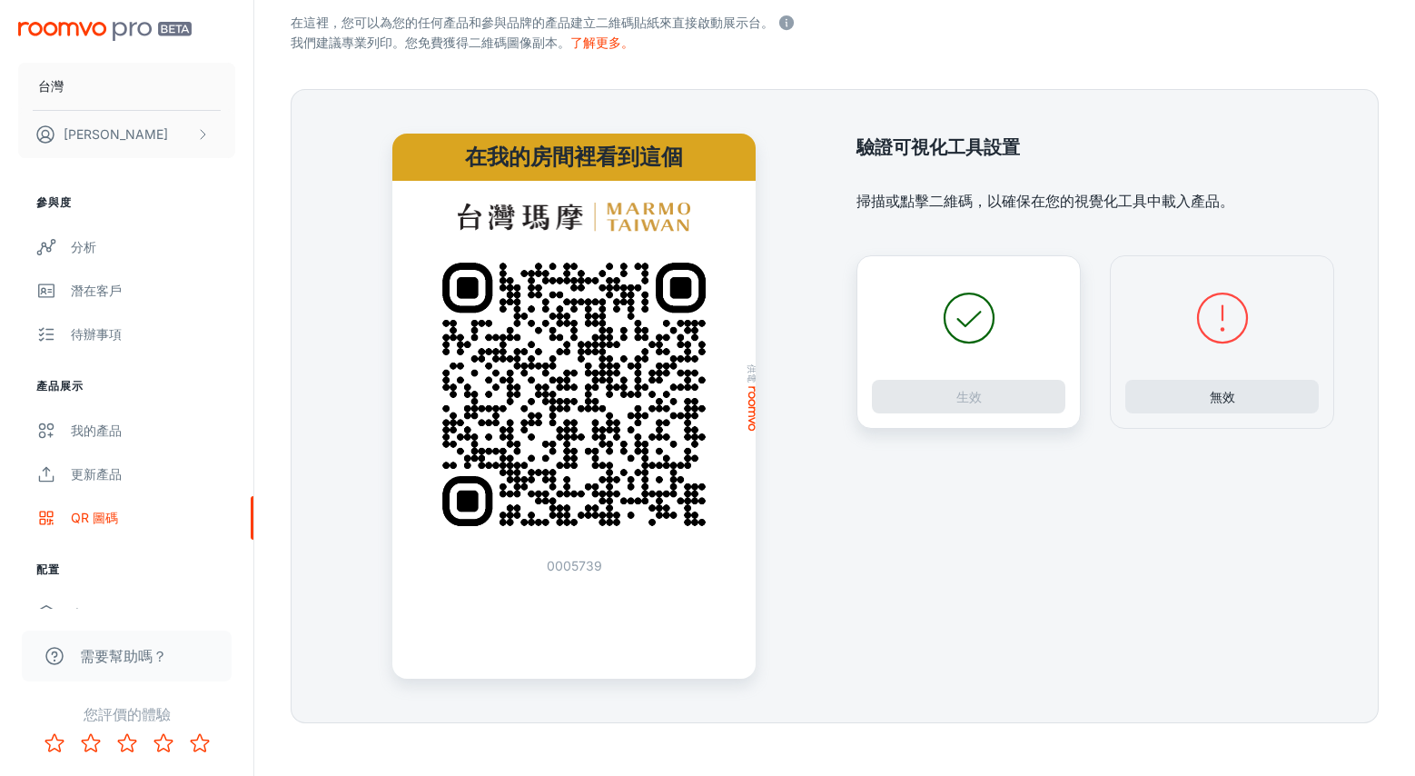
scroll to position [409, 0]
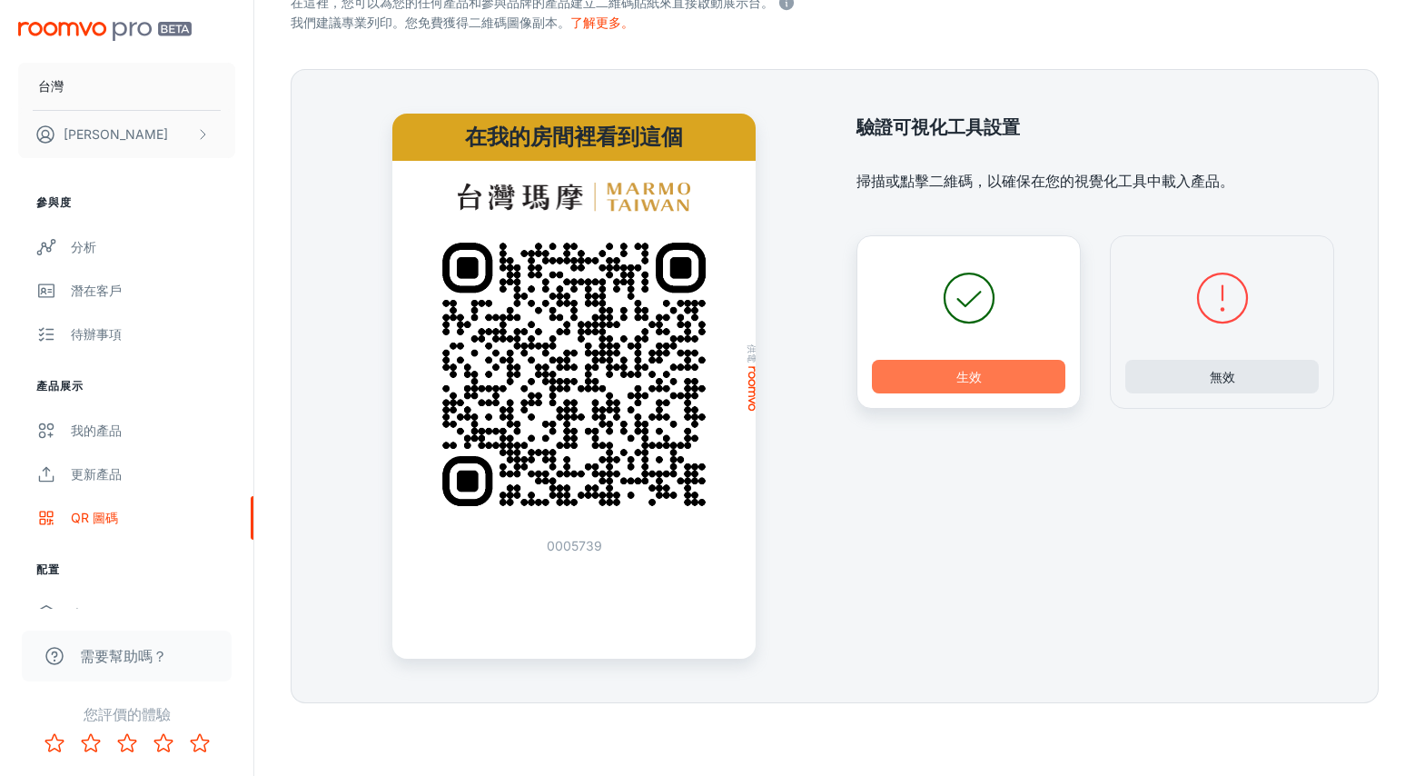
click at [995, 374] on button "生效" at bounding box center [968, 377] width 193 height 34
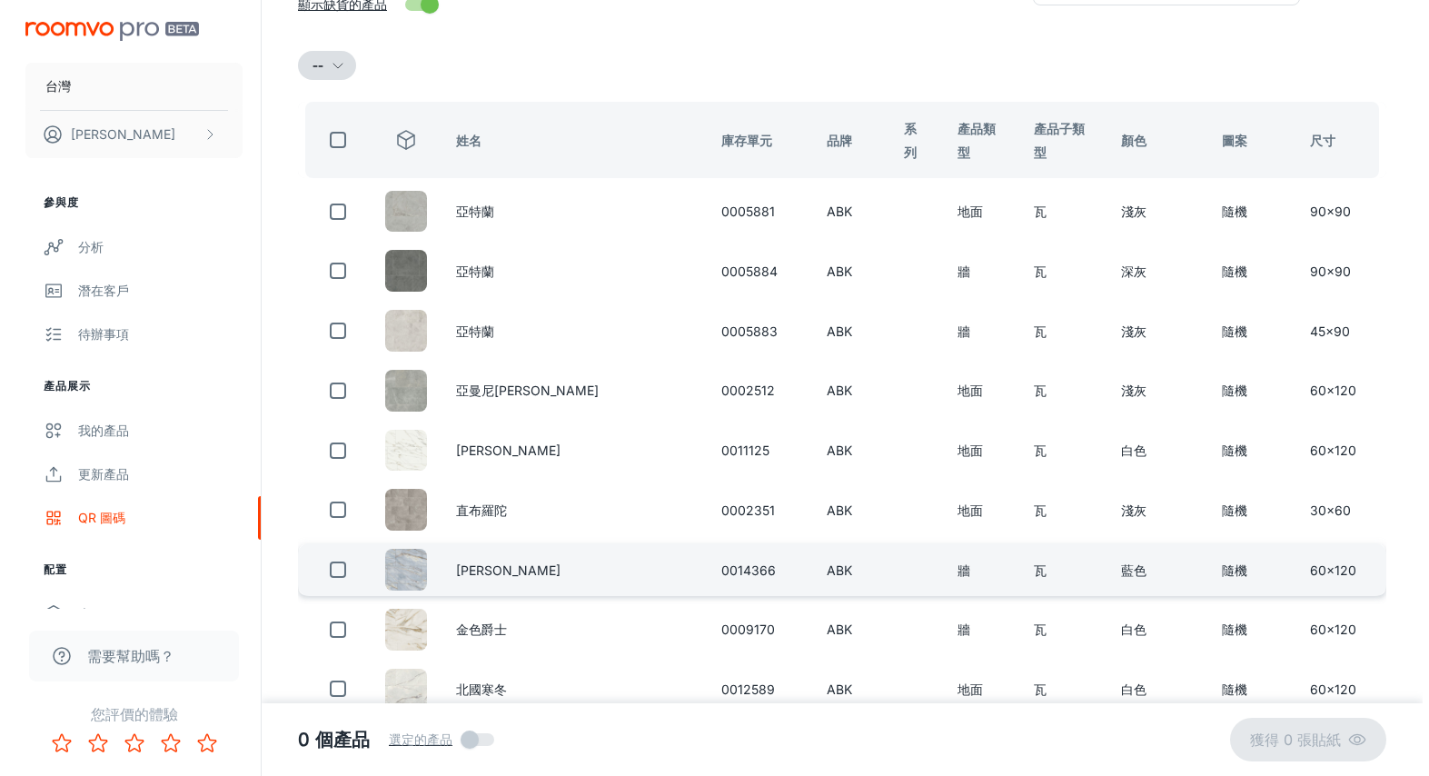
scroll to position [0, 0]
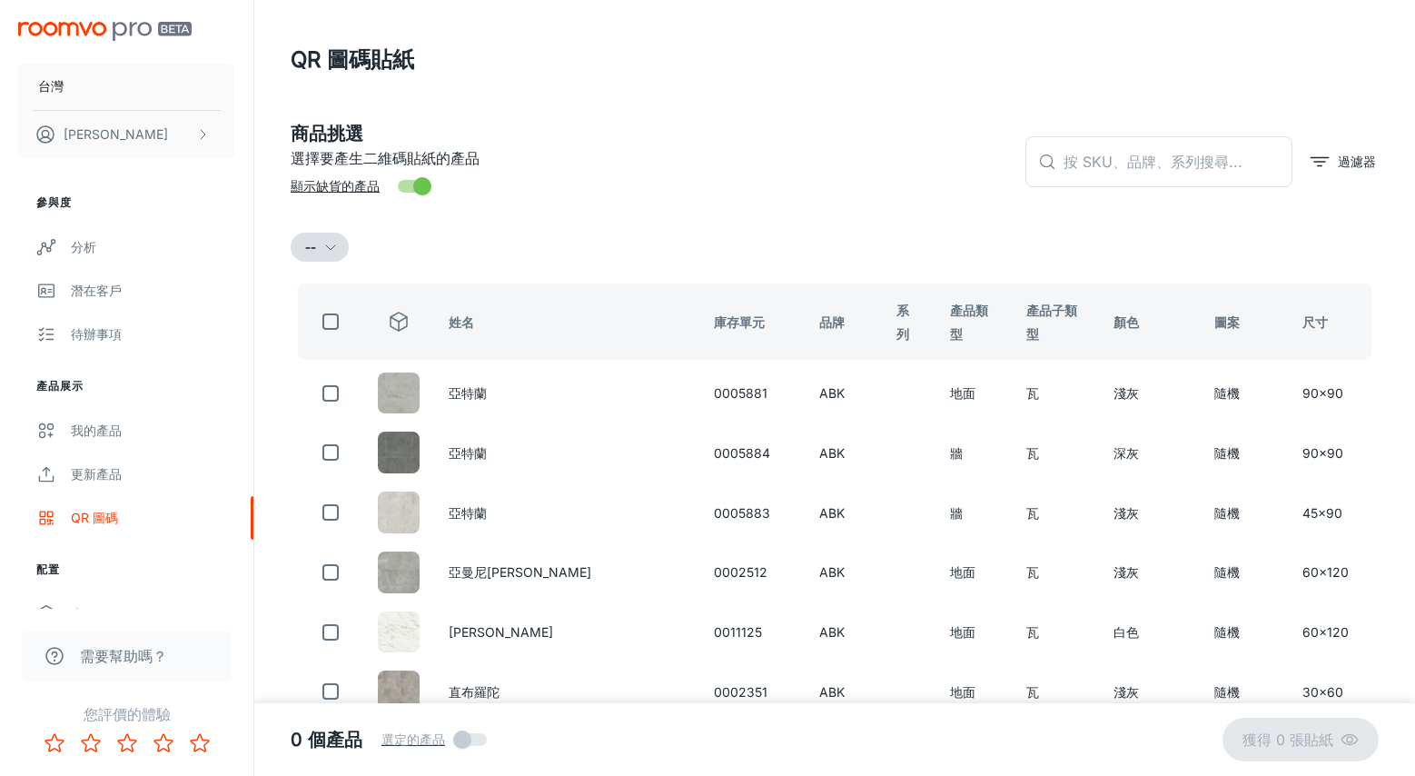
click at [321, 247] on button "--" at bounding box center [320, 247] width 58 height 29
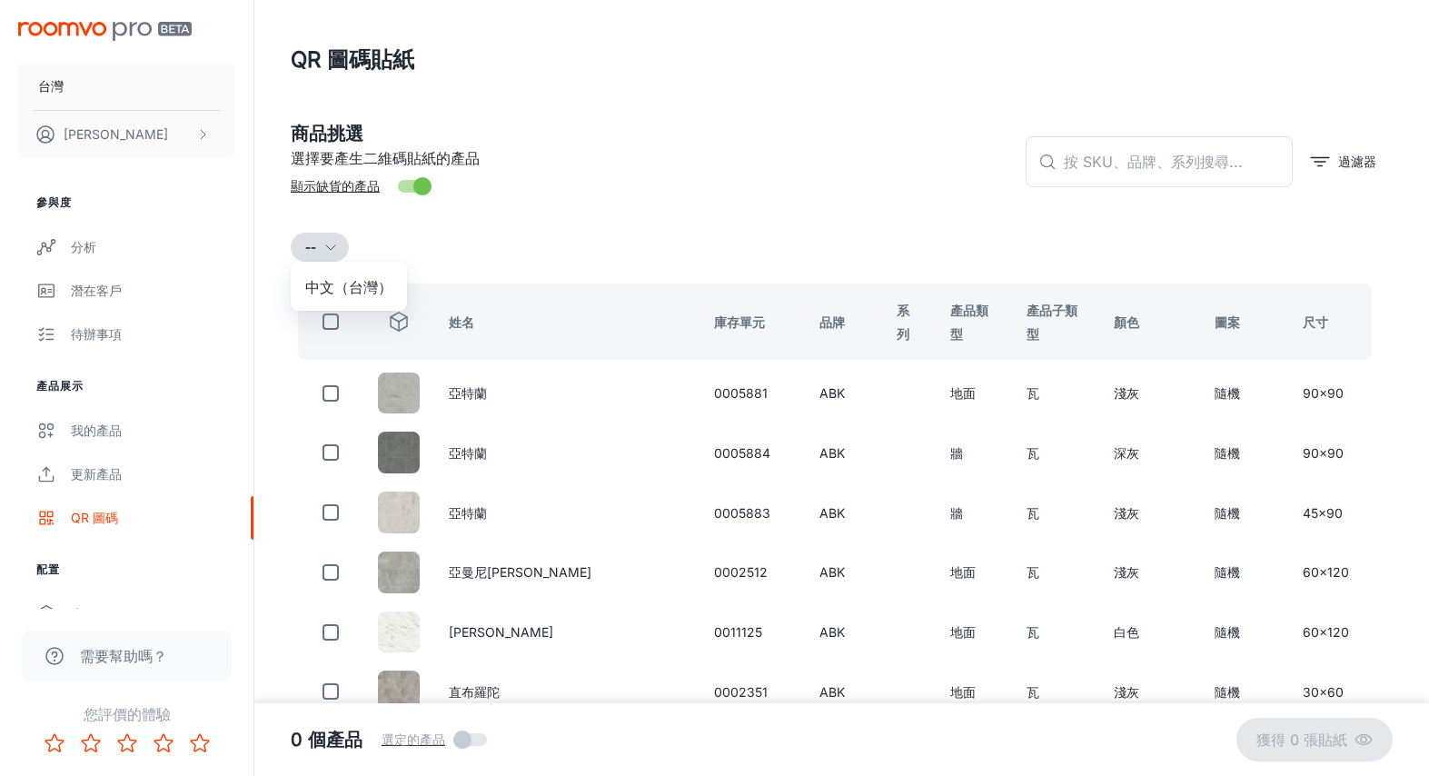
click at [322, 247] on div at bounding box center [714, 388] width 1429 height 776
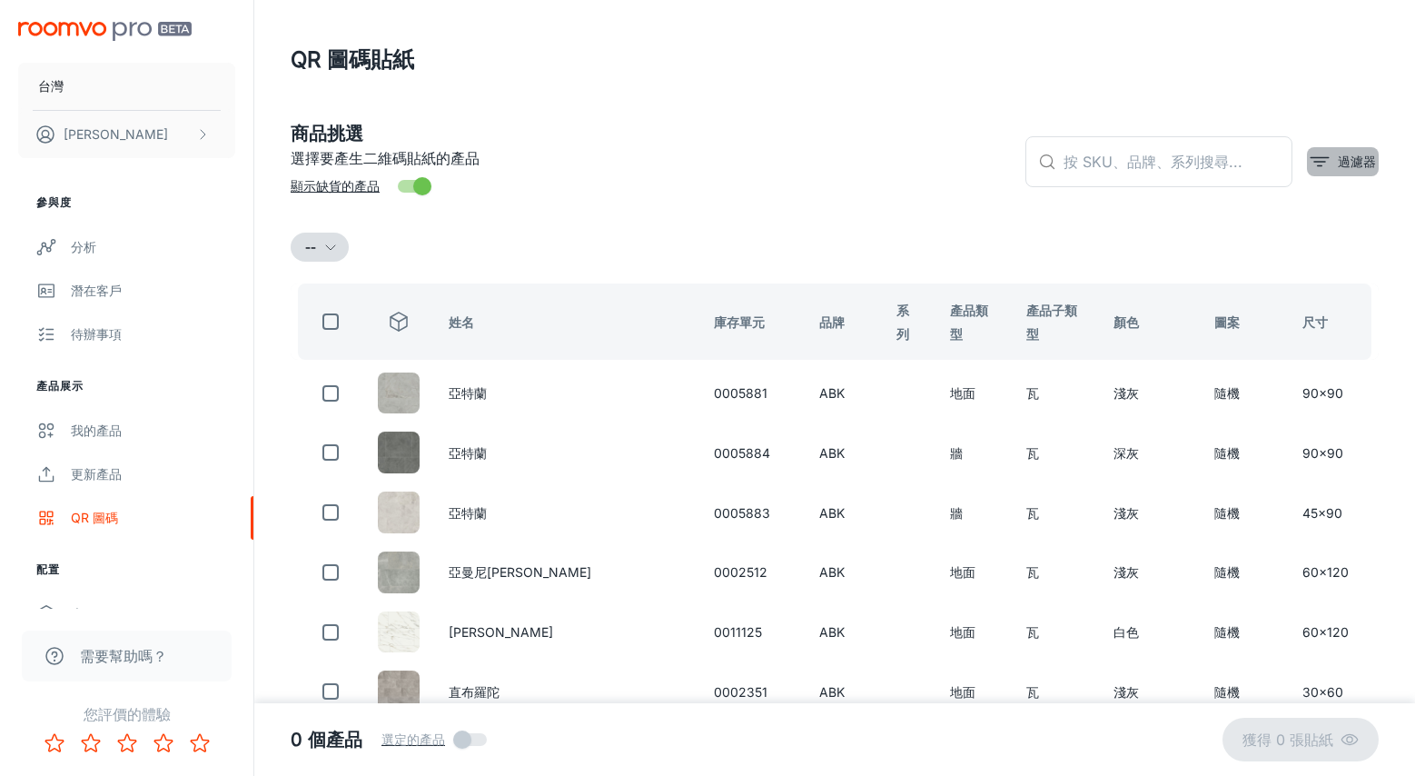
click at [1273, 165] on font "過濾器" at bounding box center [1357, 161] width 38 height 15
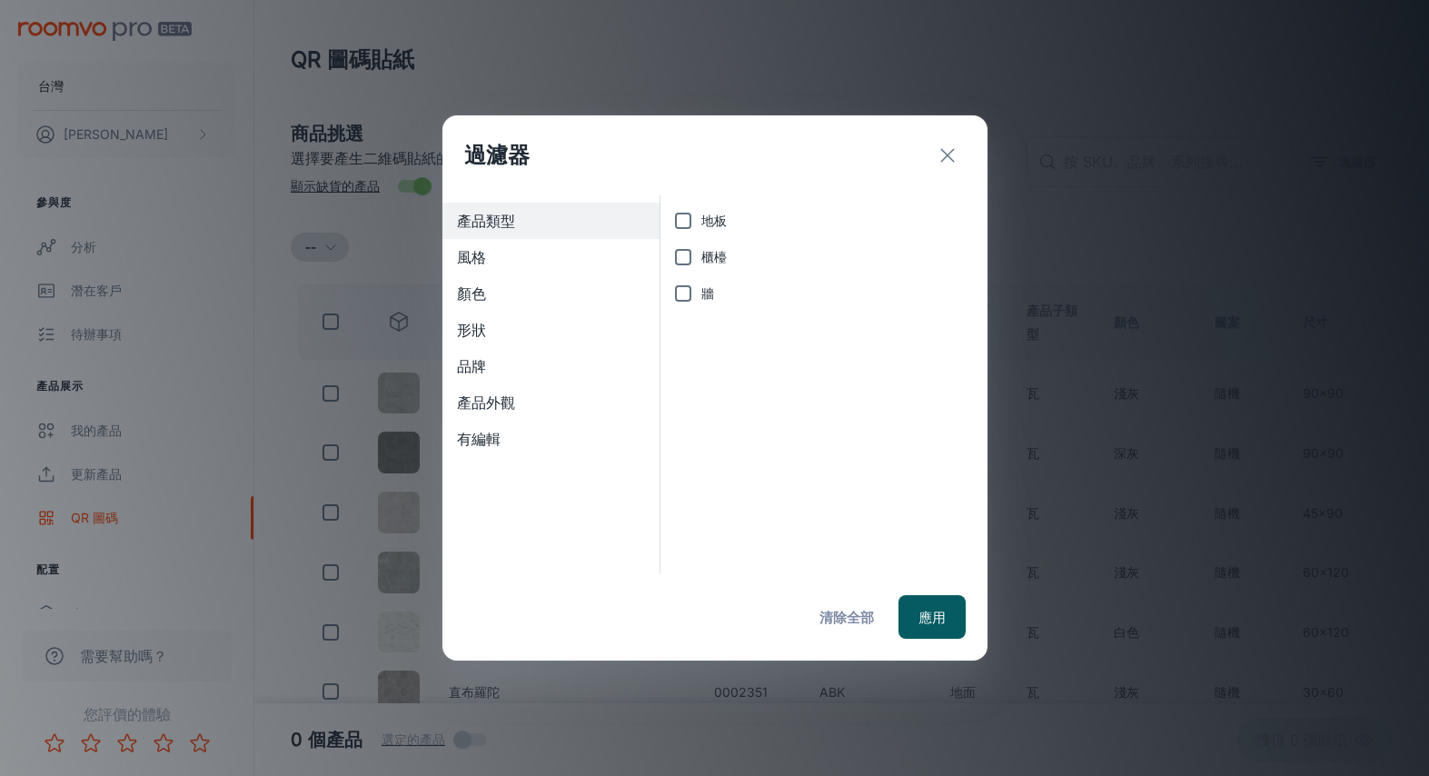
click at [476, 353] on div "品牌" at bounding box center [551, 366] width 218 height 36
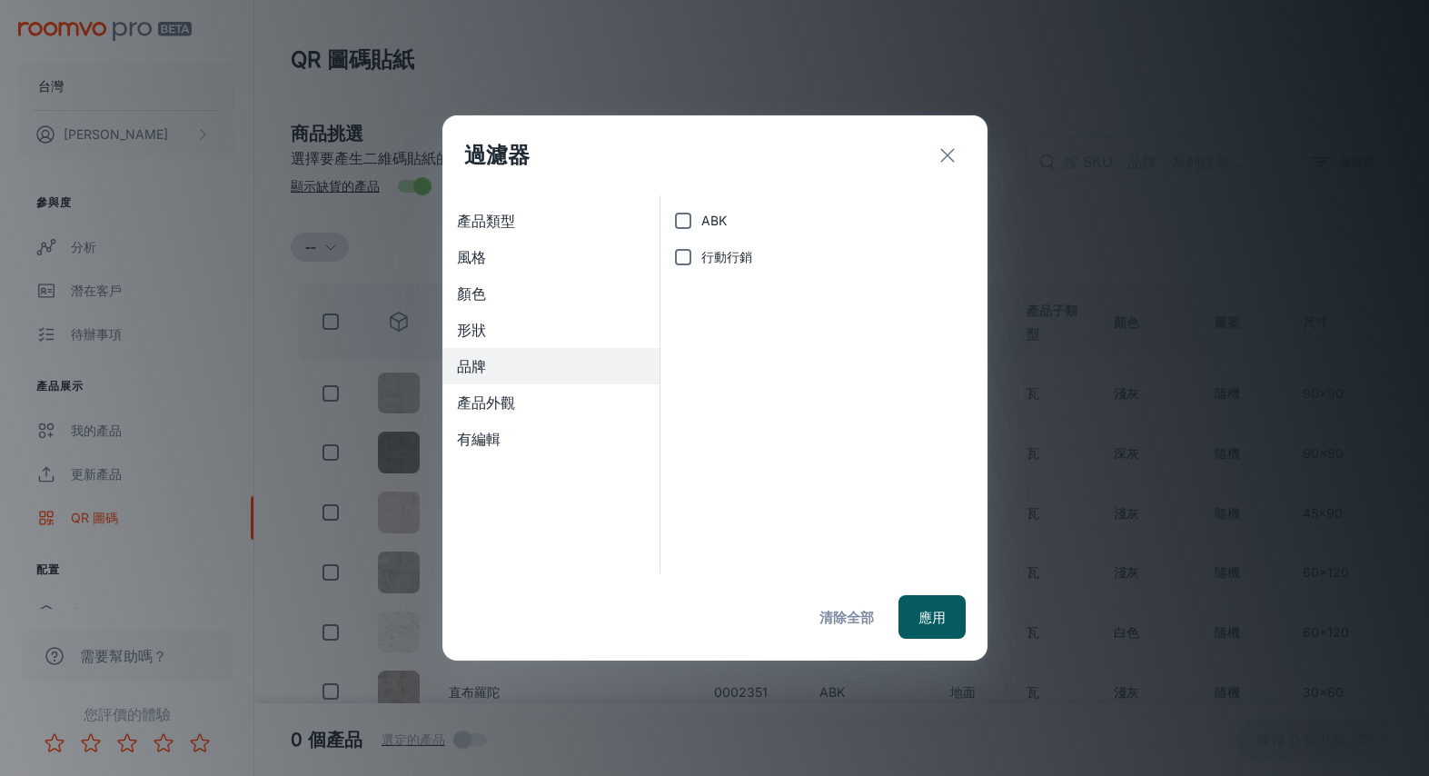
click at [693, 221] on input "ABK" at bounding box center [683, 221] width 36 height 36
click at [684, 220] on input "ABK" at bounding box center [683, 221] width 36 height 36
checkbox input "false"
click at [474, 396] on font "產品外觀" at bounding box center [486, 402] width 58 height 18
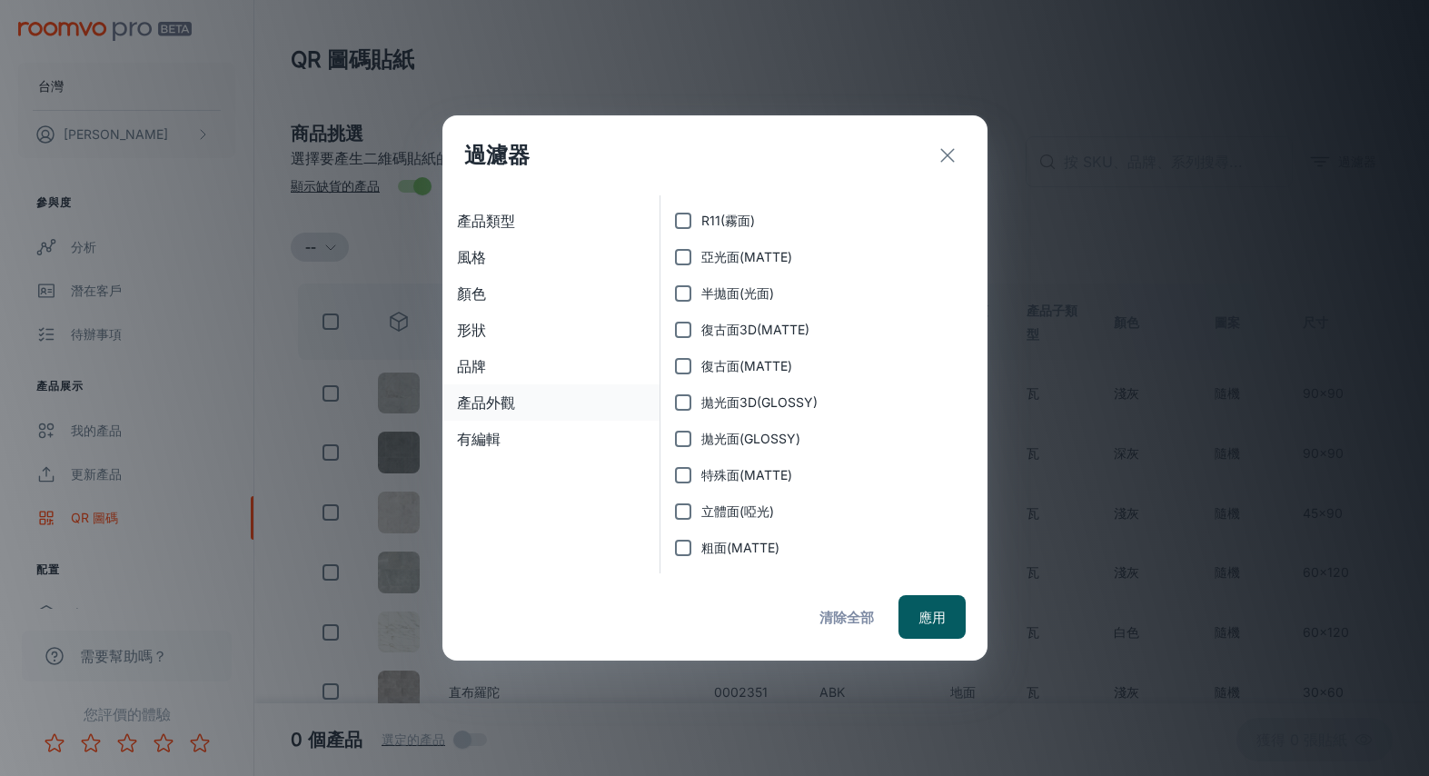
click at [474, 396] on font "產品外觀" at bounding box center [486, 402] width 58 height 18
click at [463, 365] on font "品牌" at bounding box center [471, 366] width 29 height 18
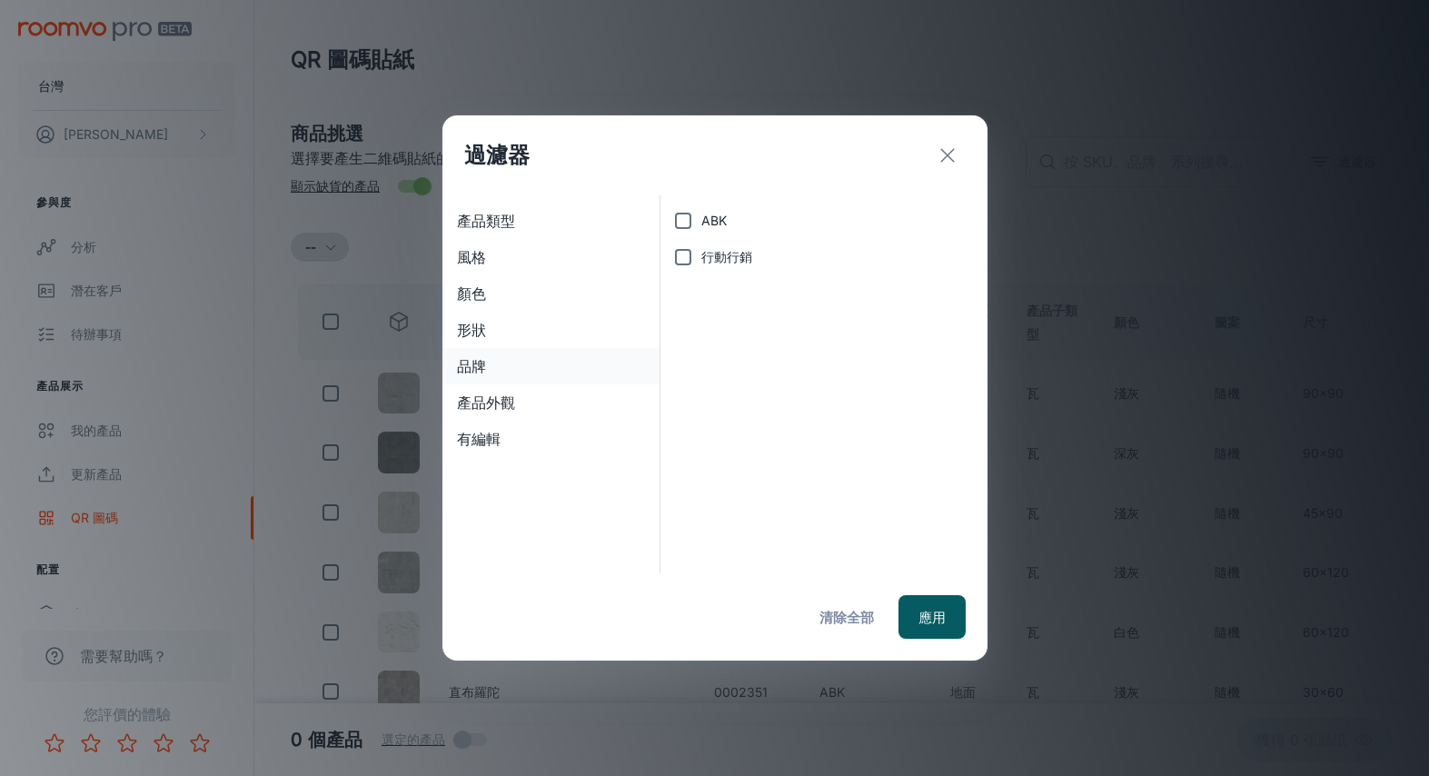
click at [471, 357] on font "品牌" at bounding box center [471, 366] width 29 height 18
click at [462, 322] on font "形狀" at bounding box center [471, 330] width 29 height 18
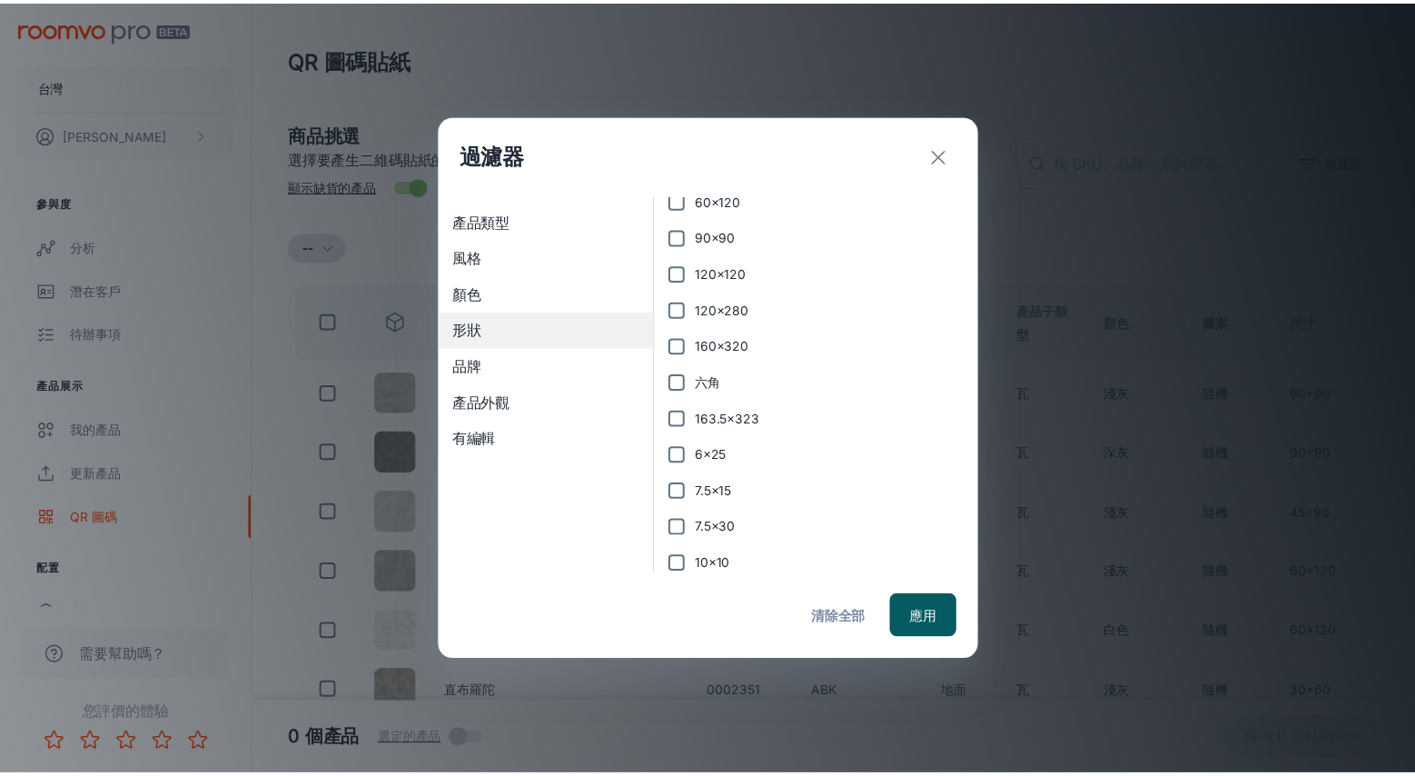
scroll to position [400, 0]
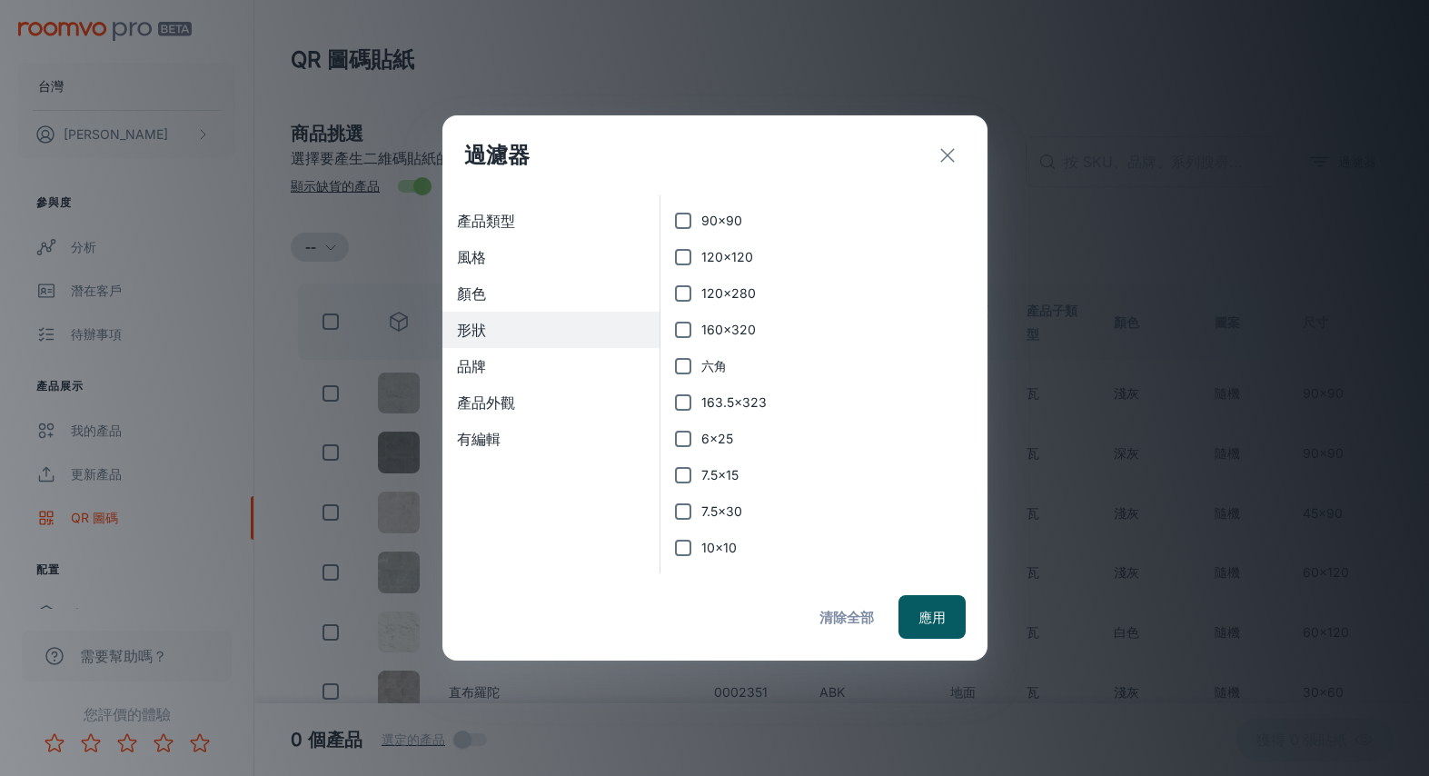
click at [731, 295] on font "120x280" at bounding box center [728, 292] width 54 height 15
click at [701, 295] on input "120x280" at bounding box center [683, 293] width 36 height 36
checkbox input "true"
click at [938, 619] on font "應用" at bounding box center [931, 617] width 27 height 17
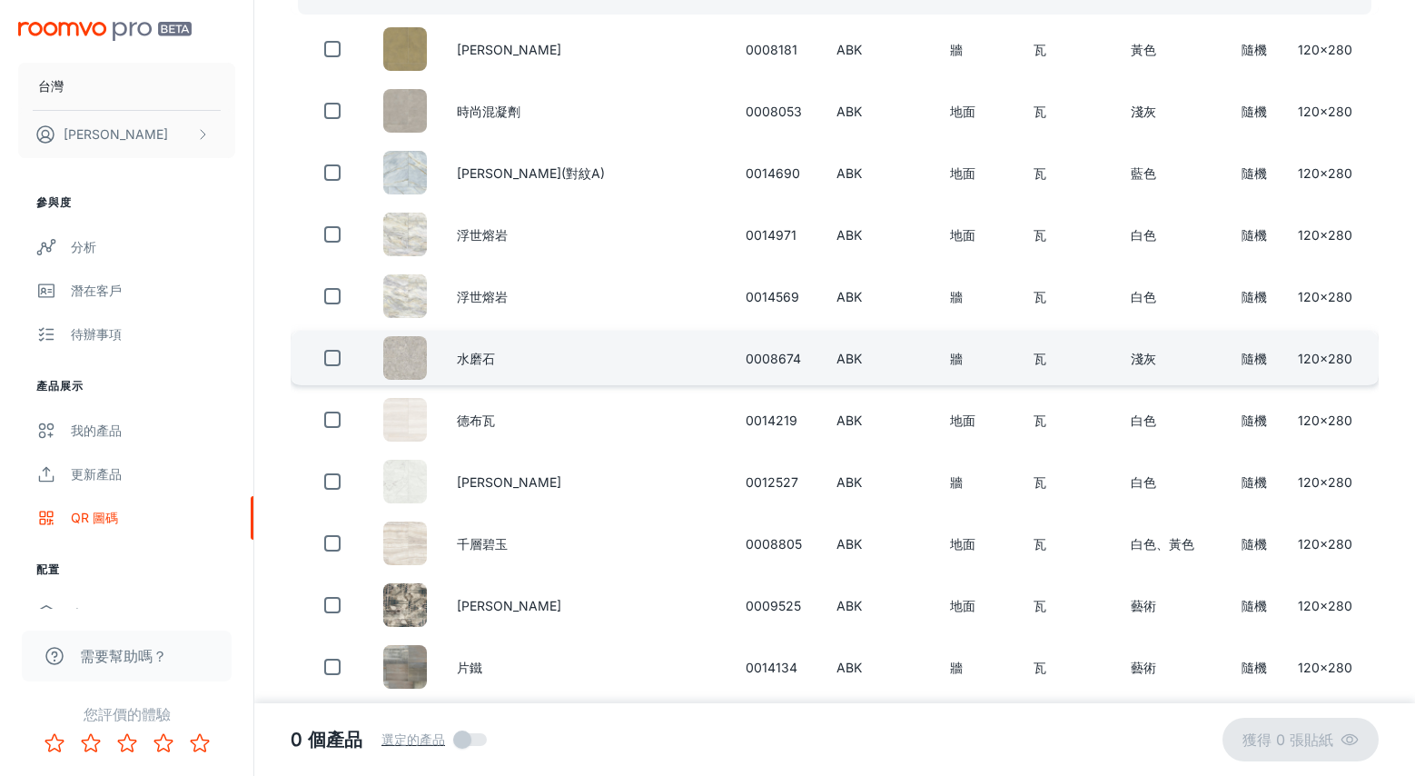
scroll to position [363, 0]
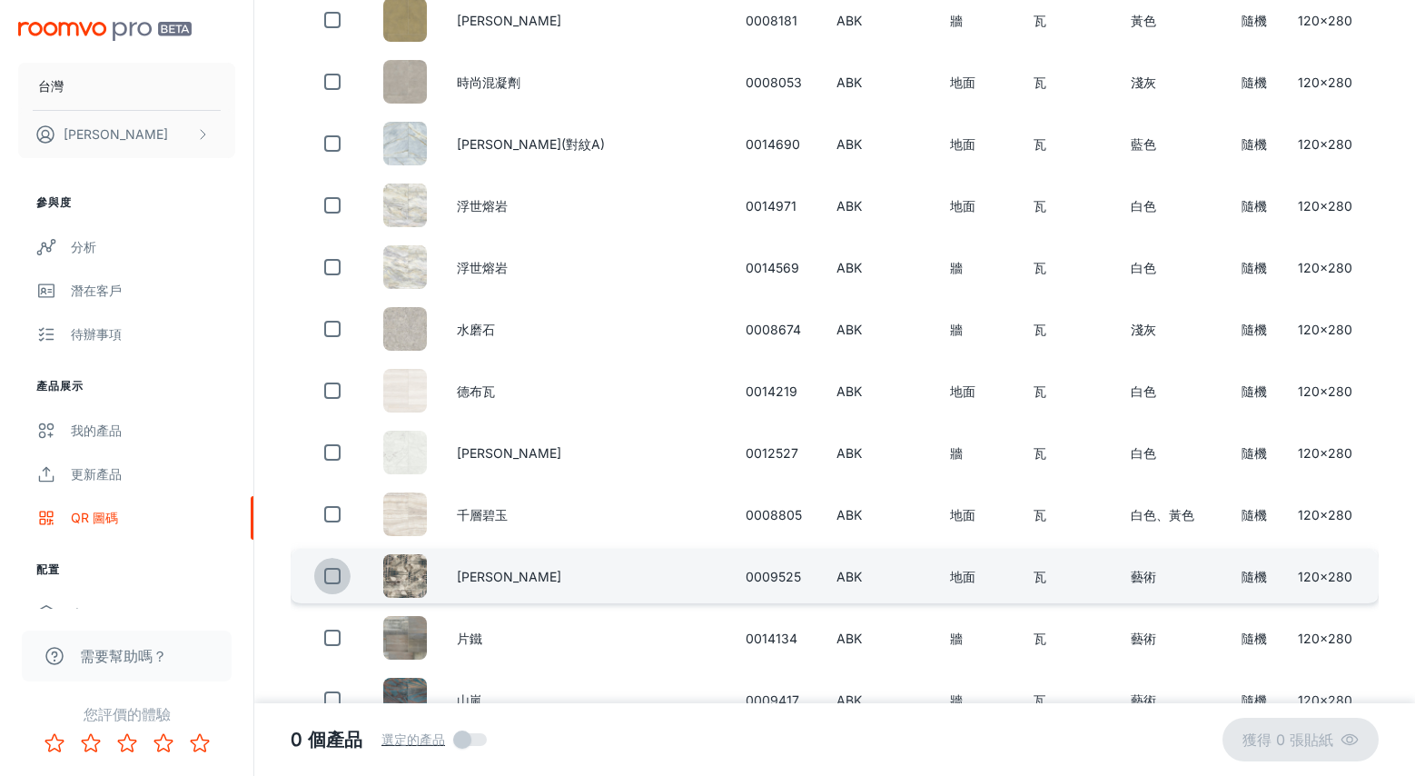
click at [337, 573] on input "checkbox" at bounding box center [332, 576] width 36 height 36
click at [1273, 746] on font "獲得 1 張貼紙" at bounding box center [1289, 739] width 88 height 18
checkbox input "false"
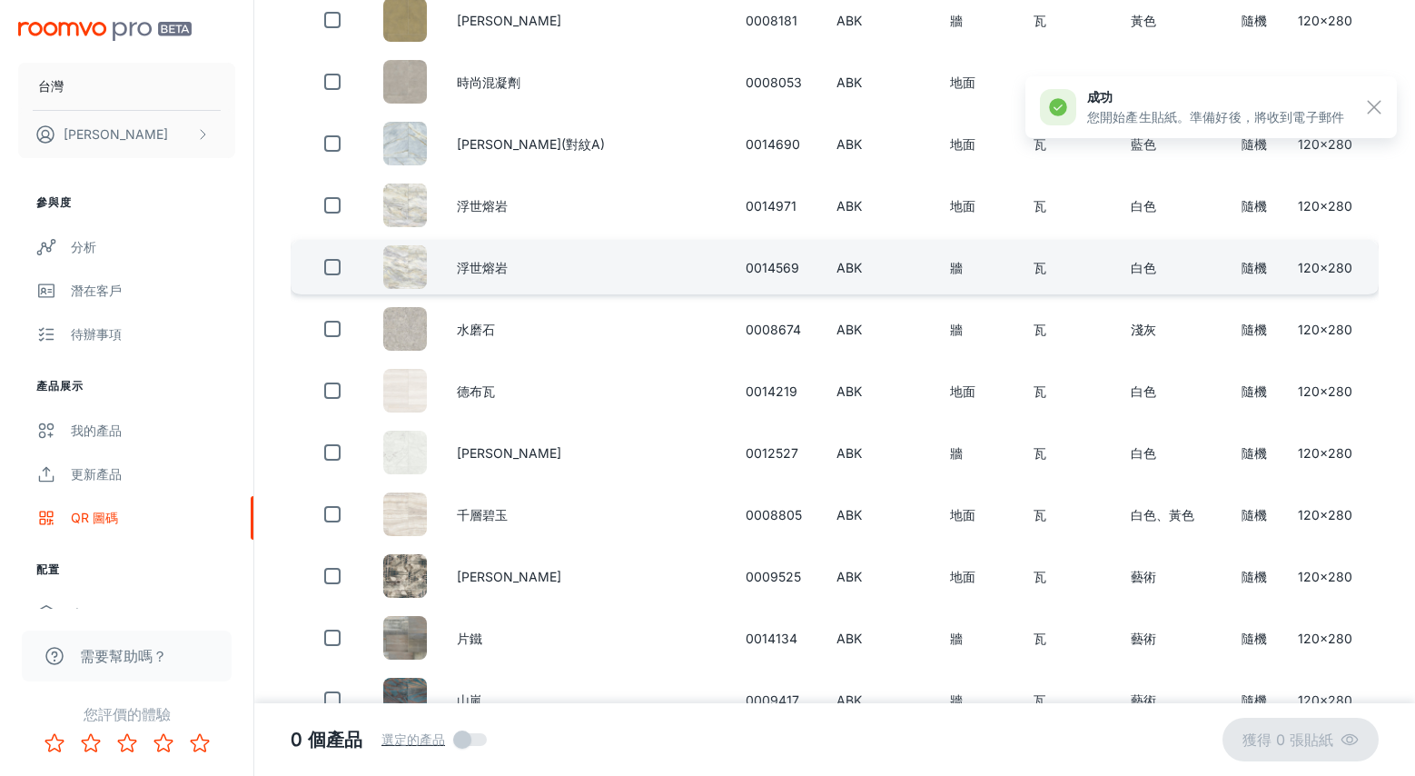
scroll to position [0, 0]
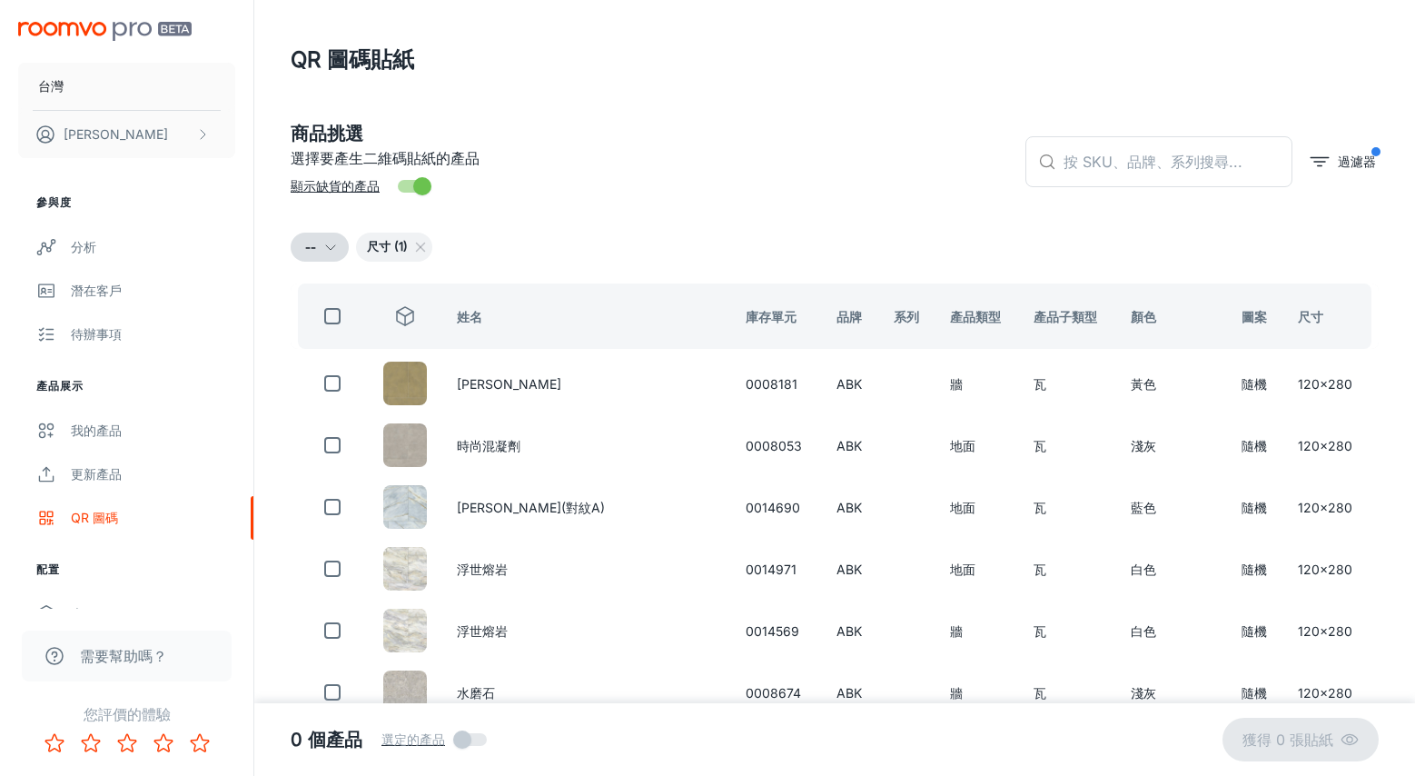
click at [108, 518] on font "QR 圖碼" at bounding box center [94, 517] width 47 height 15
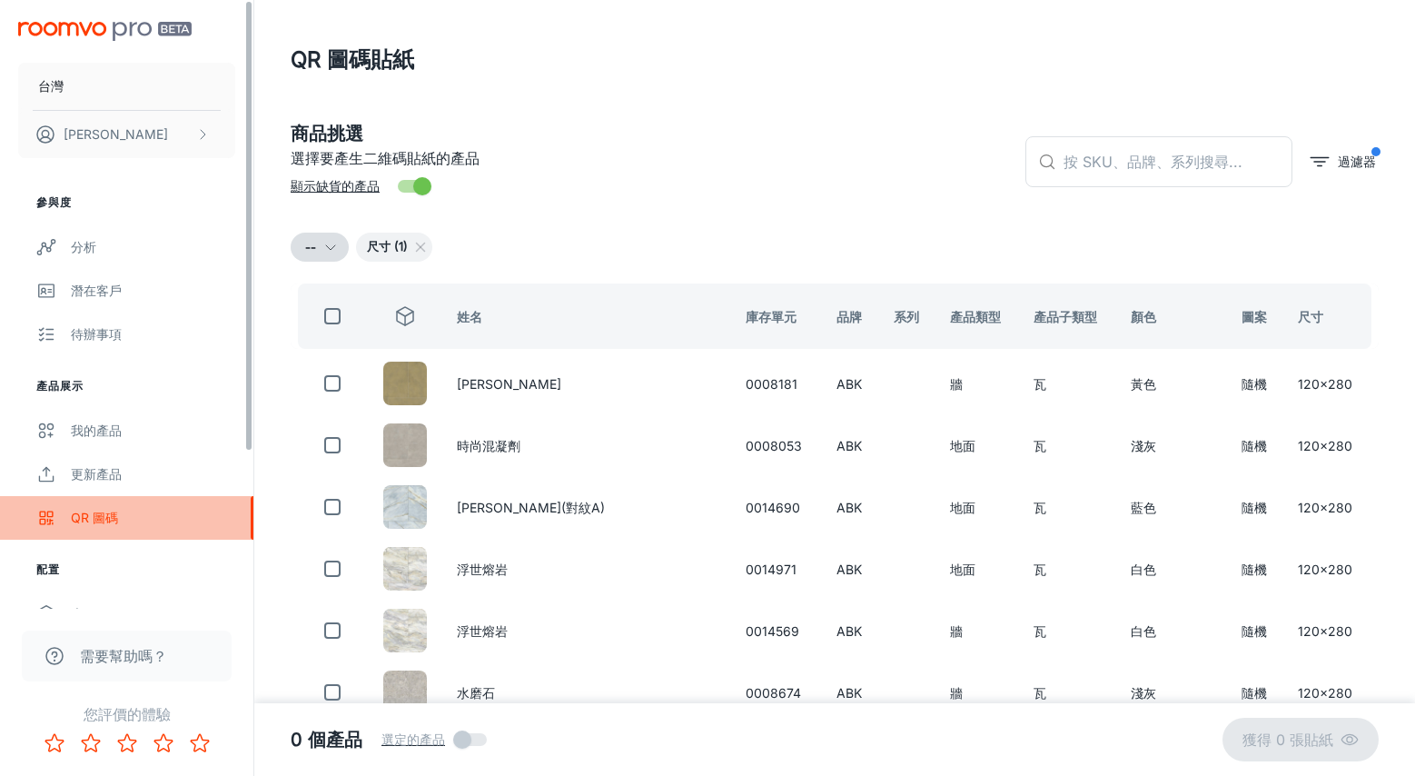
click at [104, 519] on font "QR 圖碼" at bounding box center [94, 517] width 47 height 15
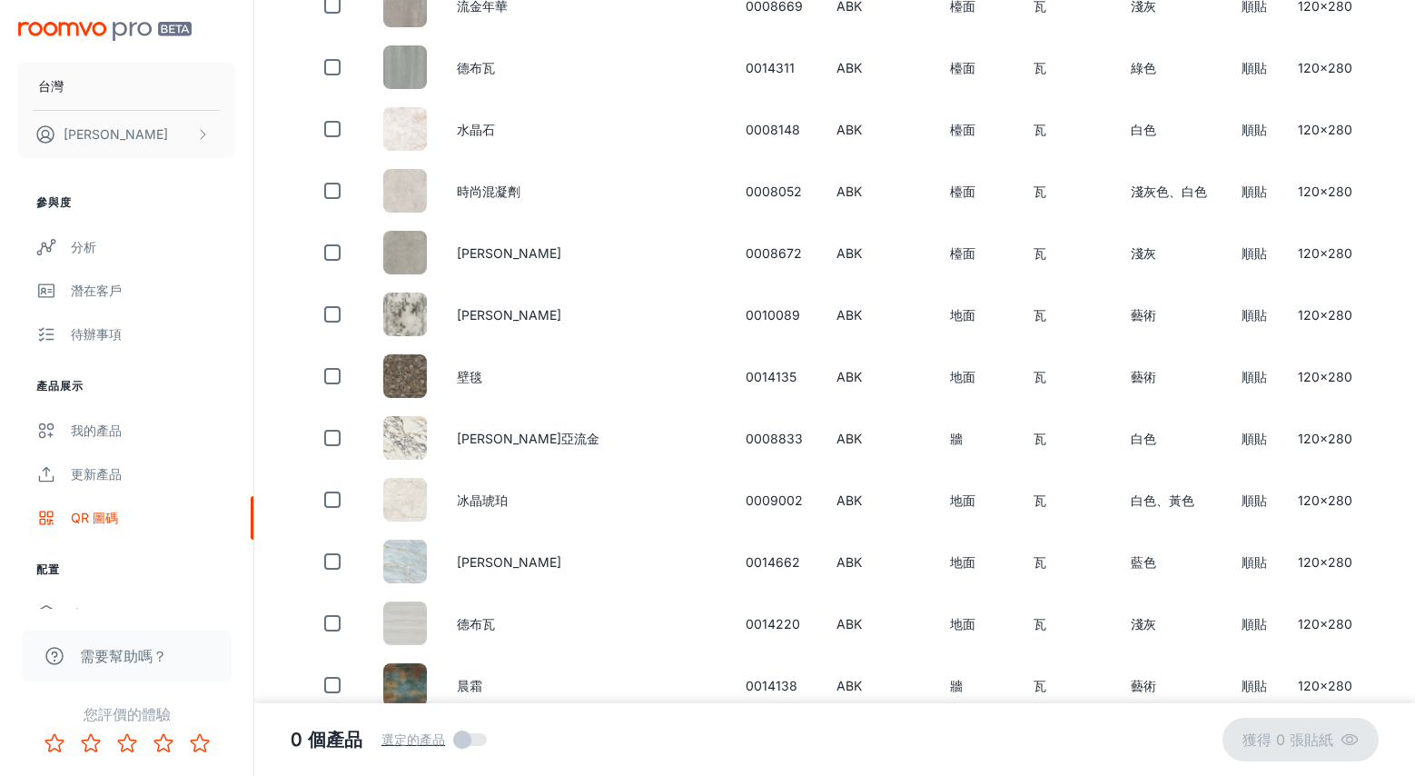
scroll to position [3179, 0]
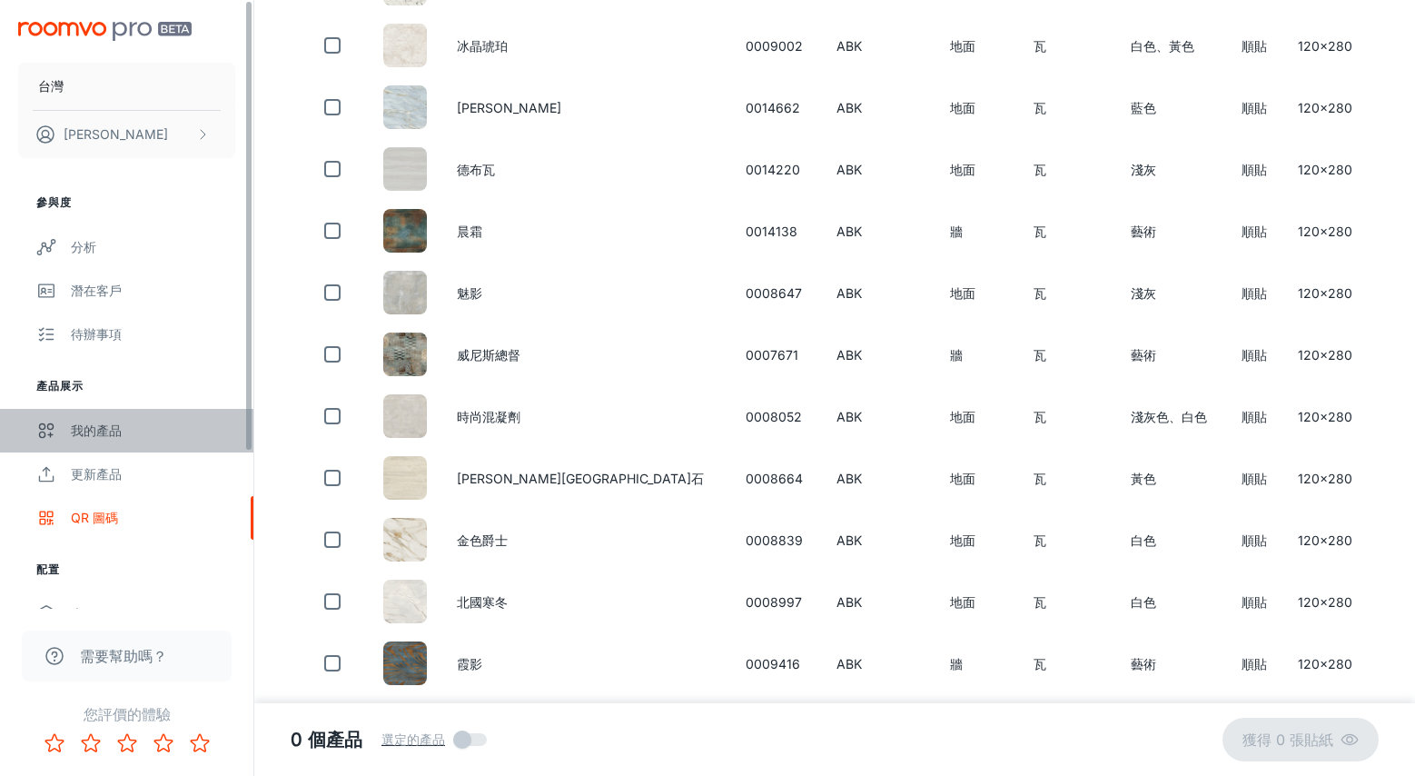
click at [102, 432] on font "我的產品" at bounding box center [96, 429] width 51 height 15
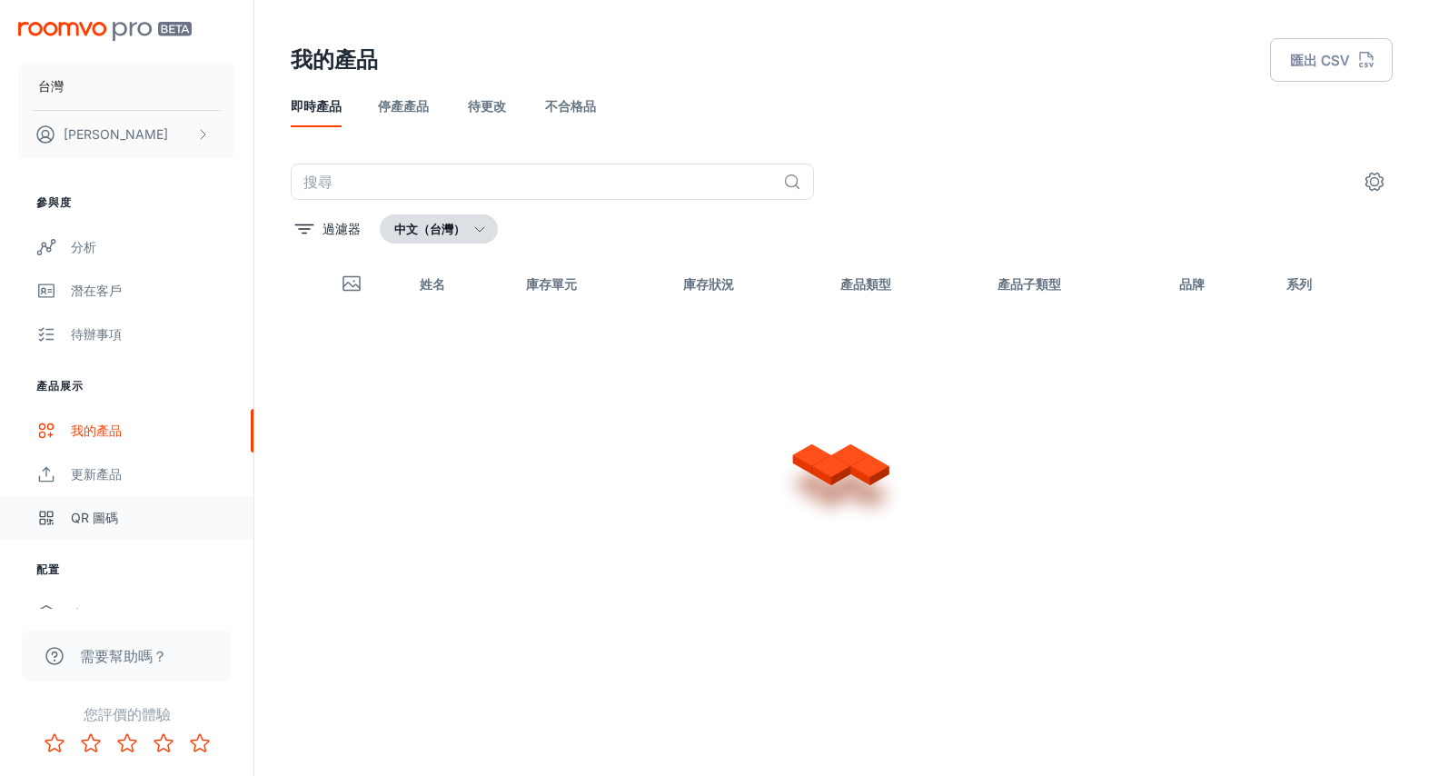
click at [114, 517] on font "QR 圖碼" at bounding box center [94, 517] width 47 height 15
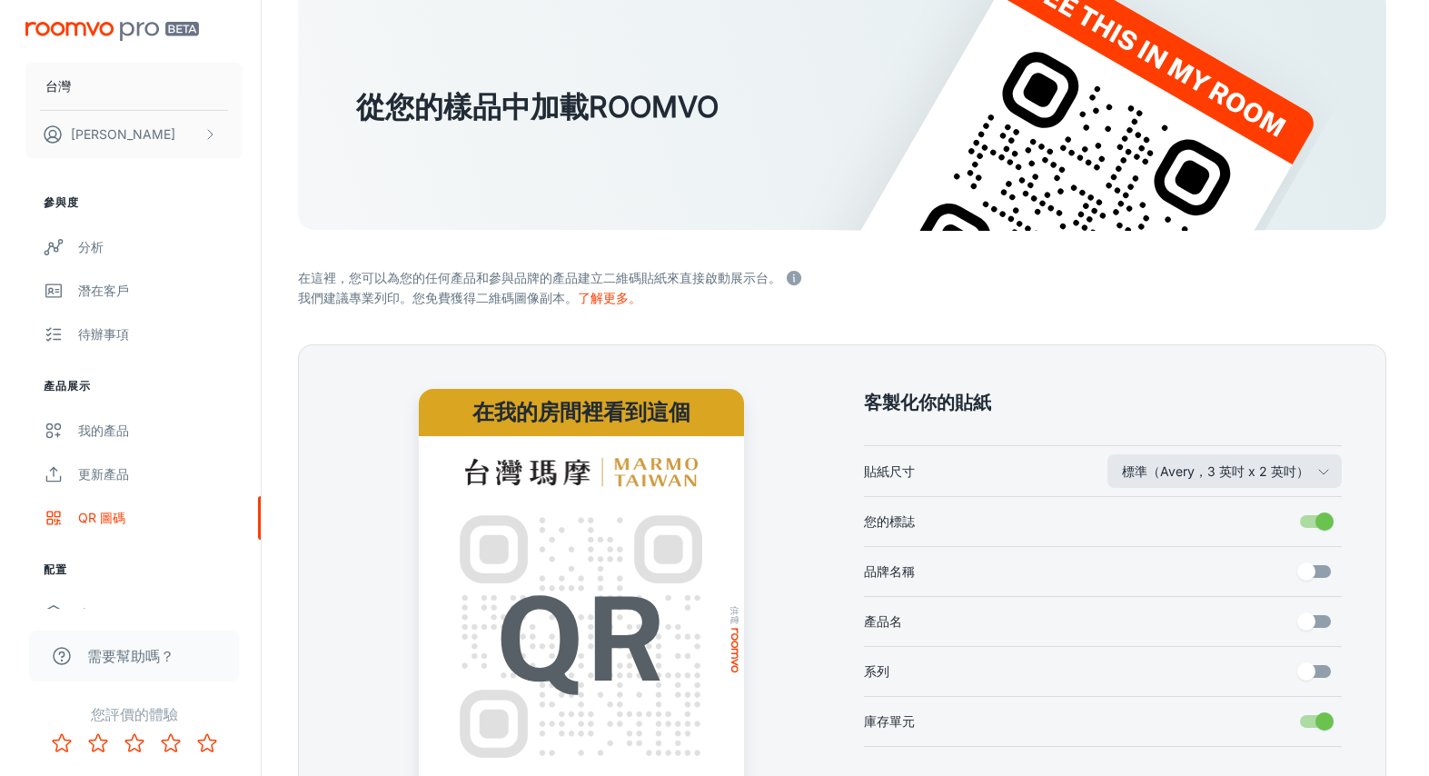
scroll to position [352, 0]
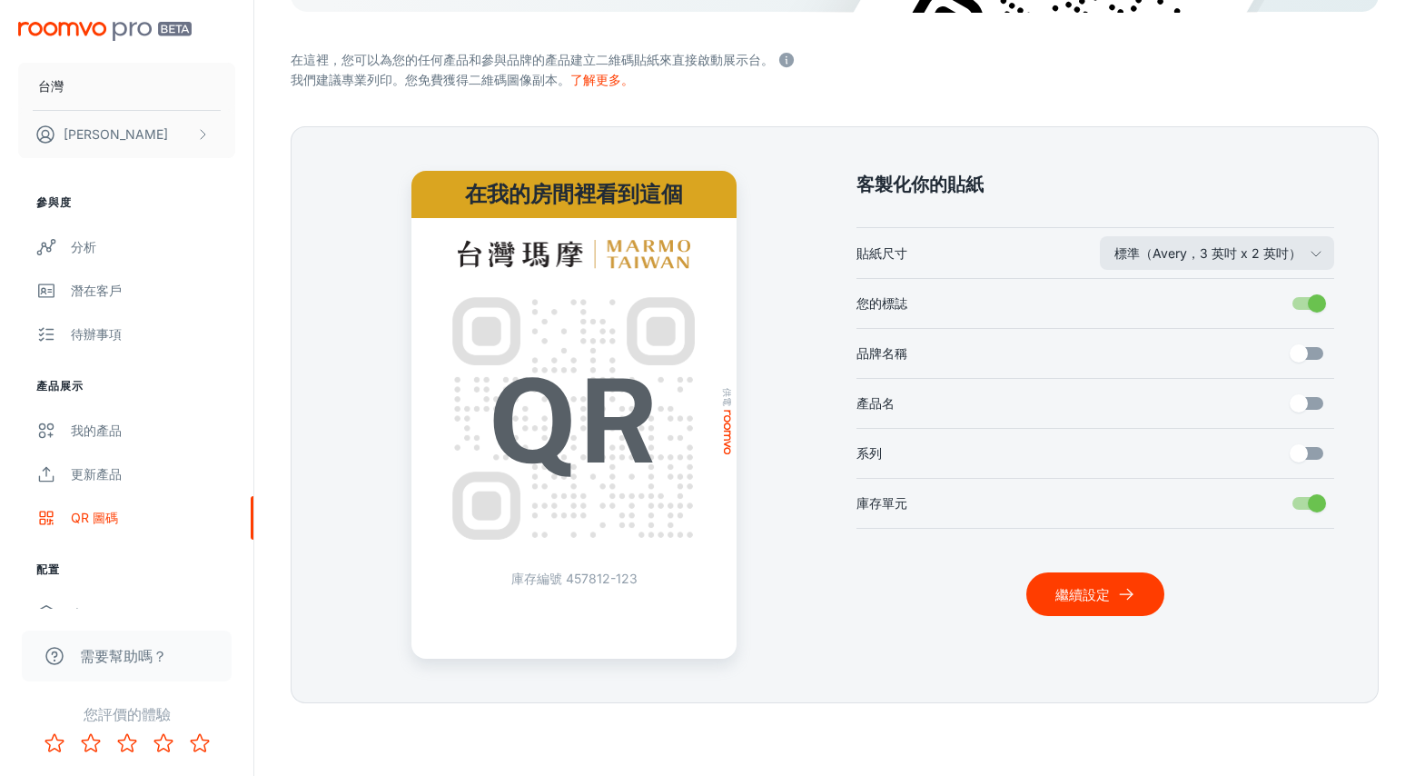
click at [1268, 224] on div "客製化你的貼紙 標準（Avery，3 英吋 x 2 英吋） 貼紙尺寸 您的標誌 品牌名稱 產品名 系列 庫存單元 繼續設定" at bounding box center [1073, 392] width 521 height 531
click at [1263, 257] on font "標準（Avery，3 英吋 x 2 英吋）" at bounding box center [1208, 252] width 187 height 15
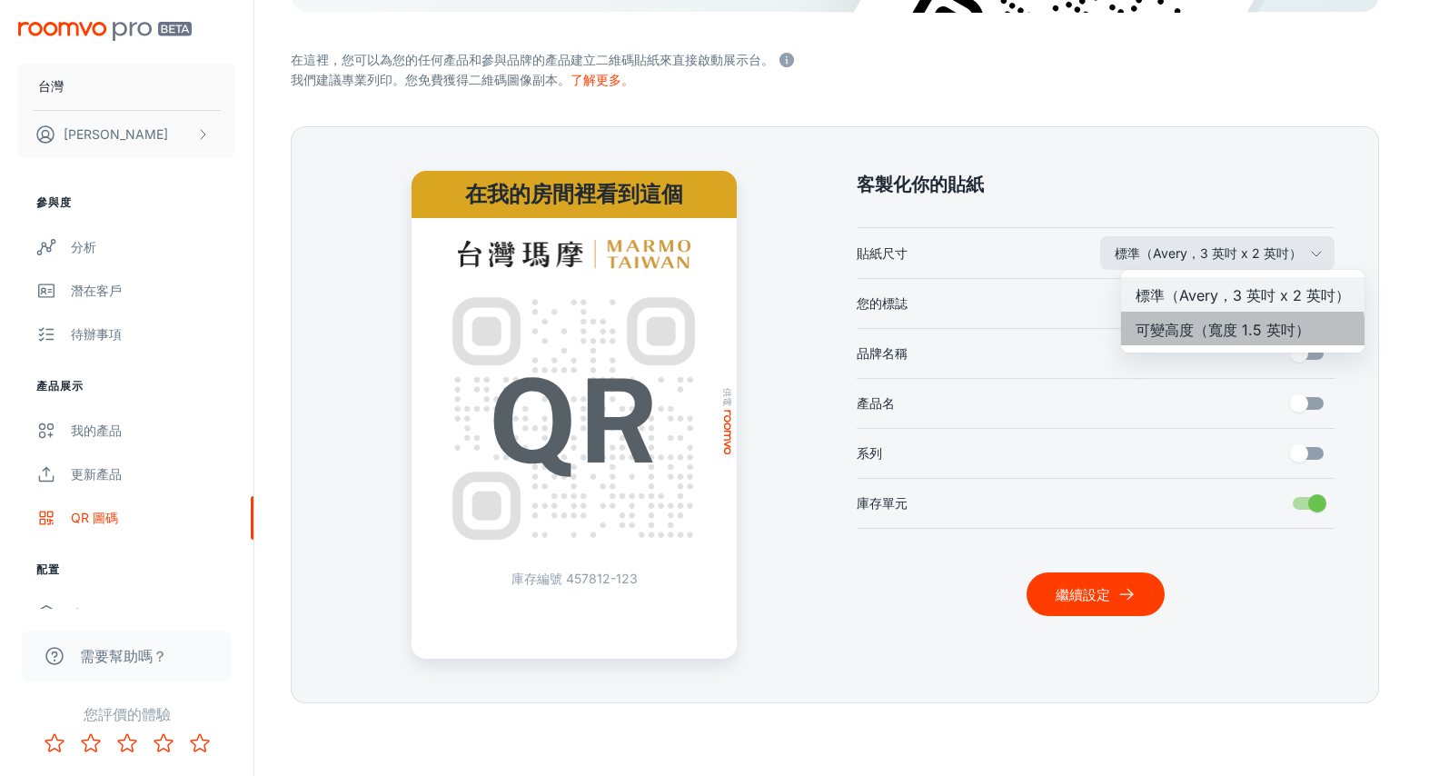
click at [1214, 335] on font "可變高度（寬度 1.5 英吋）" at bounding box center [1222, 329] width 174 height 18
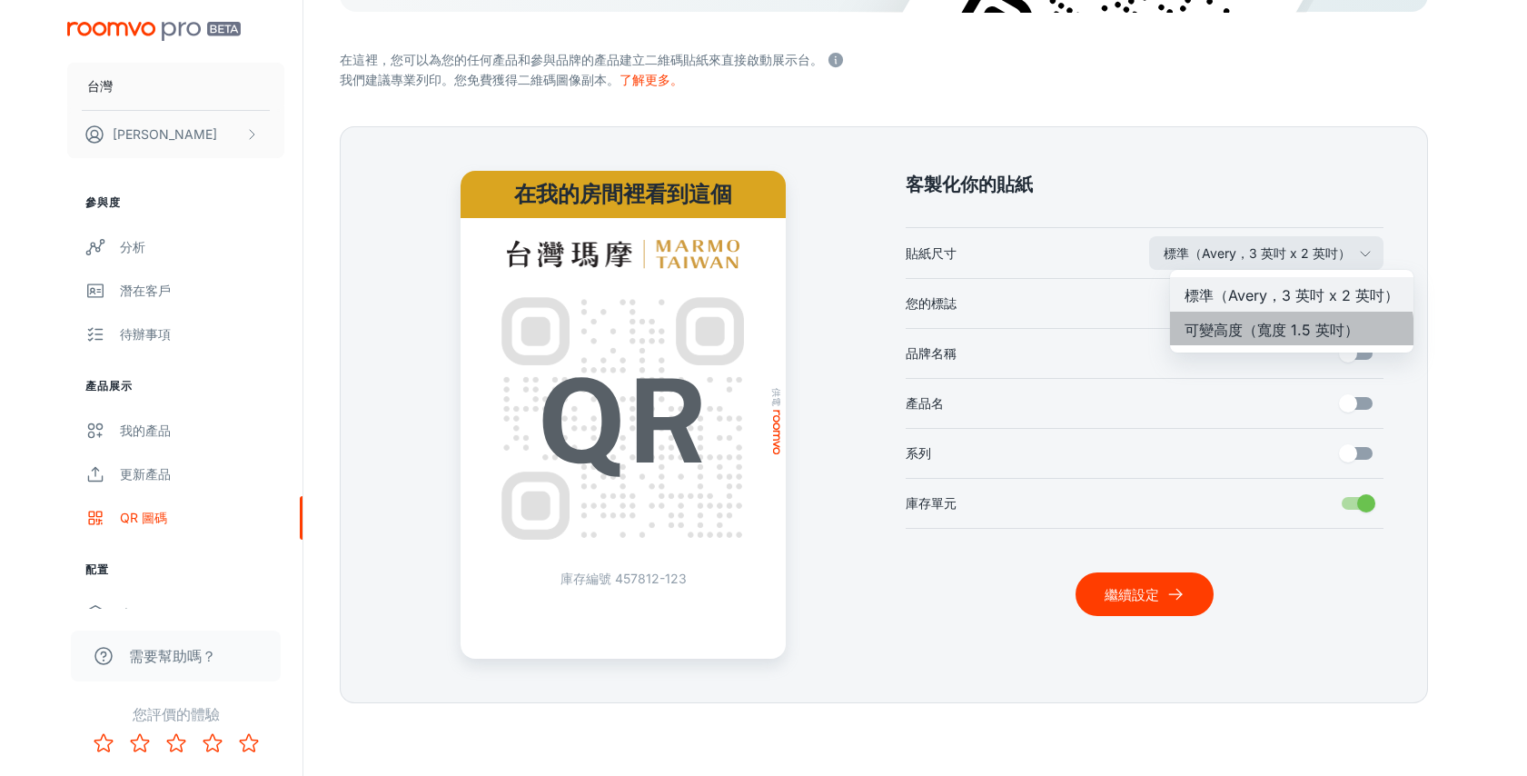
scroll to position [309, 0]
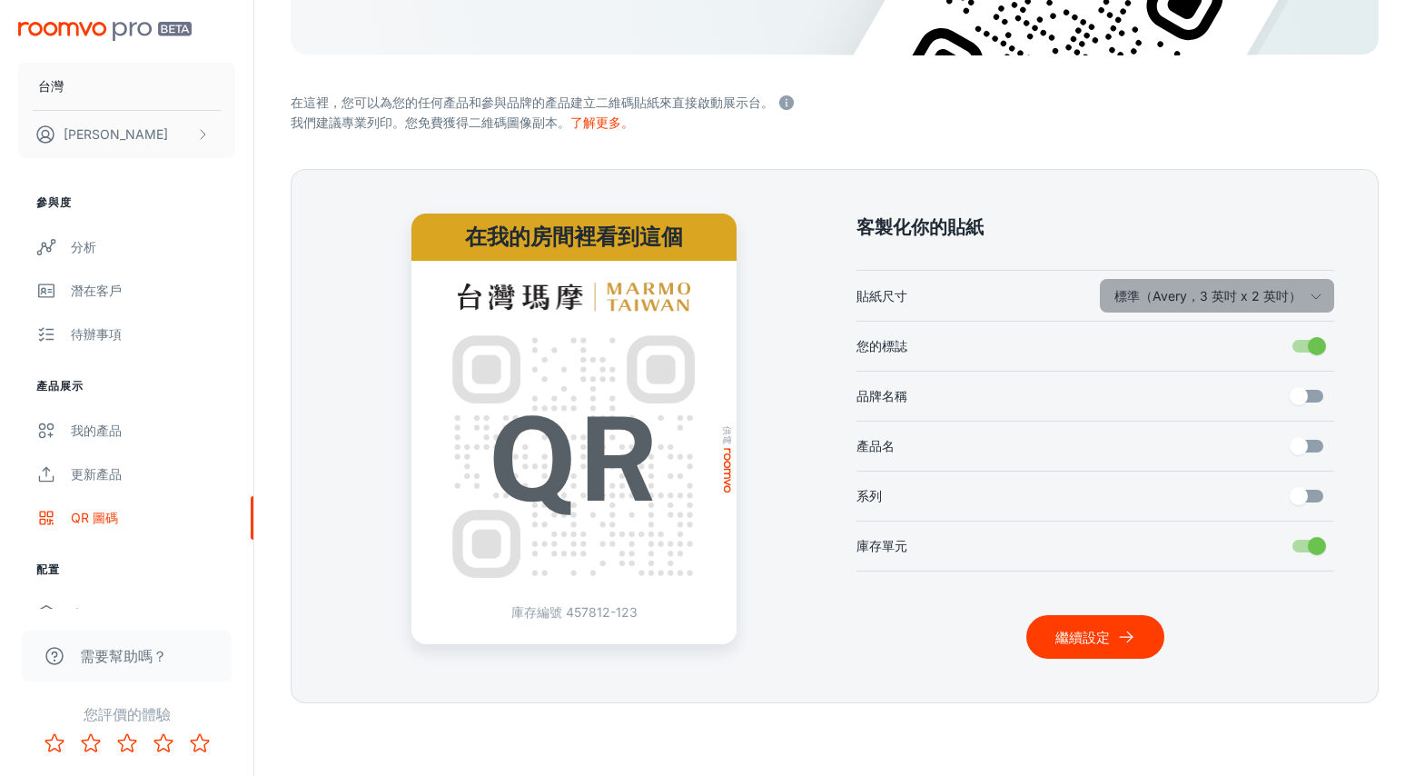
click at [1240, 302] on font "標準（Avery，3 英吋 x 2 英吋）" at bounding box center [1208, 295] width 187 height 15
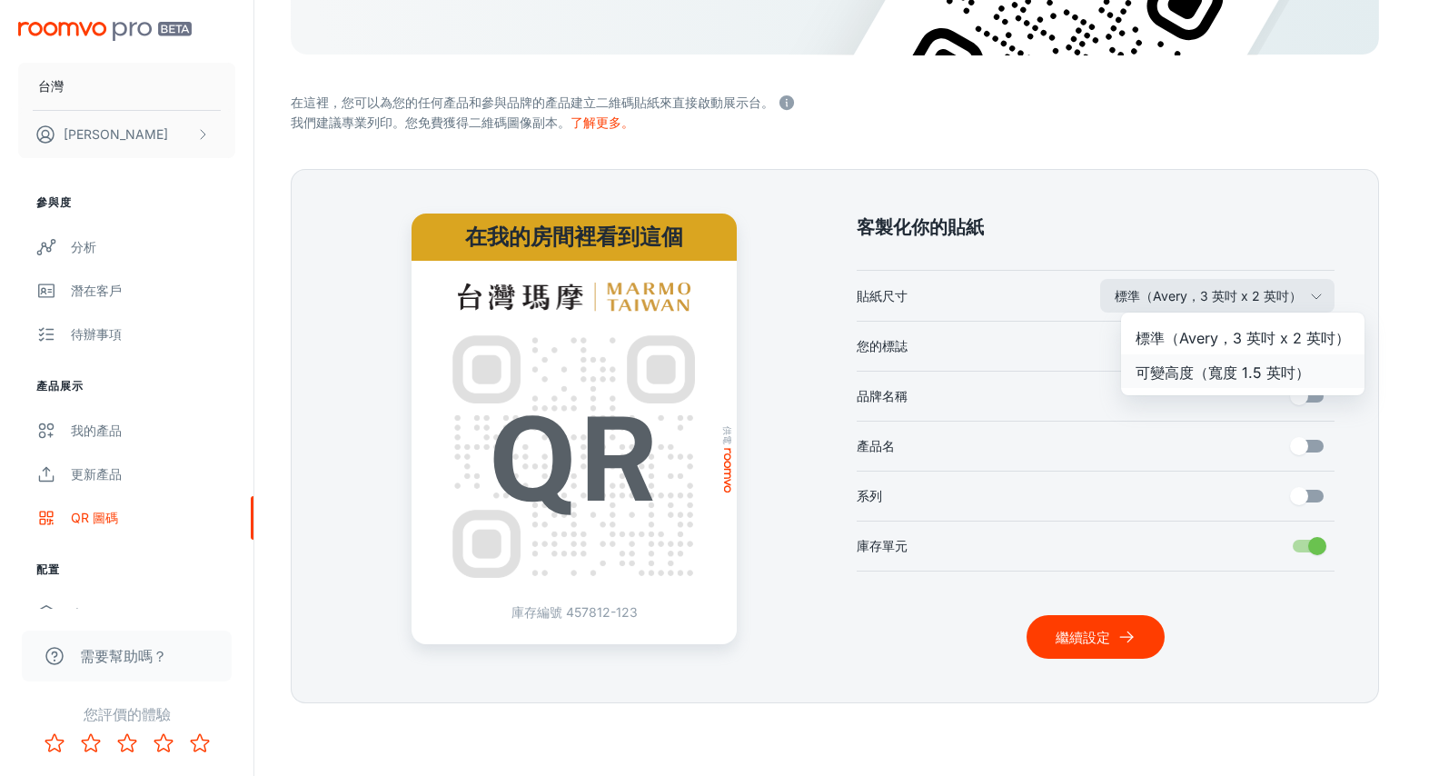
click at [1236, 371] on font "可變高度（寬度 1.5 英吋）" at bounding box center [1222, 371] width 174 height 18
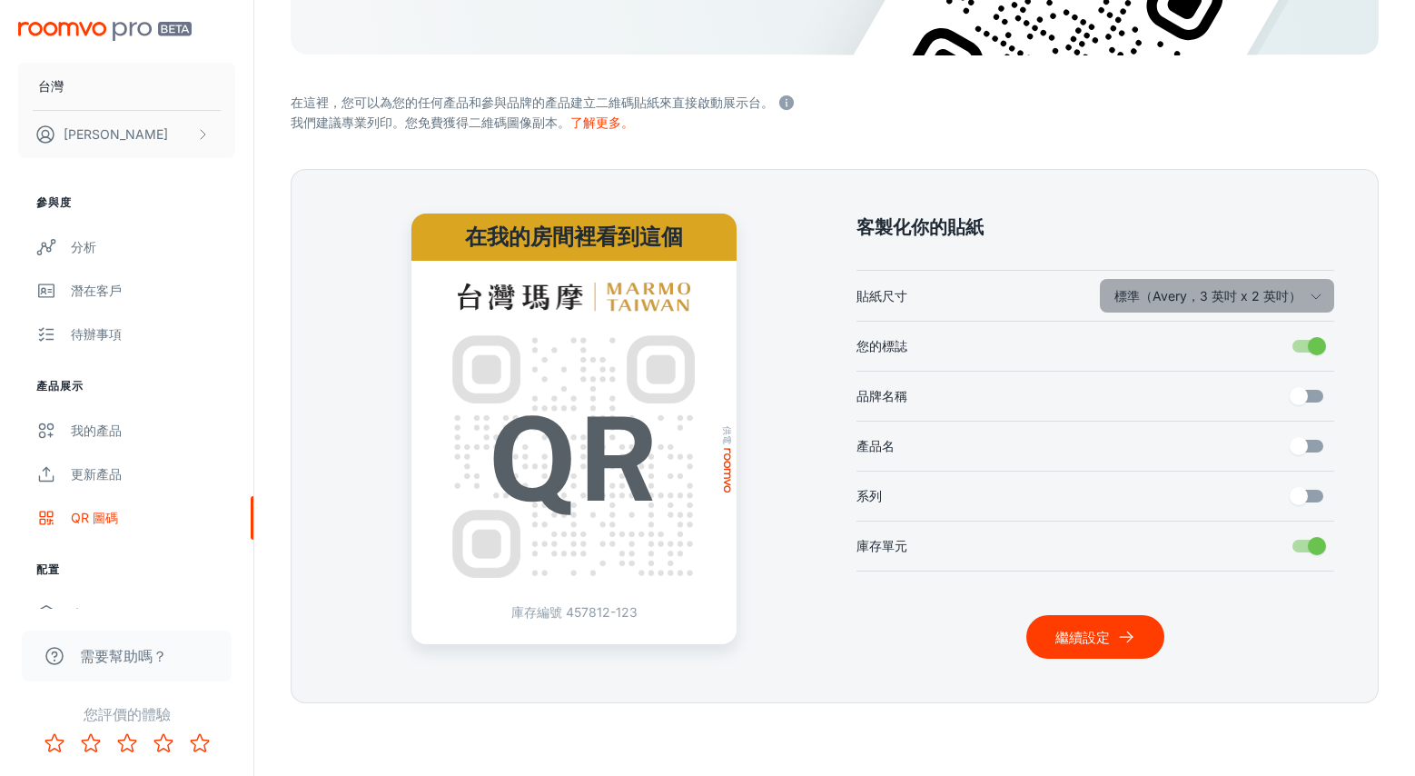
click at [1236, 301] on font "標準（Avery，3 英吋 x 2 英吋）" at bounding box center [1208, 295] width 187 height 15
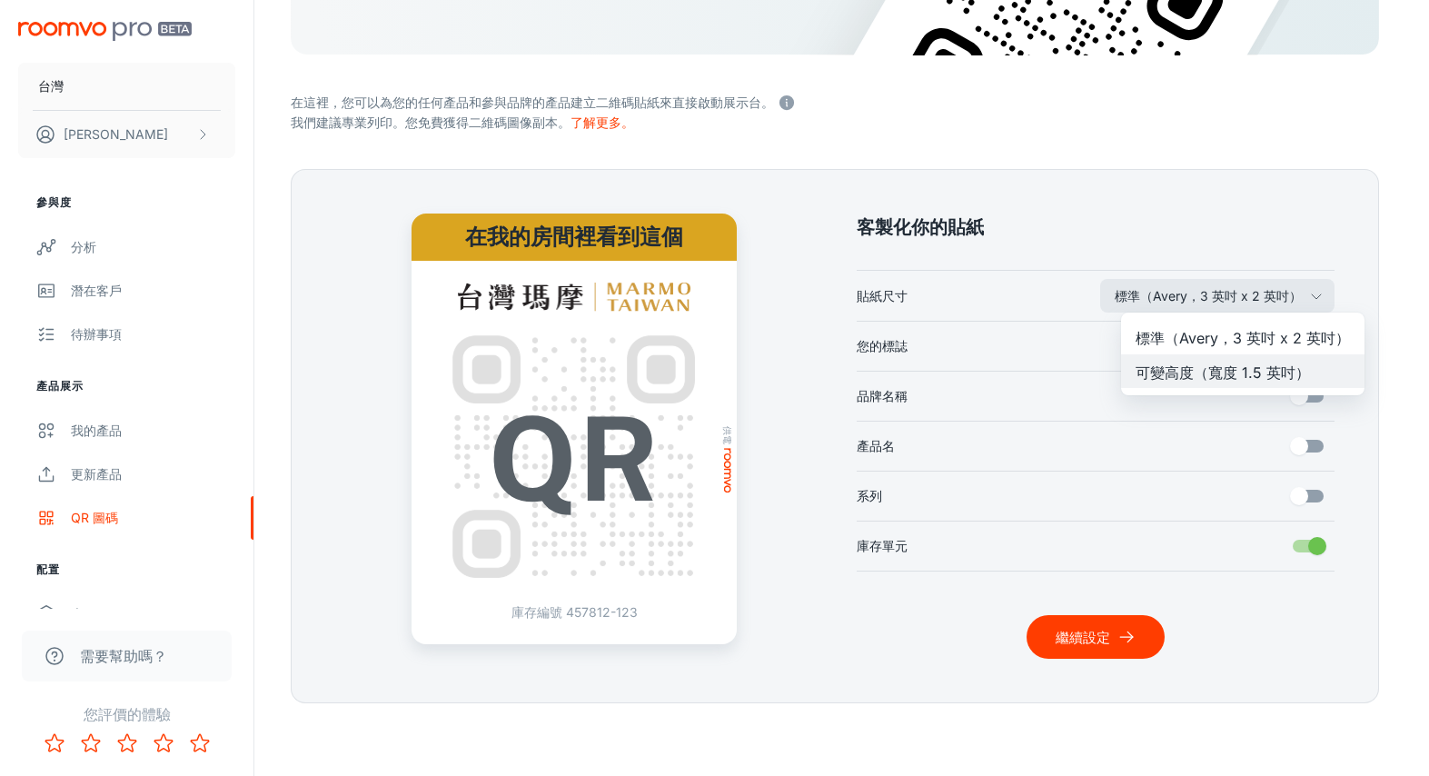
click at [1215, 336] on font "標準（Avery，3 英吋 x 2 英吋）" at bounding box center [1242, 338] width 214 height 18
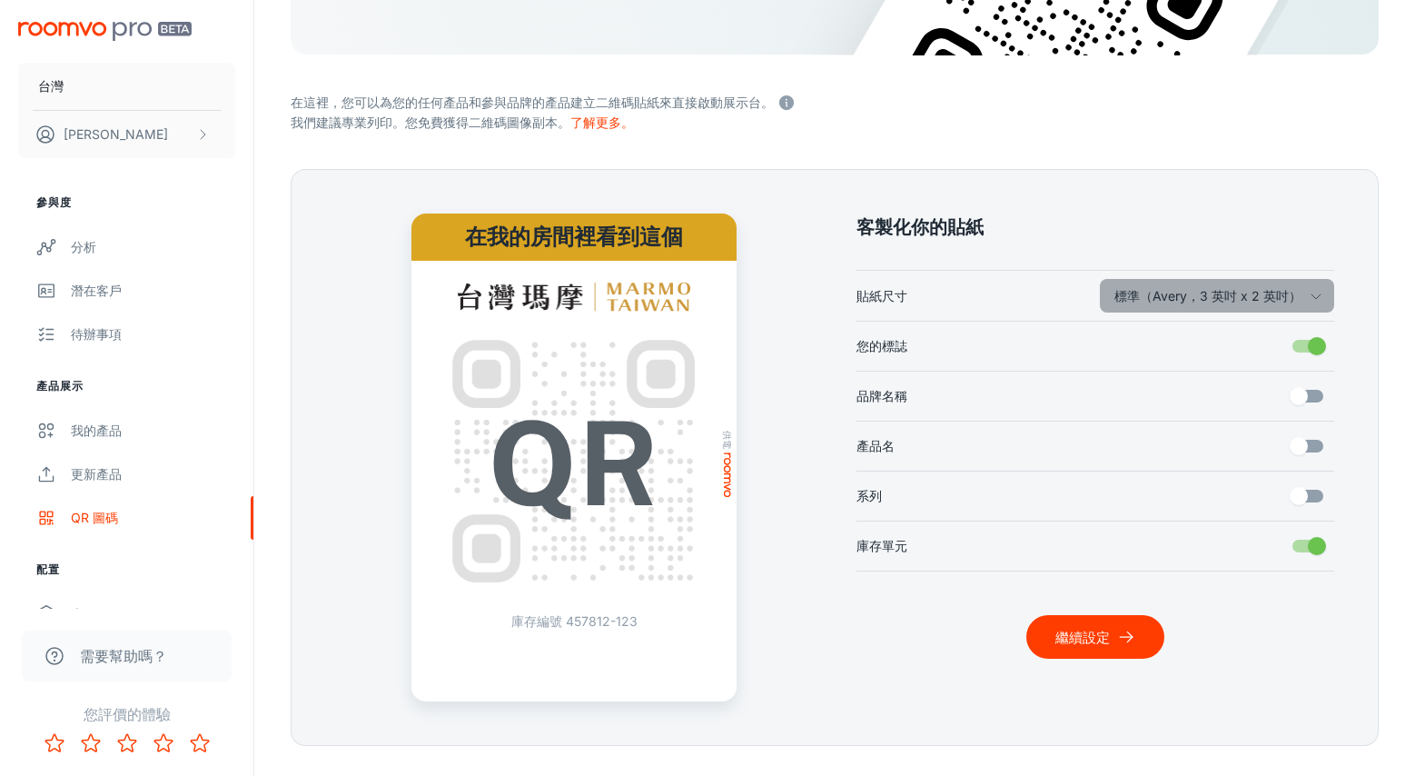
click at [1229, 292] on font "標準（Avery，3 英吋 x 2 英吋）" at bounding box center [1208, 295] width 187 height 15
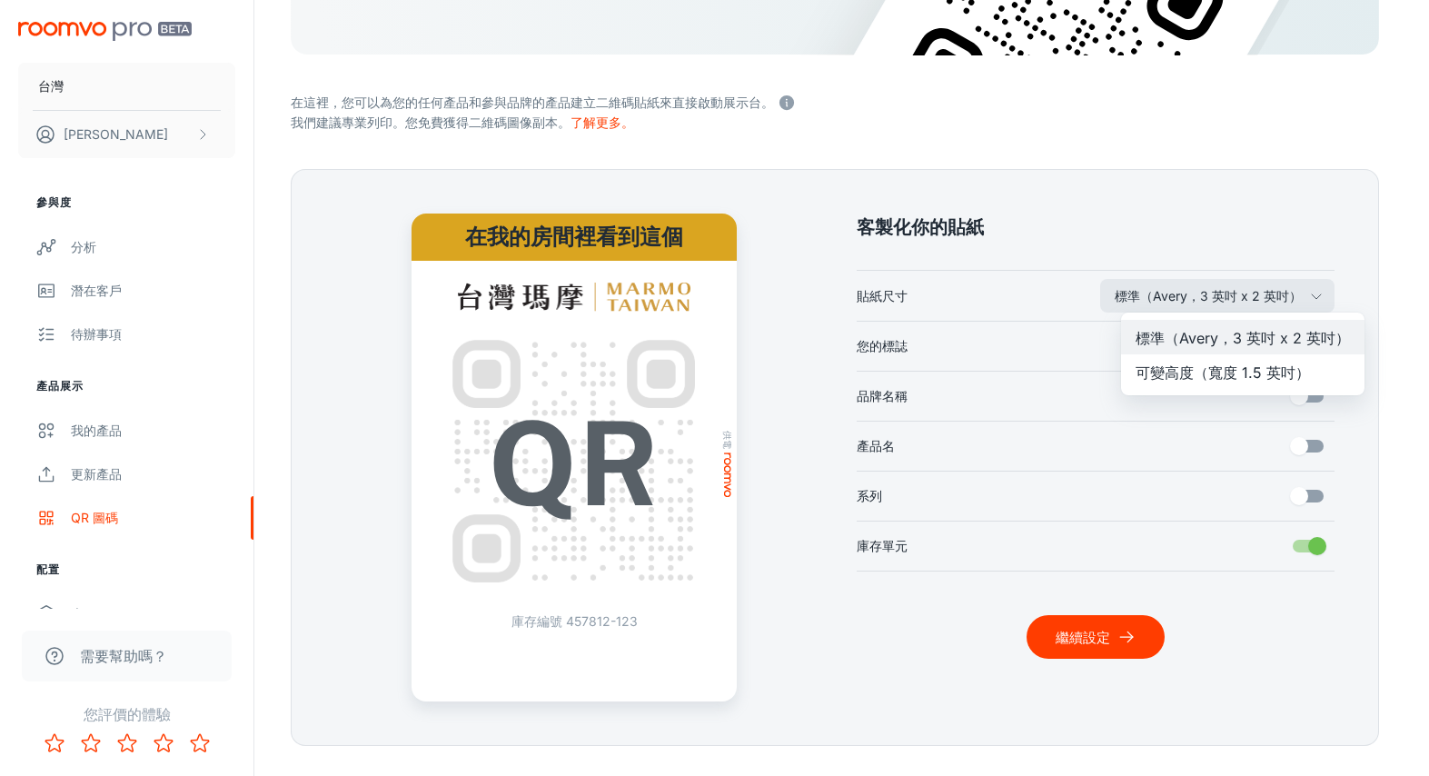
click at [1208, 372] on font "可變高度（寬度 1.5 英吋）" at bounding box center [1222, 371] width 174 height 18
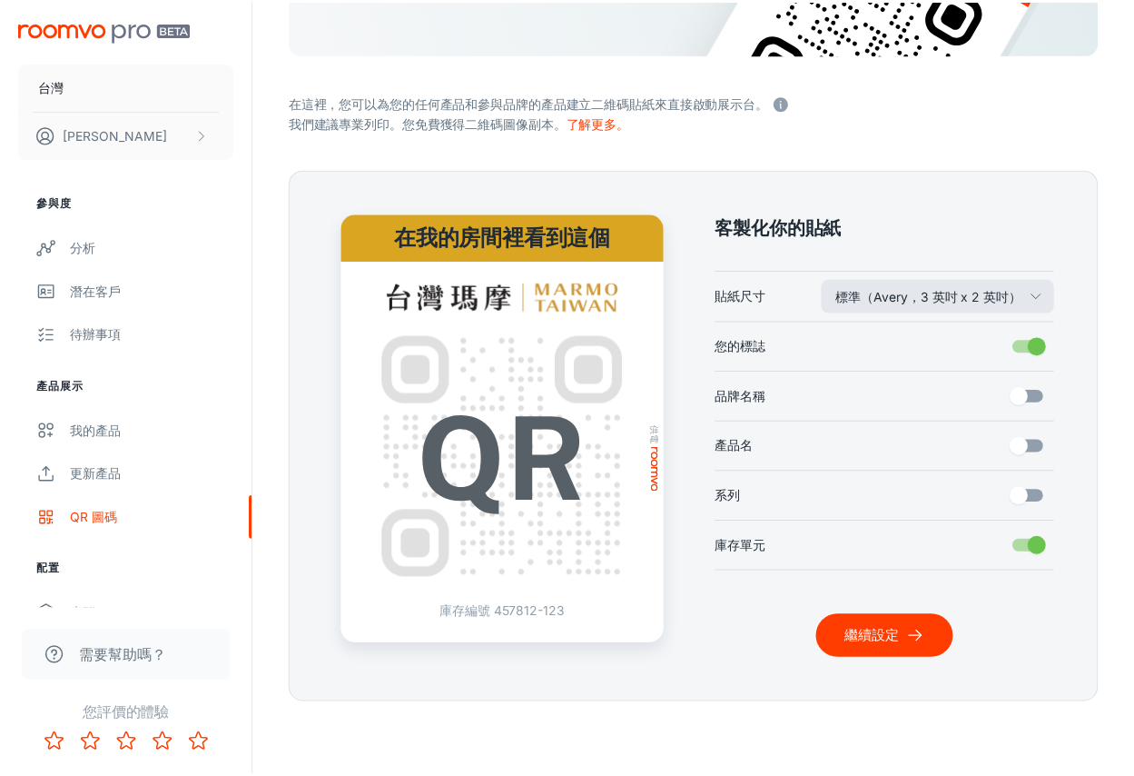
scroll to position [247, 0]
